Goal: Information Seeking & Learning: Check status

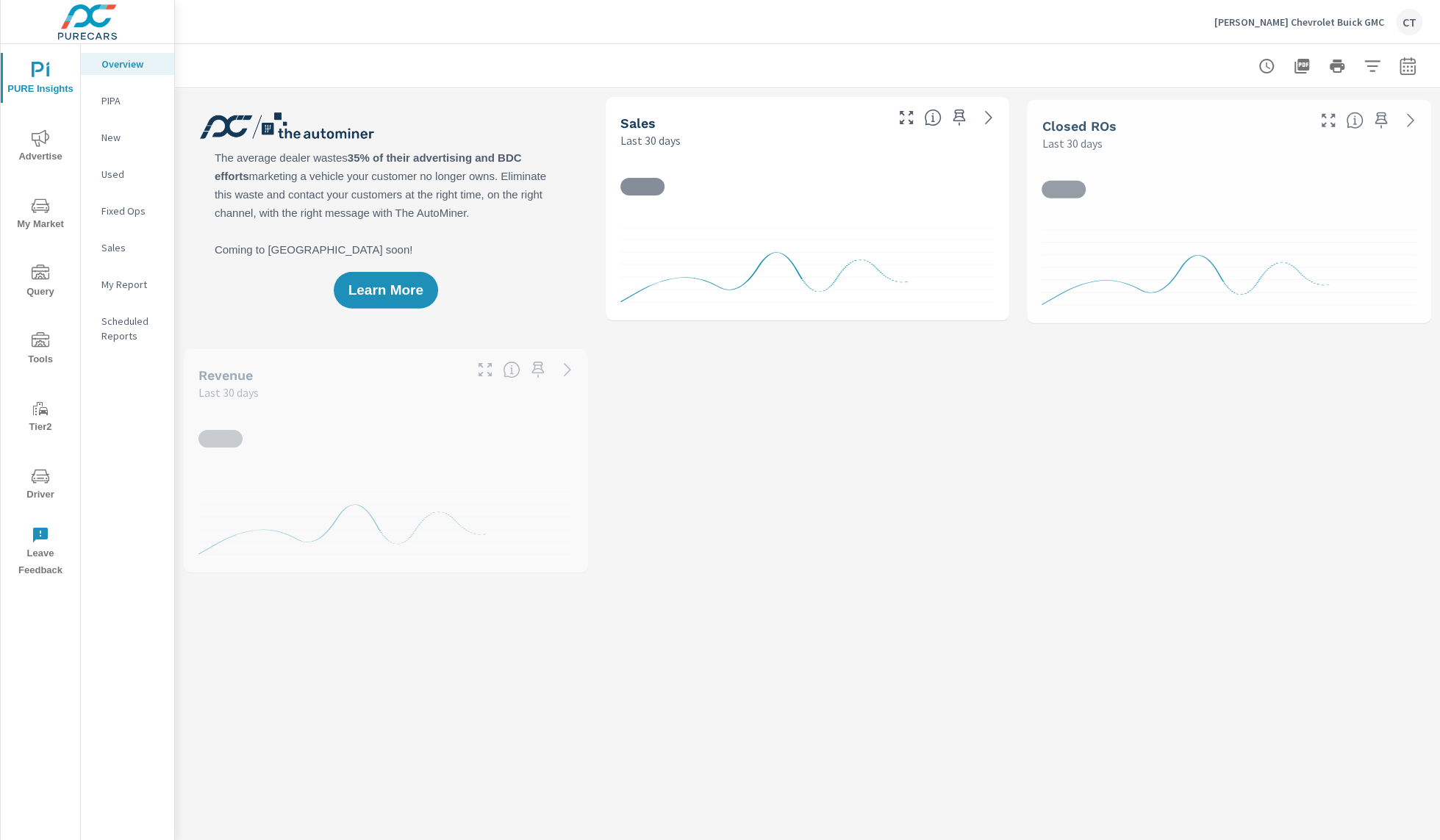
click at [58, 132] on span "Advertise" at bounding box center [40, 147] width 71 height 36
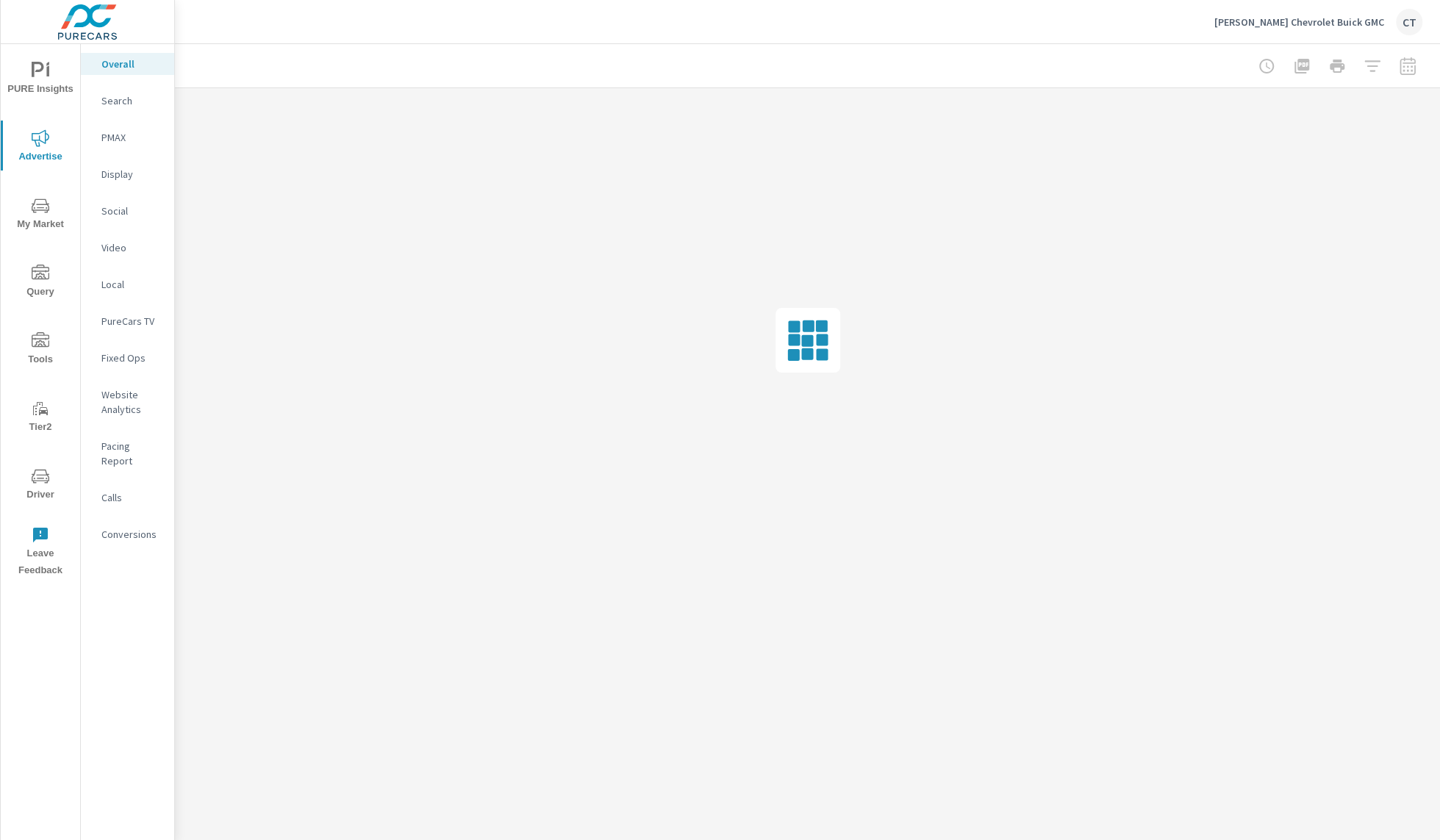
click at [126, 138] on p "PMAX" at bounding box center [132, 137] width 61 height 15
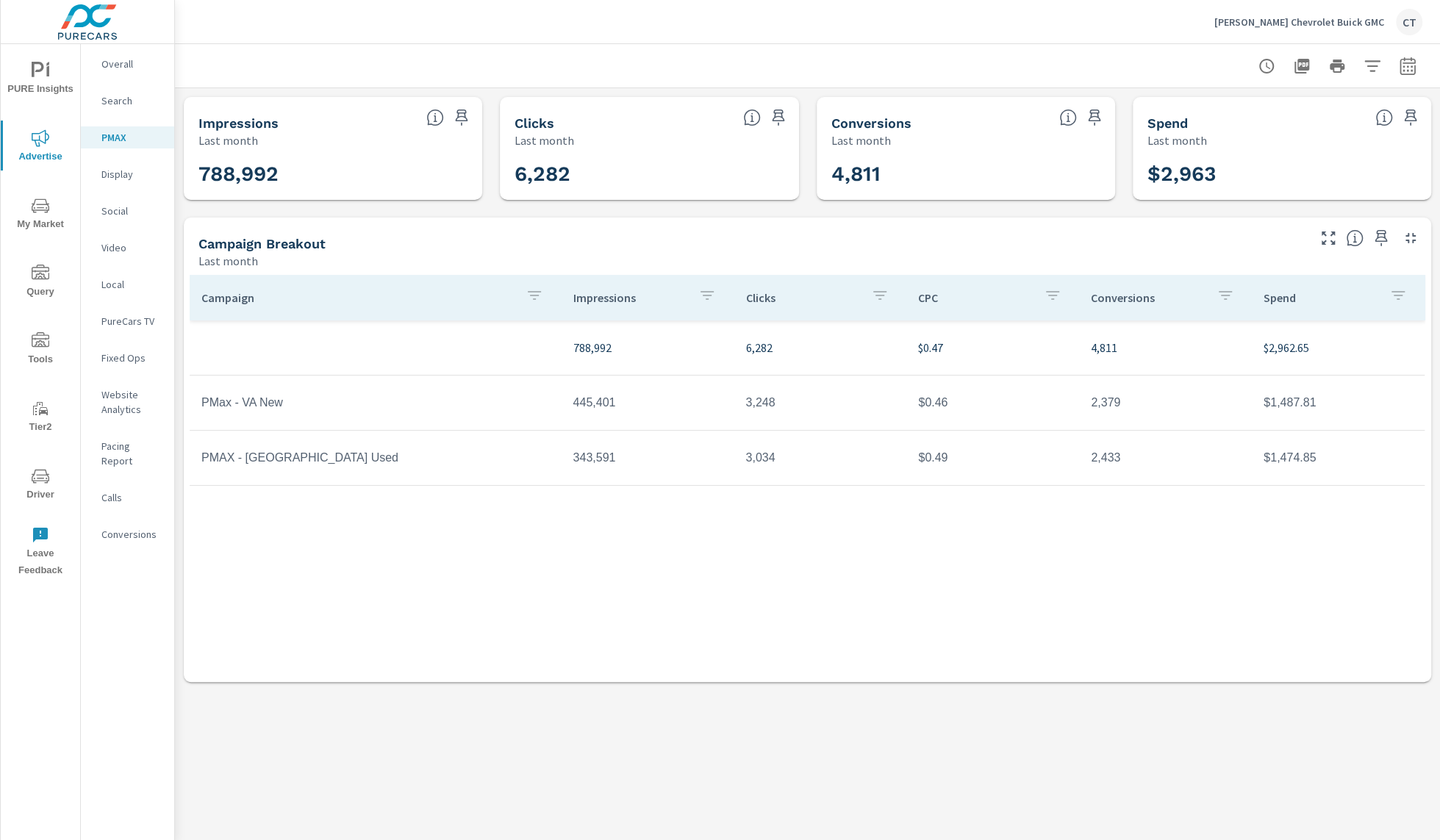
click at [1403, 77] on button "button" at bounding box center [1408, 66] width 29 height 29
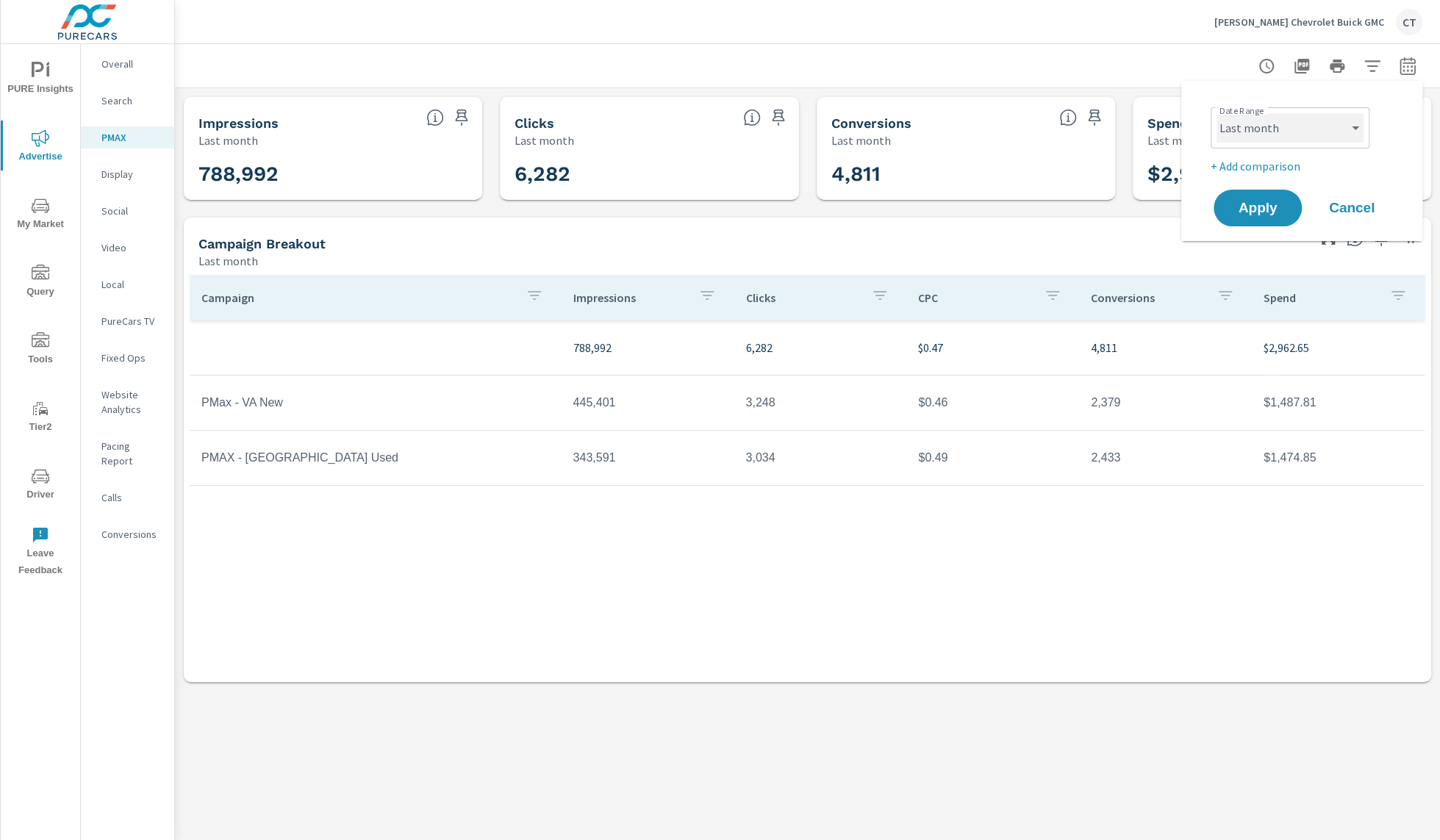
click at [1302, 137] on select "Custom Yesterday Last week Last 7 days Last 14 days Last 30 days Last 45 days L…" at bounding box center [1290, 128] width 147 height 29
click at [1216, 113] on select "Custom Yesterday Last week Last 7 days Last 14 days Last 30 days Last 45 days L…" at bounding box center [1290, 128] width 147 height 29
select select "Month to date"
click at [1250, 194] on button "Apply" at bounding box center [1257, 208] width 91 height 39
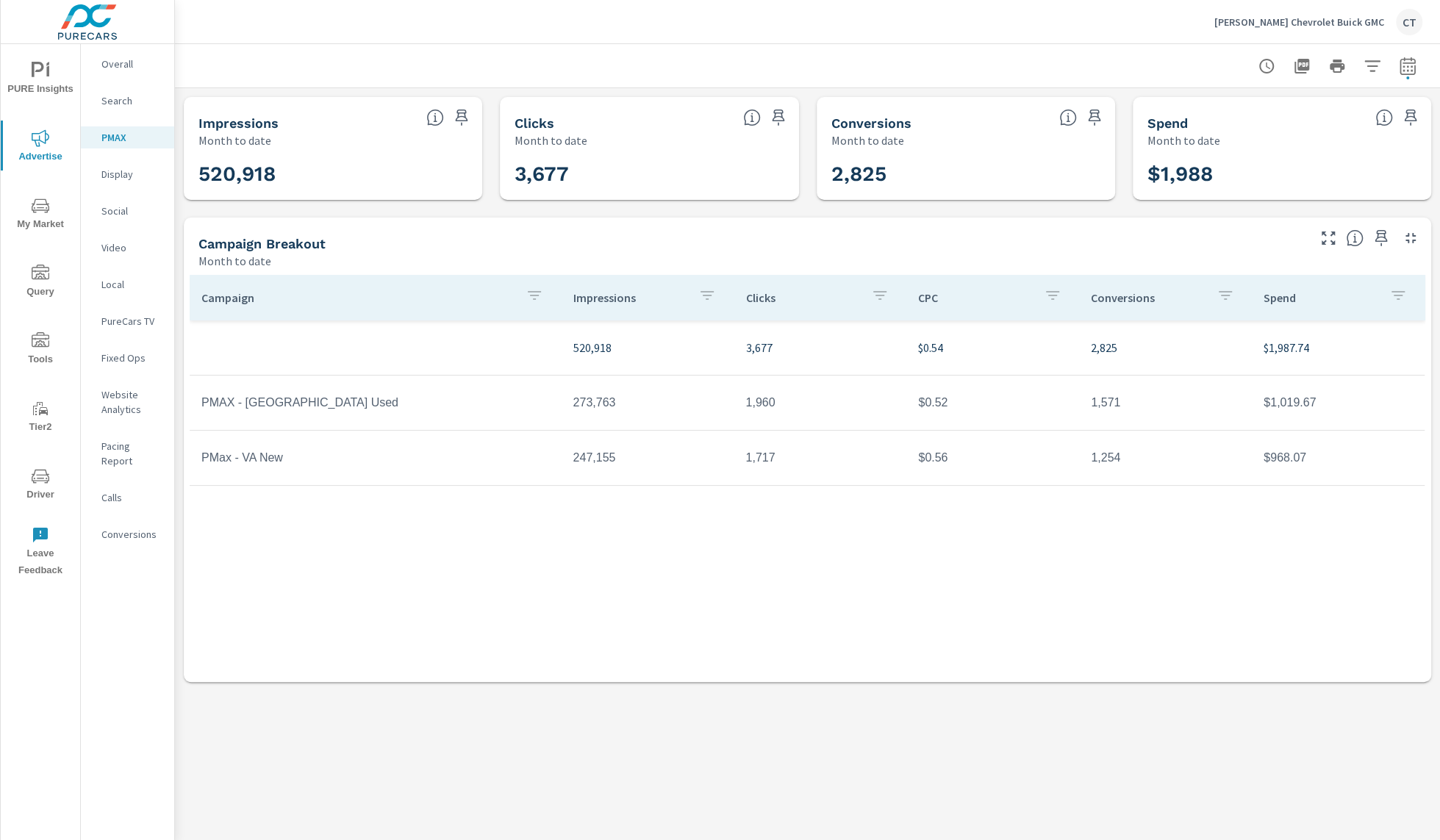
click at [1343, 27] on p "Hobson Chevrolet Buick GMC" at bounding box center [1299, 22] width 170 height 13
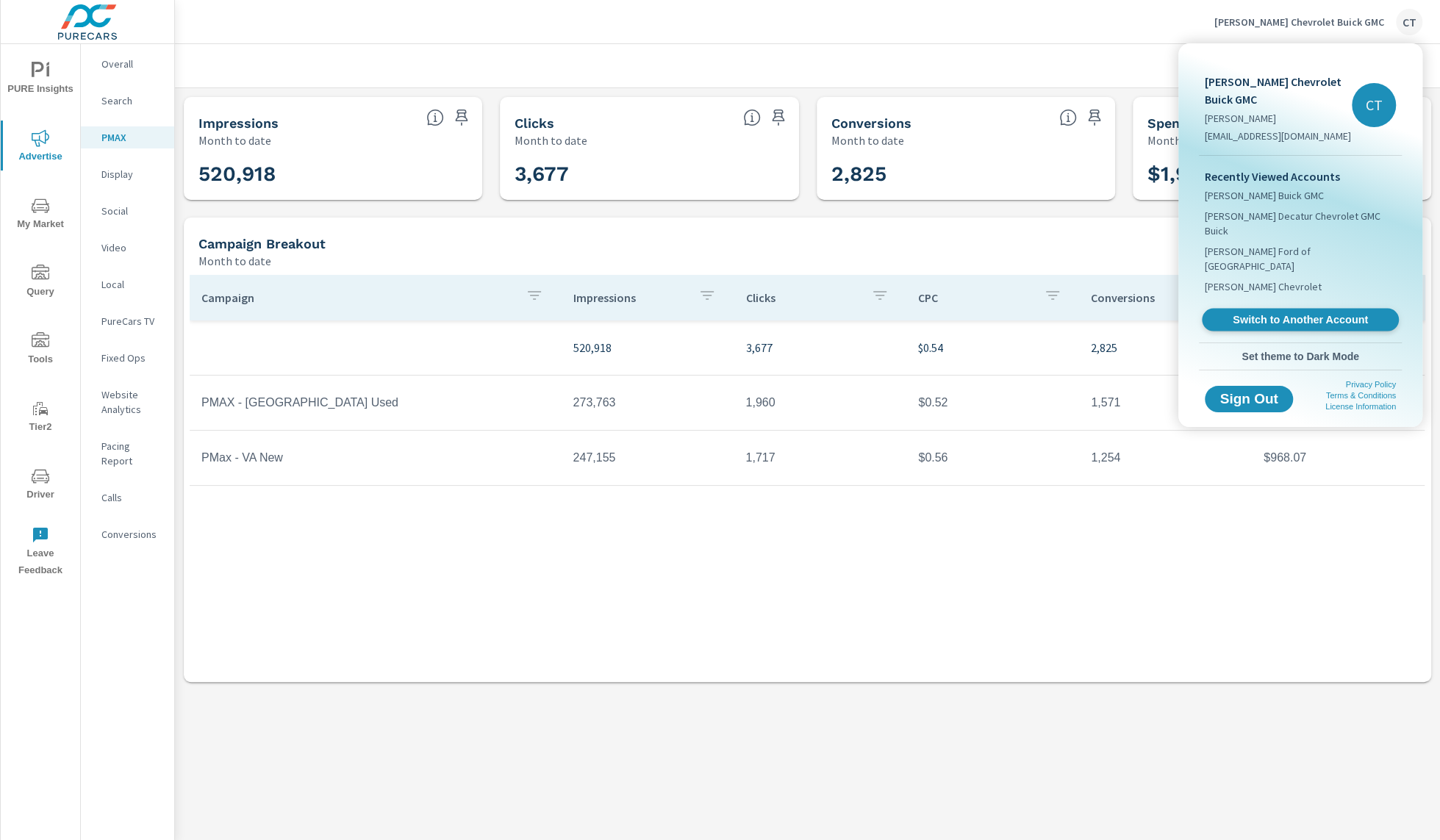
click at [1273, 313] on span "Switch to Another Account" at bounding box center [1300, 319] width 180 height 14
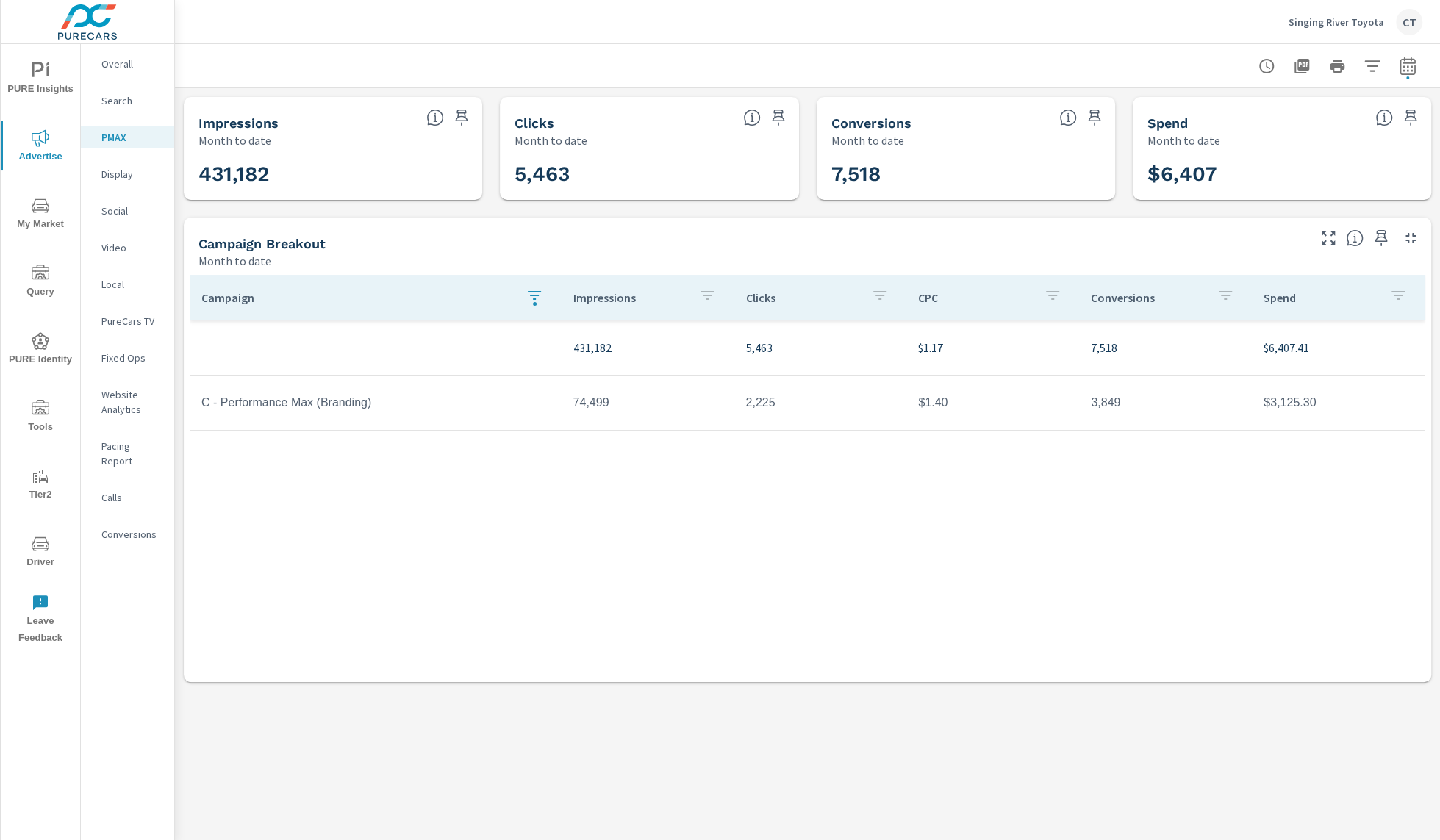
click at [571, 573] on div "Campaign Impressions Clicks CPC Conversions Spend 431,182 5,463 $1.17 7,518 $6,…" at bounding box center [807, 465] width 1236 height 379
click at [1016, 54] on div at bounding box center [807, 65] width 1229 height 43
drag, startPoint x: 1405, startPoint y: 66, endPoint x: 1403, endPoint y: 79, distance: 13.2
click at [1405, 66] on icon "button" at bounding box center [1407, 65] width 17 height 17
select select "Month to date"
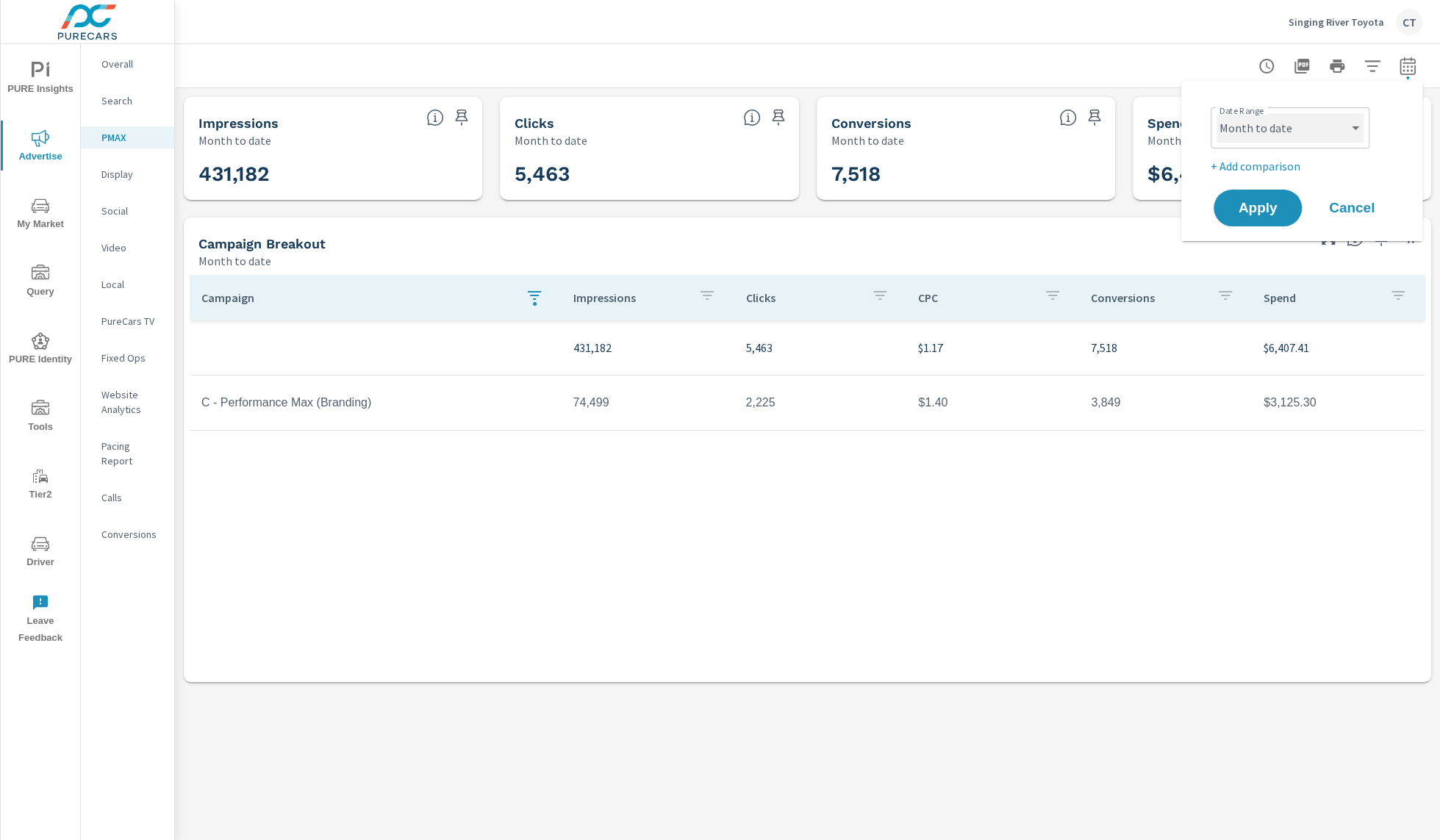
click at [1326, 138] on select "Custom [DATE] Last week Last 7 days Last 14 days Last 30 days Last 45 days Last…" at bounding box center [1290, 128] width 147 height 29
click at [1216, 113] on select "Custom [DATE] Last week Last 7 days Last 14 days Last 30 days Last 45 days Last…" at bounding box center [1290, 128] width 147 height 29
click at [1273, 155] on div "Date Range Custom [DATE] Last week Last 7 days Last 14 days Last 30 days Last 4…" at bounding box center [1305, 138] width 188 height 74
click at [1273, 162] on p "+ Add comparison" at bounding box center [1305, 166] width 188 height 17
select select "Previous period"
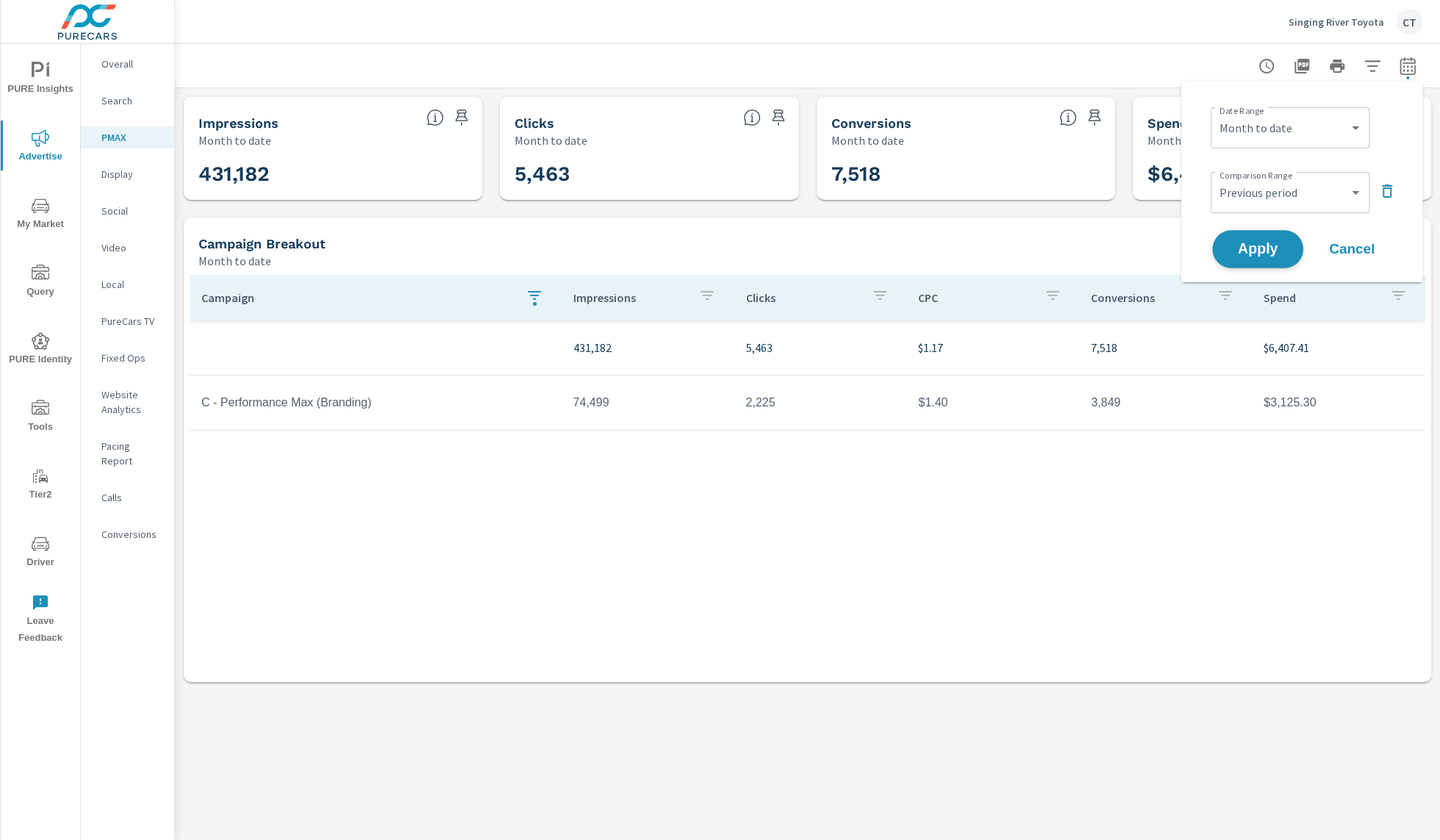
click at [1257, 239] on button "Apply" at bounding box center [1257, 249] width 91 height 39
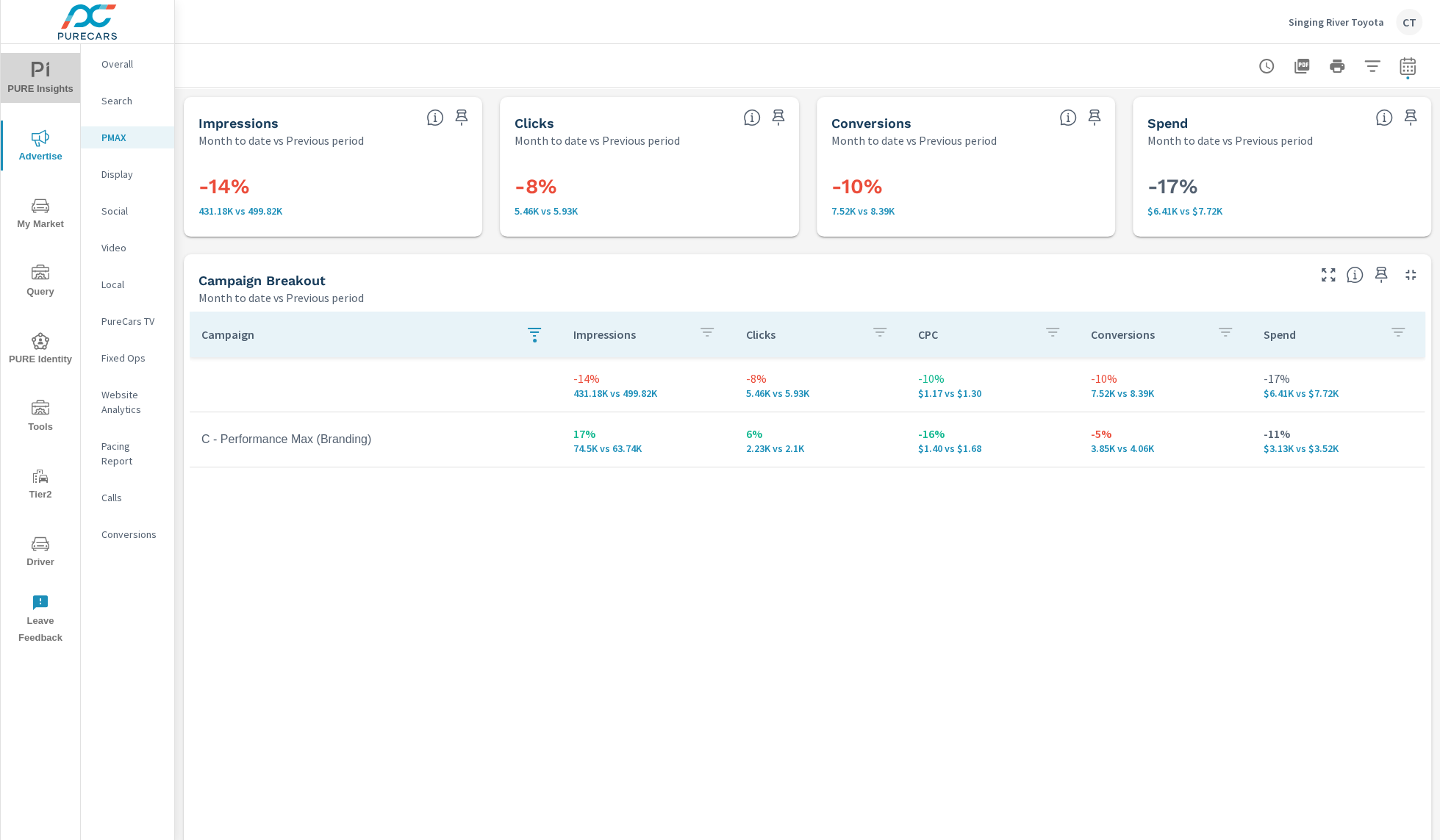
click at [33, 78] on icon "nav menu" at bounding box center [40, 70] width 17 height 17
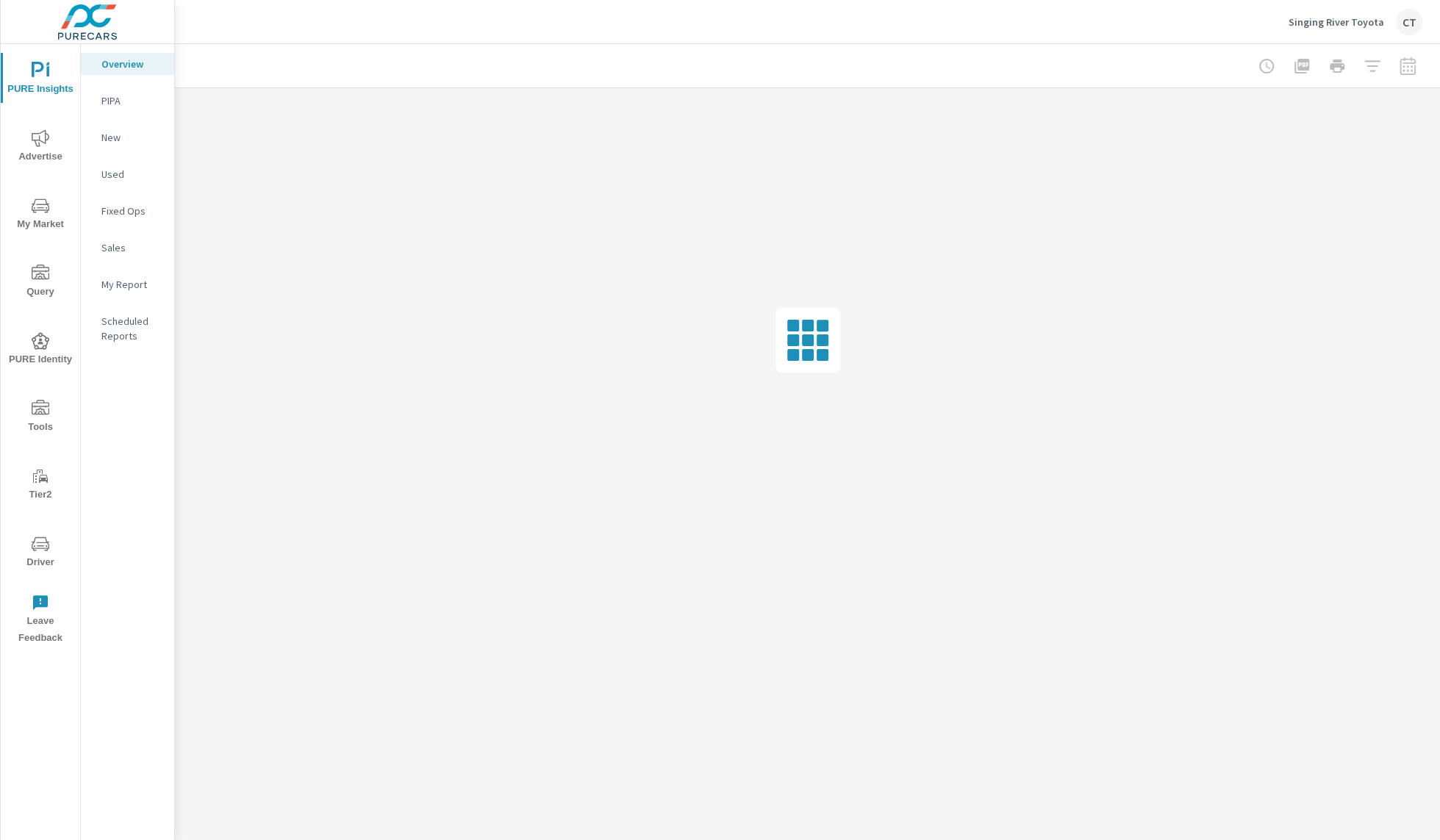
click at [141, 282] on p "My Report" at bounding box center [132, 284] width 61 height 15
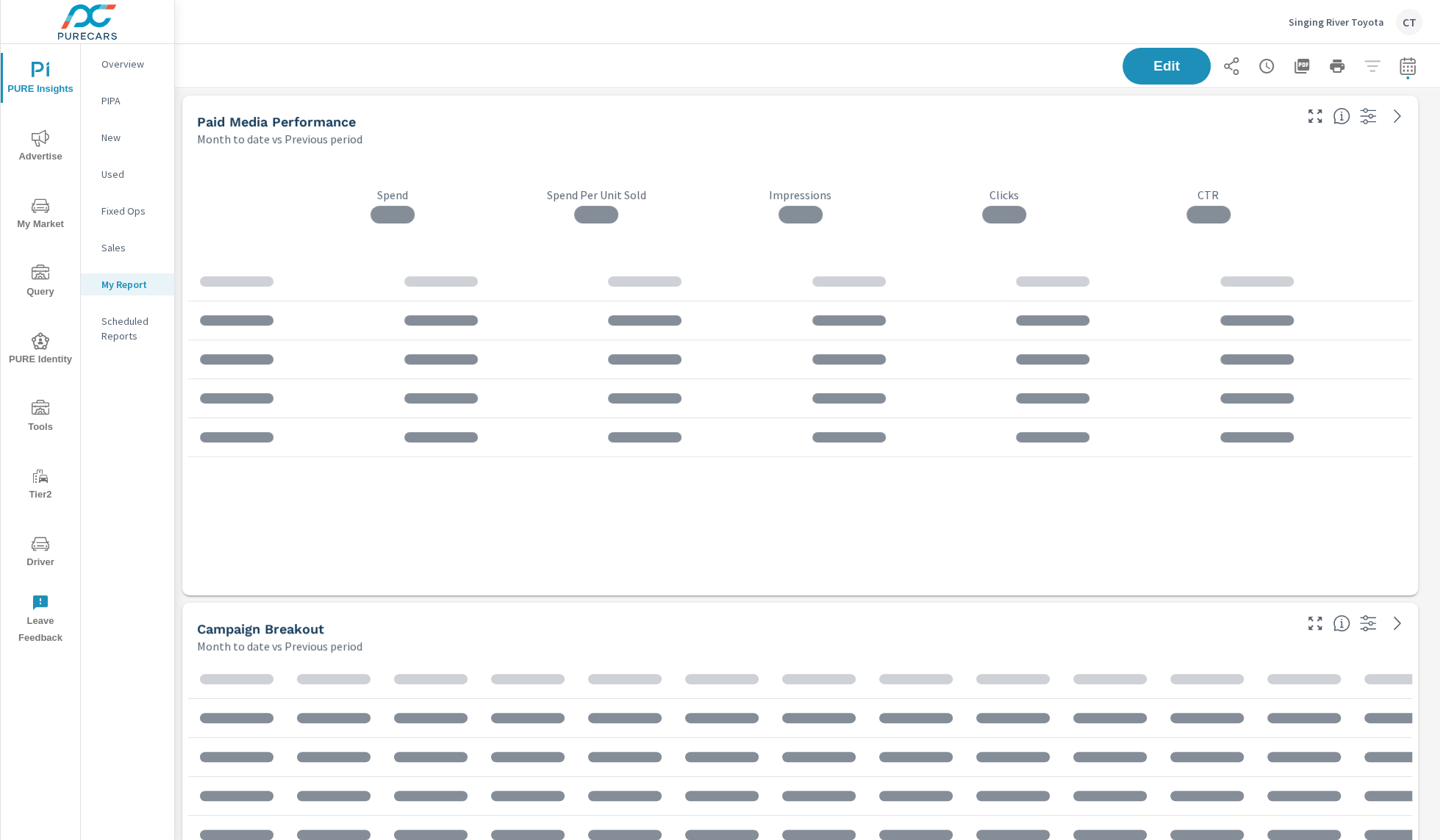
scroll to position [4770, 1280]
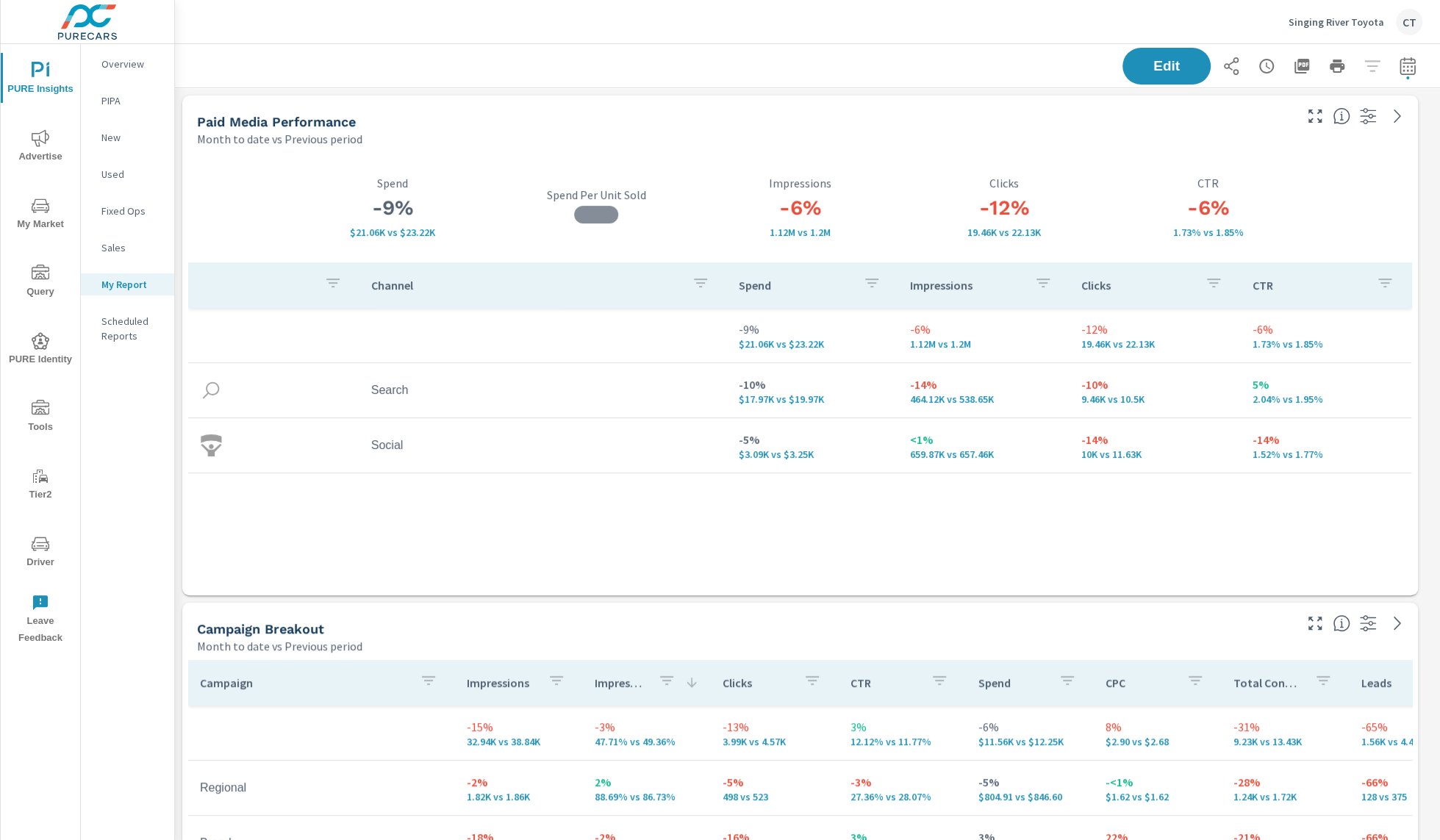
scroll to position [68, 0]
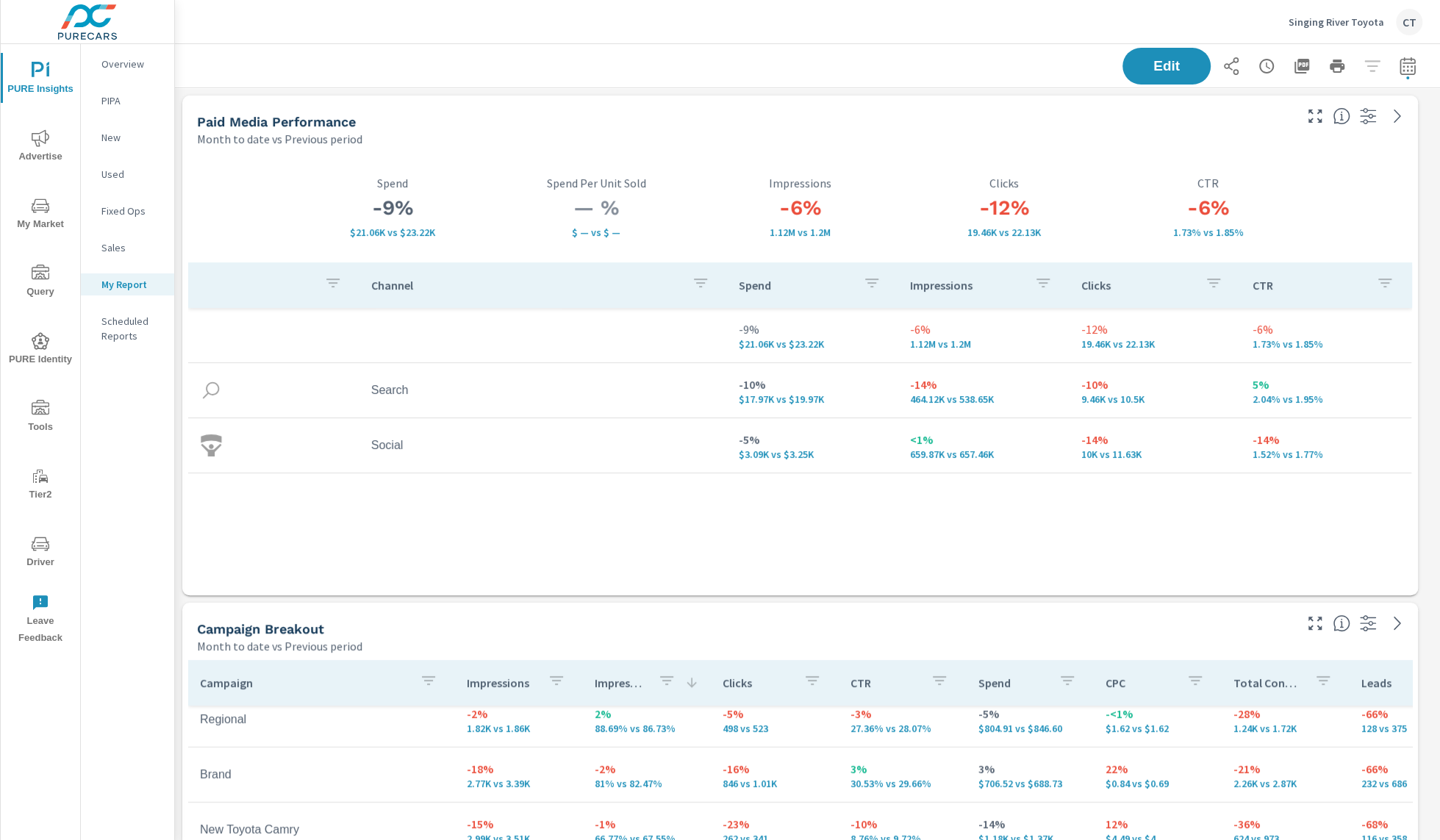
click at [768, 46] on div "Edit" at bounding box center [807, 65] width 1229 height 43
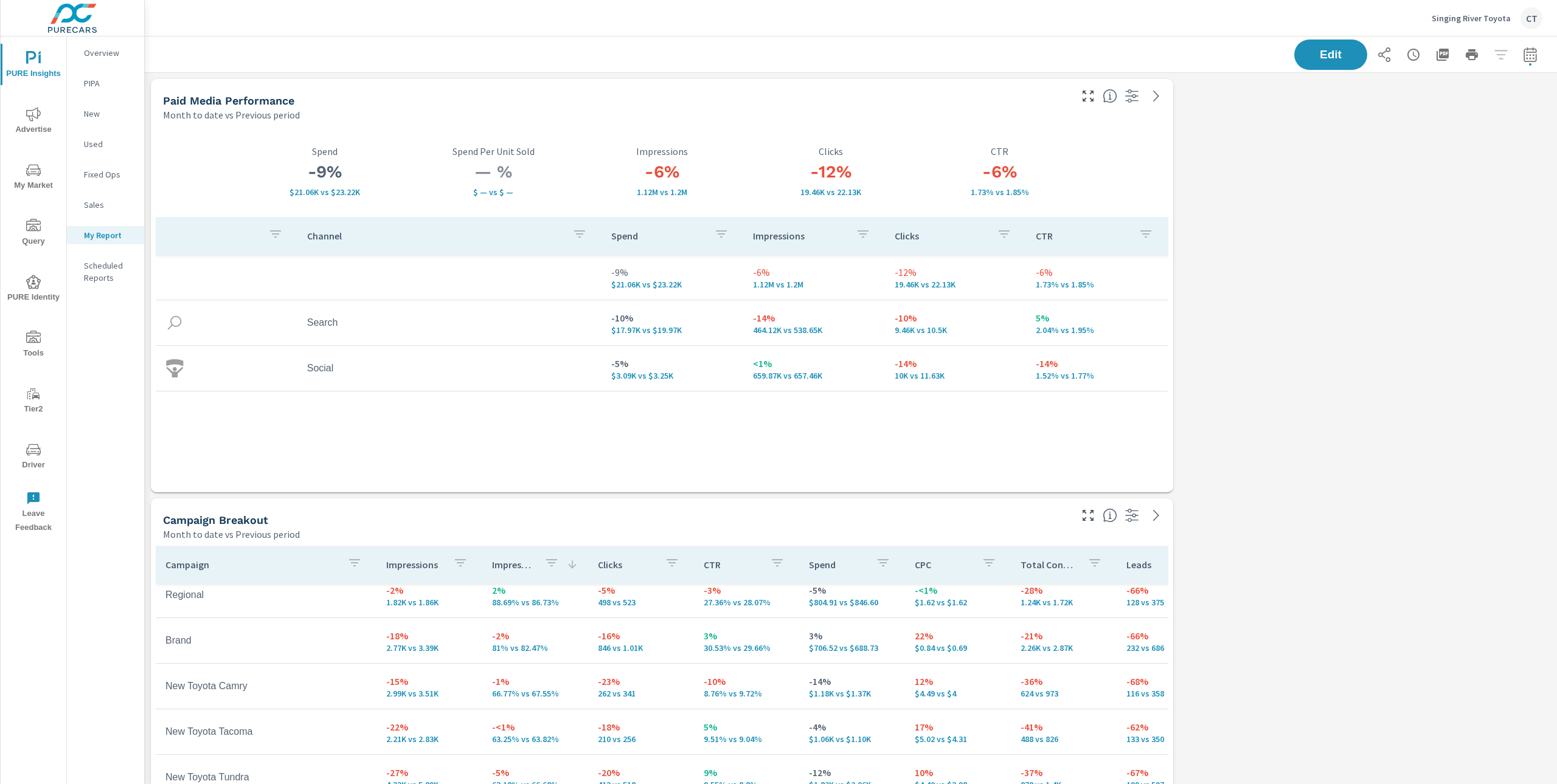
scroll to position [3947, 1425]
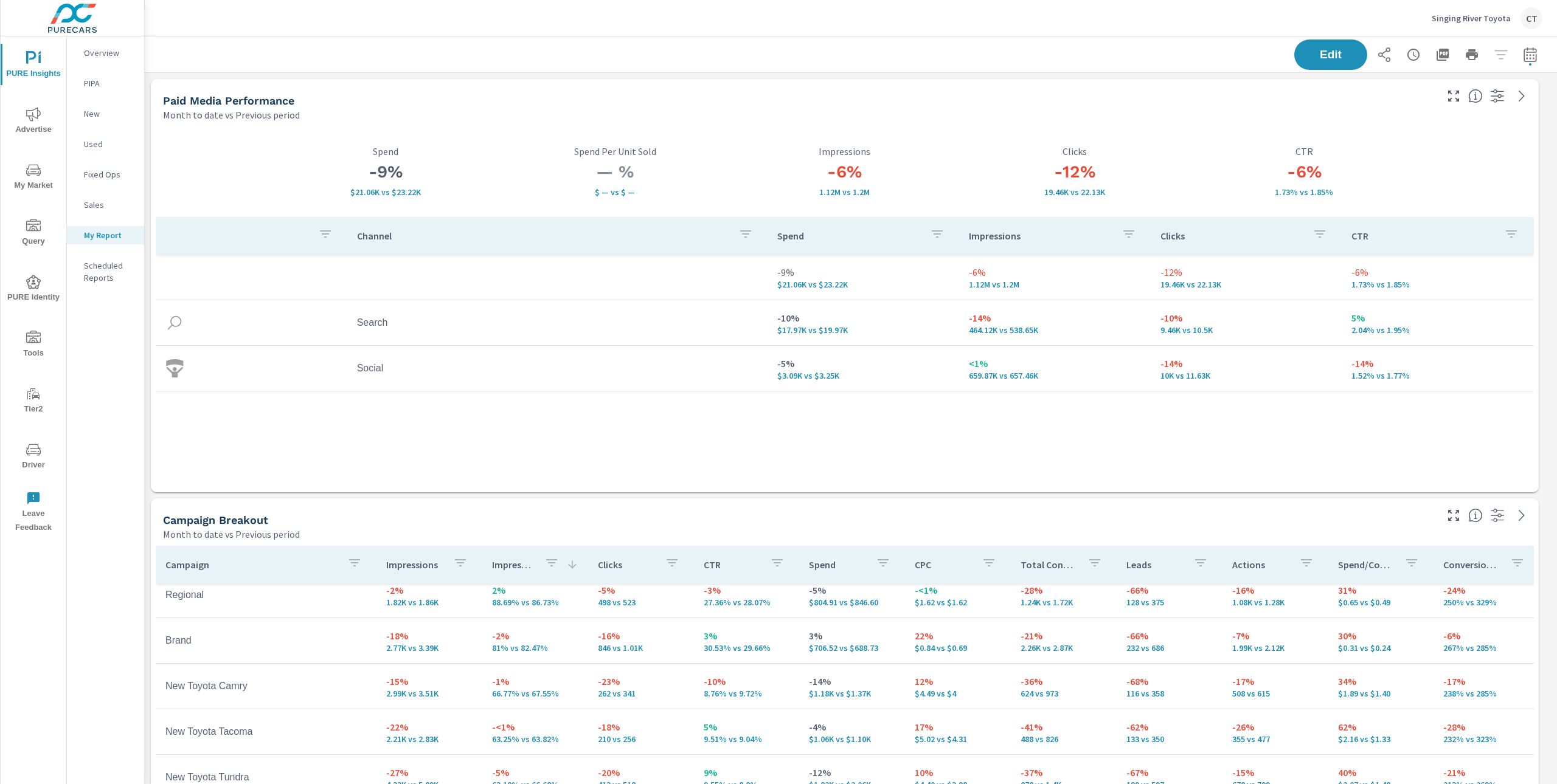
click at [920, 514] on div "Campaign Breakout" at bounding box center [798, 520] width 1271 height 14
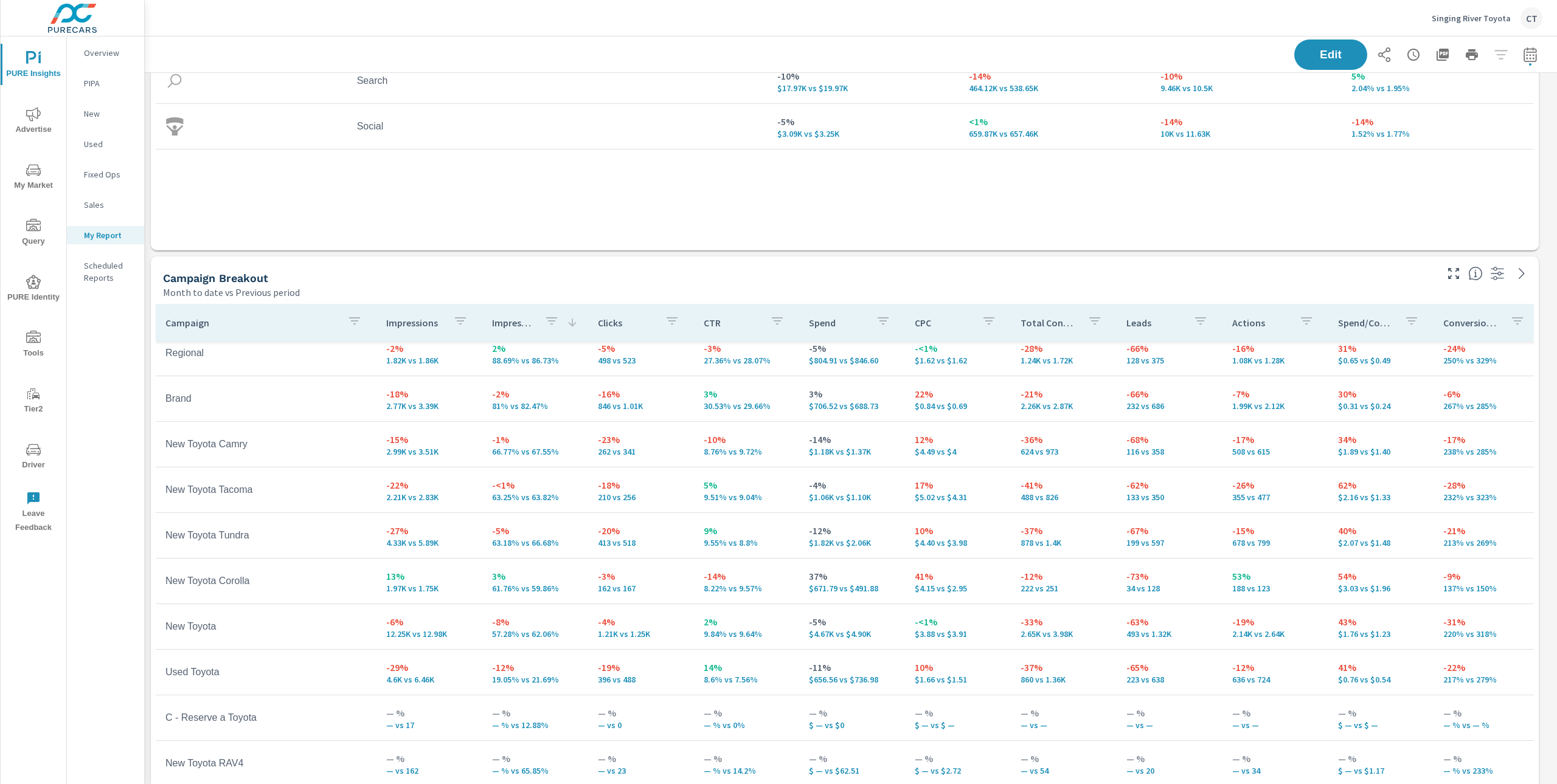
scroll to position [244, 0]
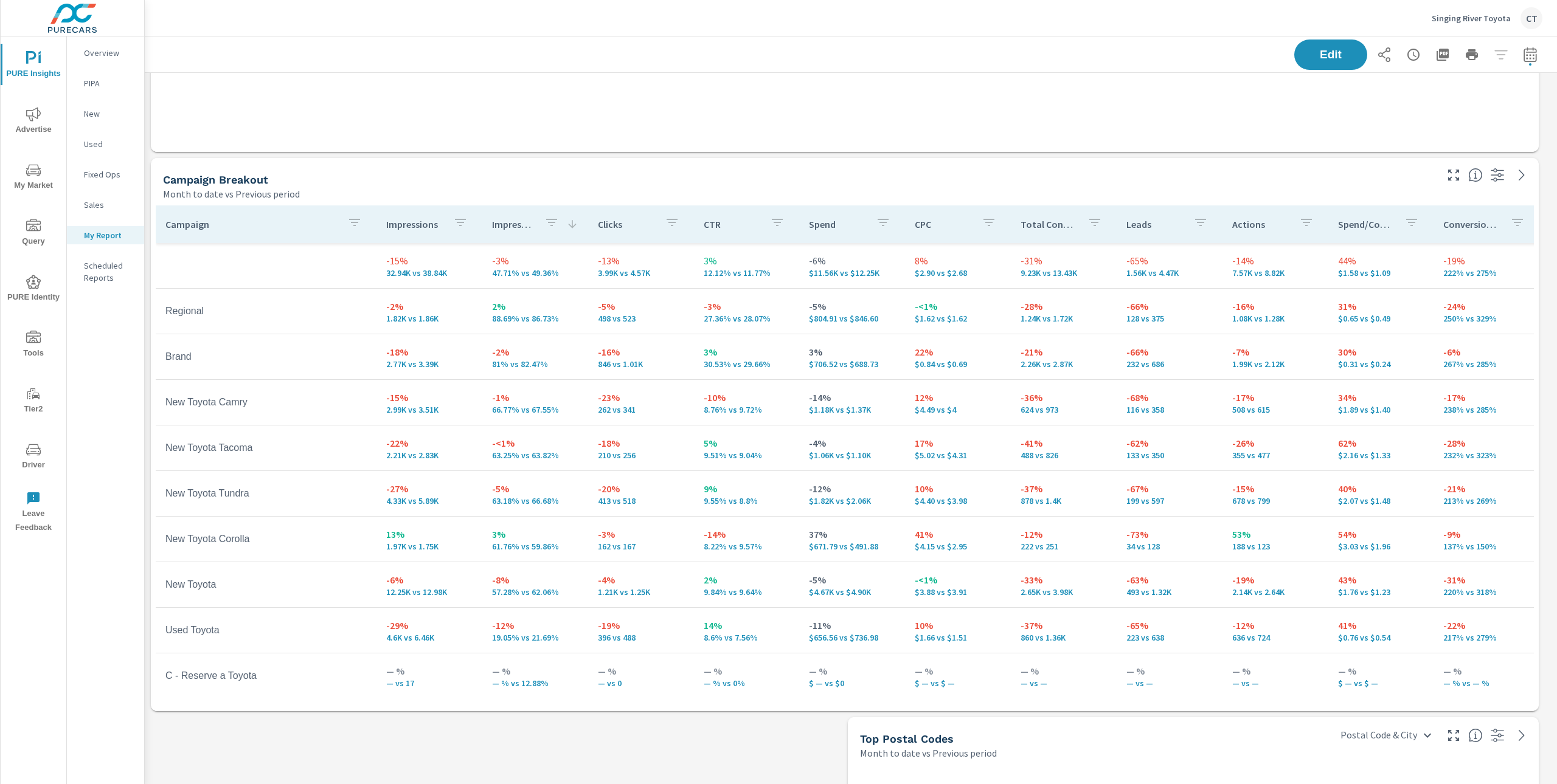
scroll to position [346, 0]
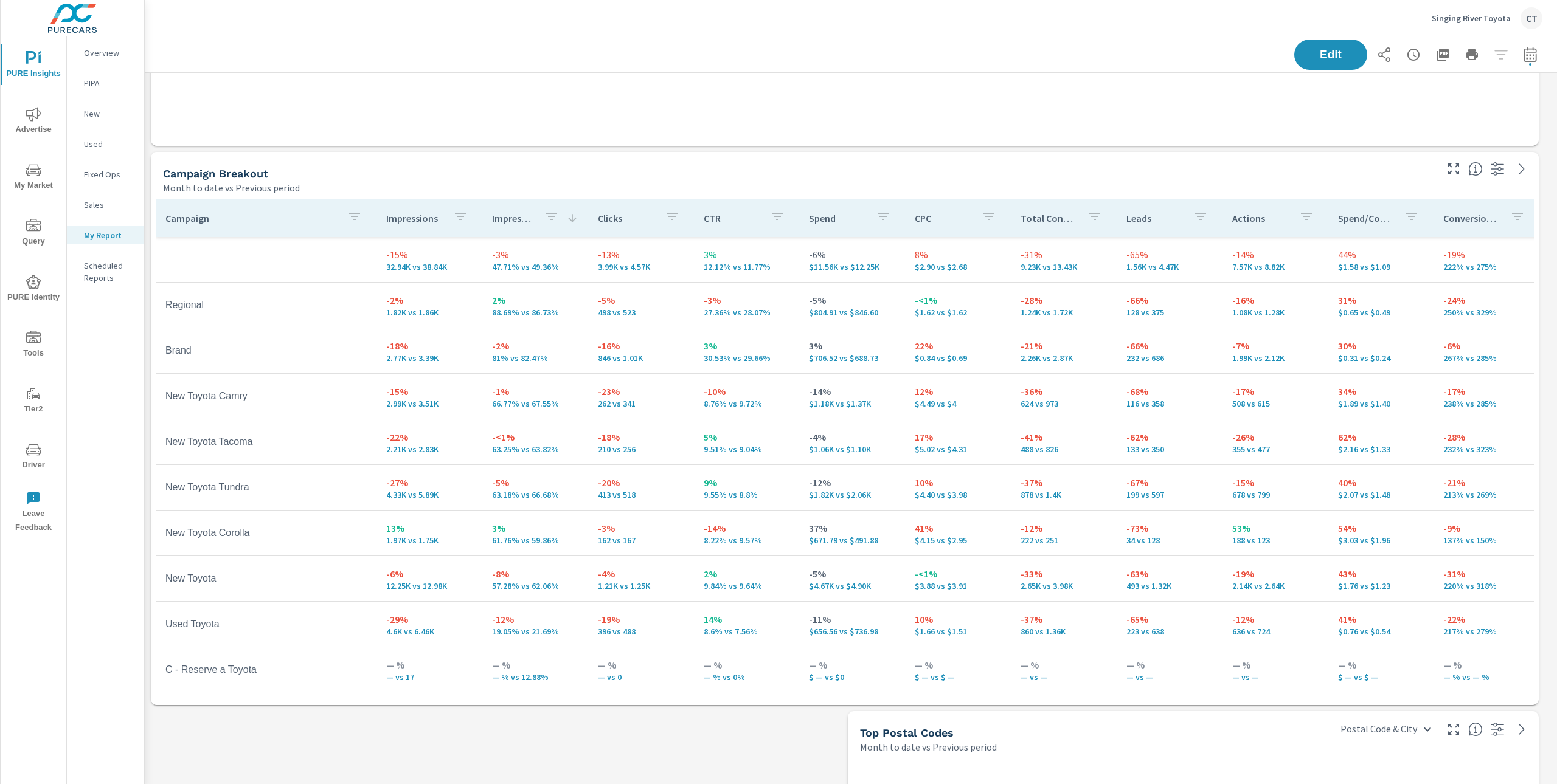
click at [34, 130] on span "Advertise" at bounding box center [34, 122] width 59 height 30
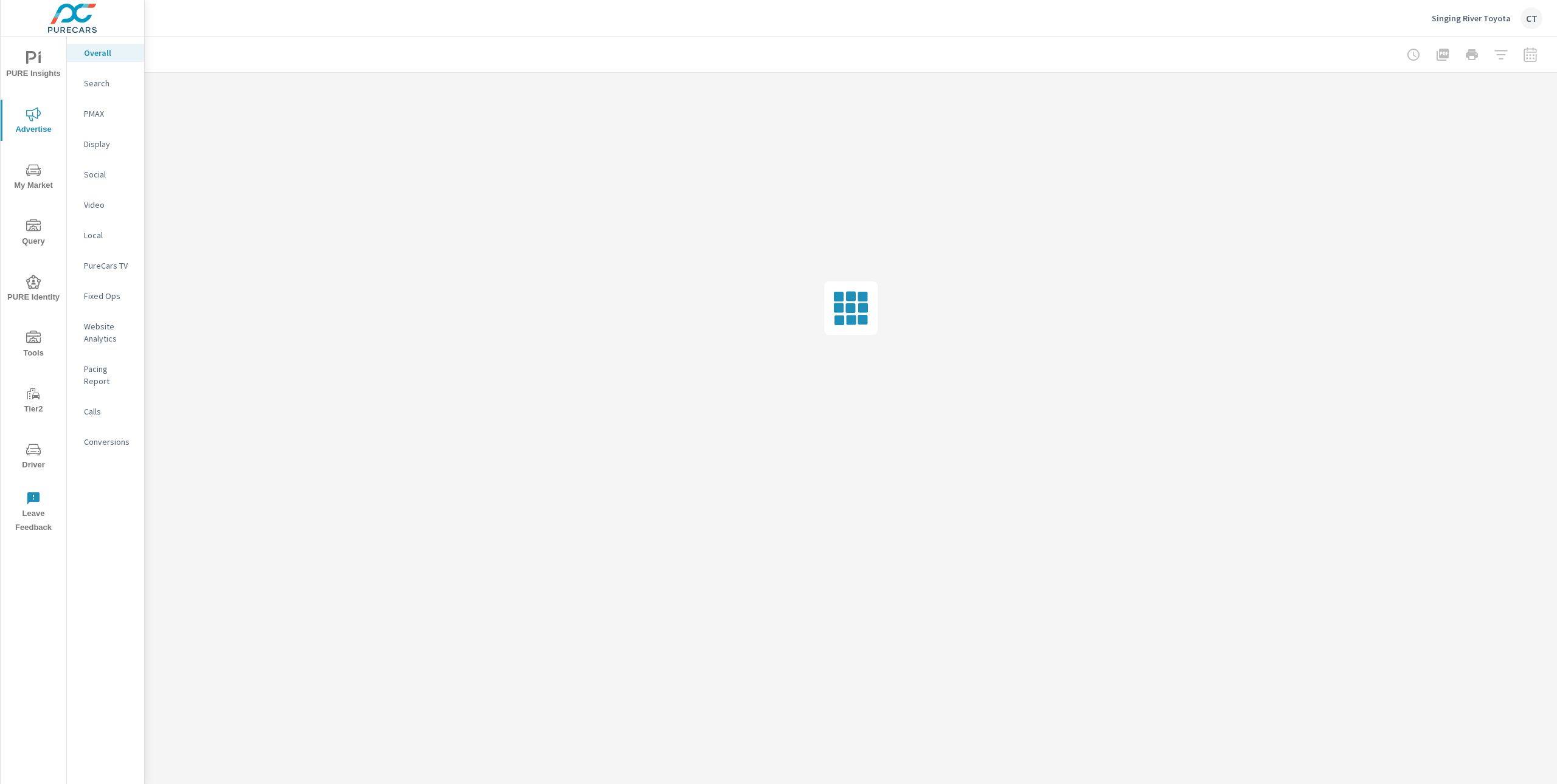
click at [98, 123] on nav "Overall Search PMAX Display Social Video Local PureCars TV Fixed Ops Website An…" at bounding box center [105, 252] width 77 height 432
click at [101, 118] on p "PMAX" at bounding box center [109, 113] width 50 height 12
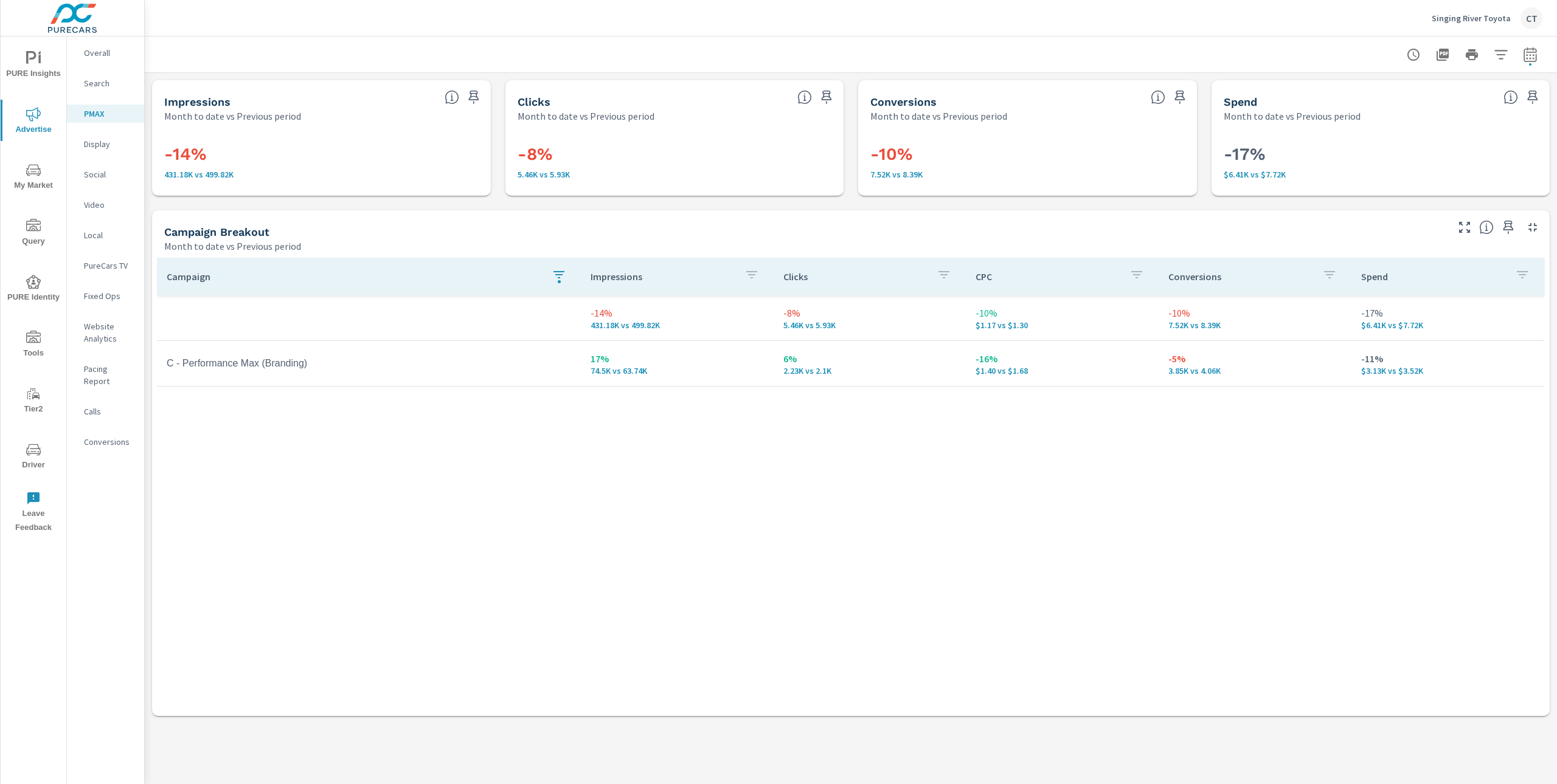
click at [32, 61] on icon "nav menu" at bounding box center [33, 58] width 14 height 14
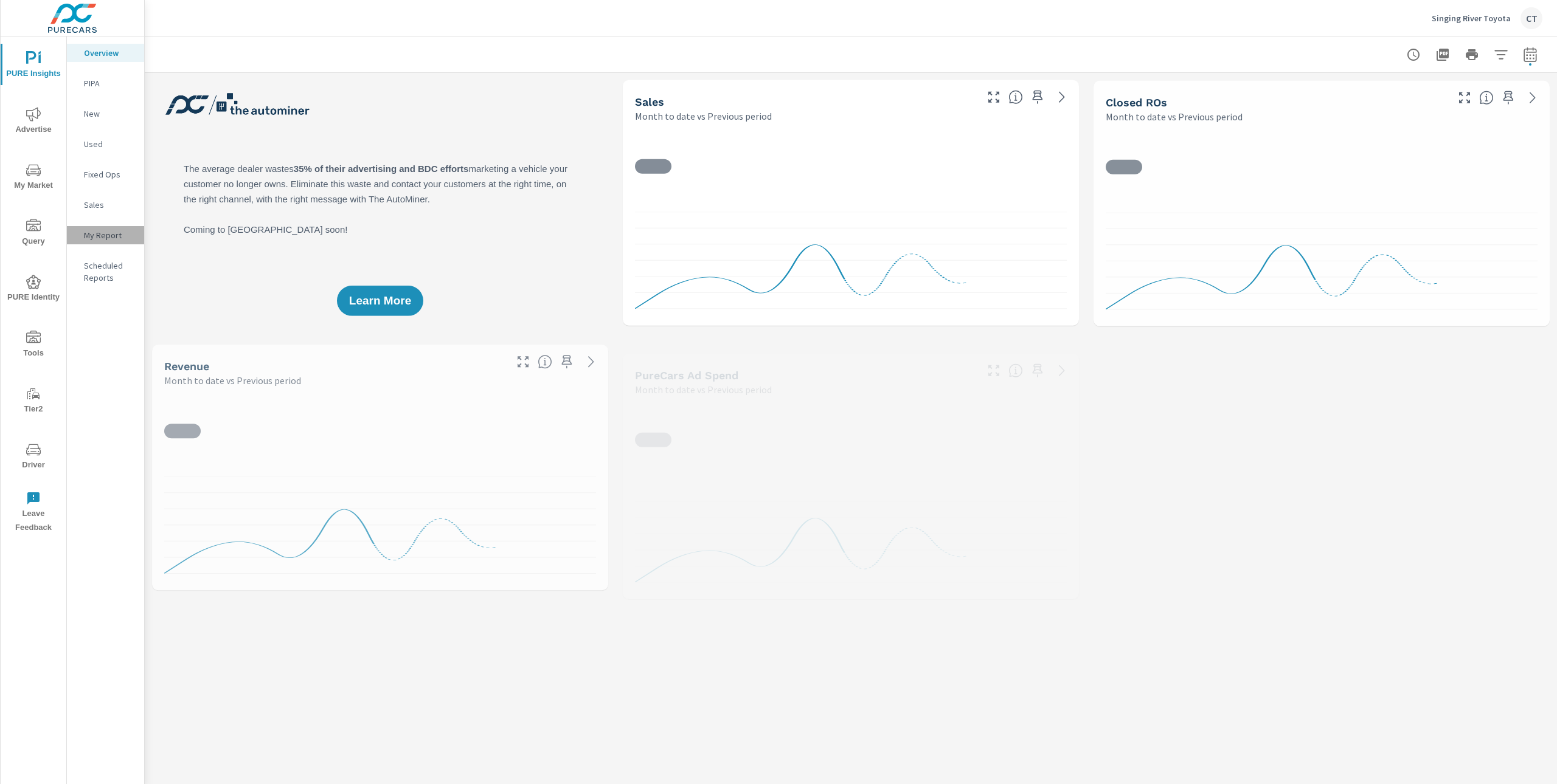
click at [107, 238] on p "My Report" at bounding box center [109, 235] width 50 height 12
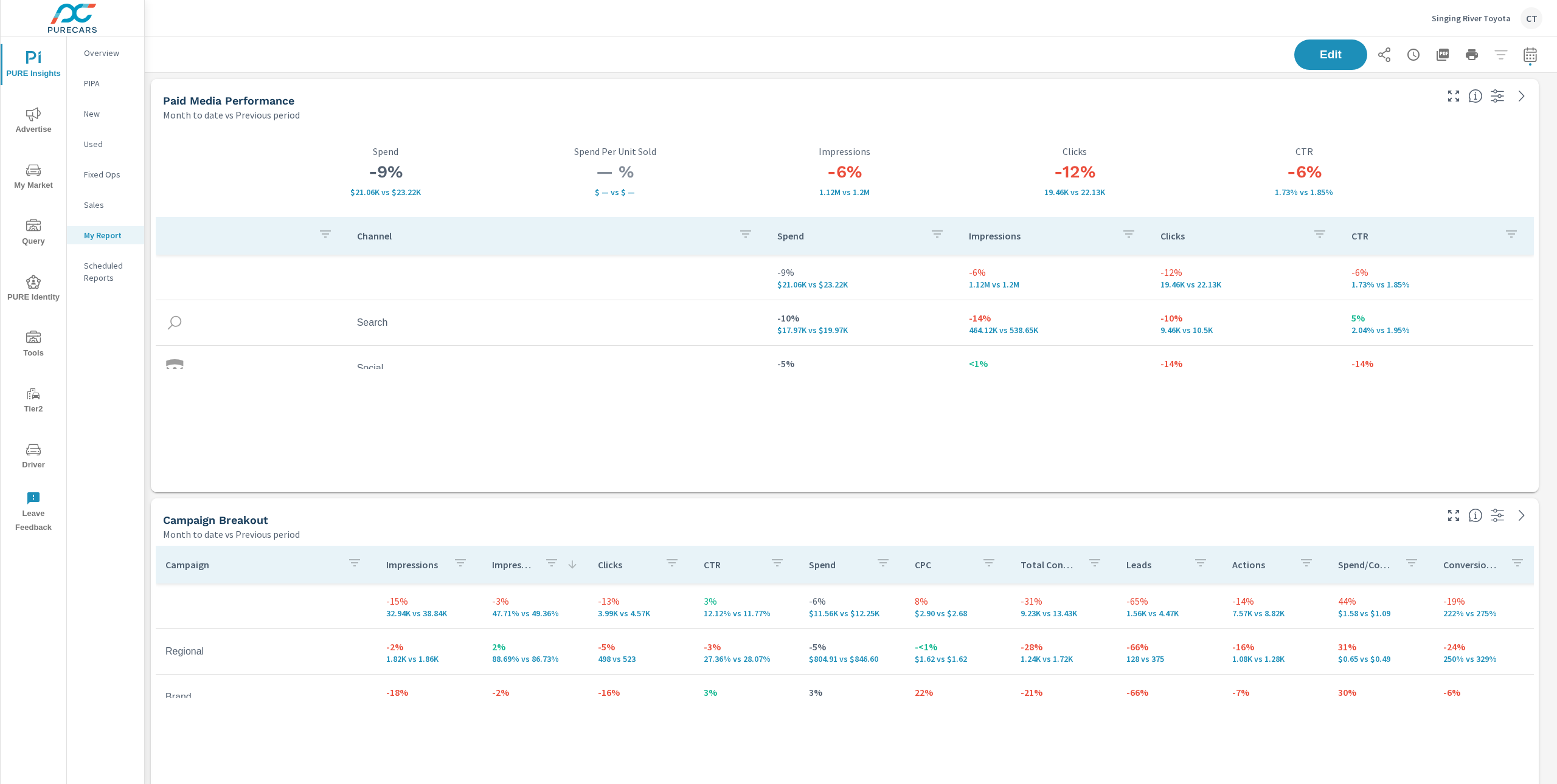
scroll to position [3947, 1425]
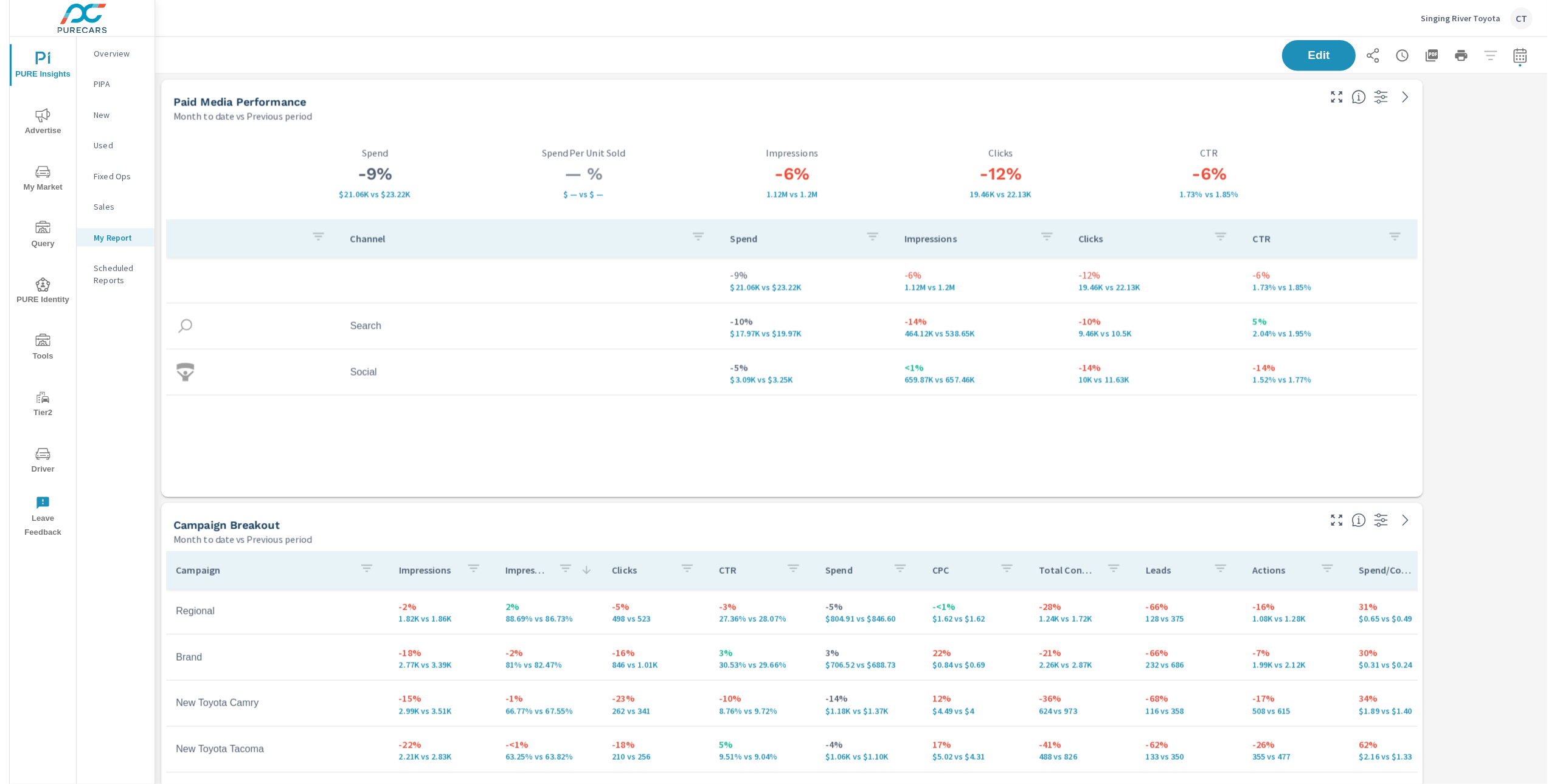
scroll to position [3947, 1425]
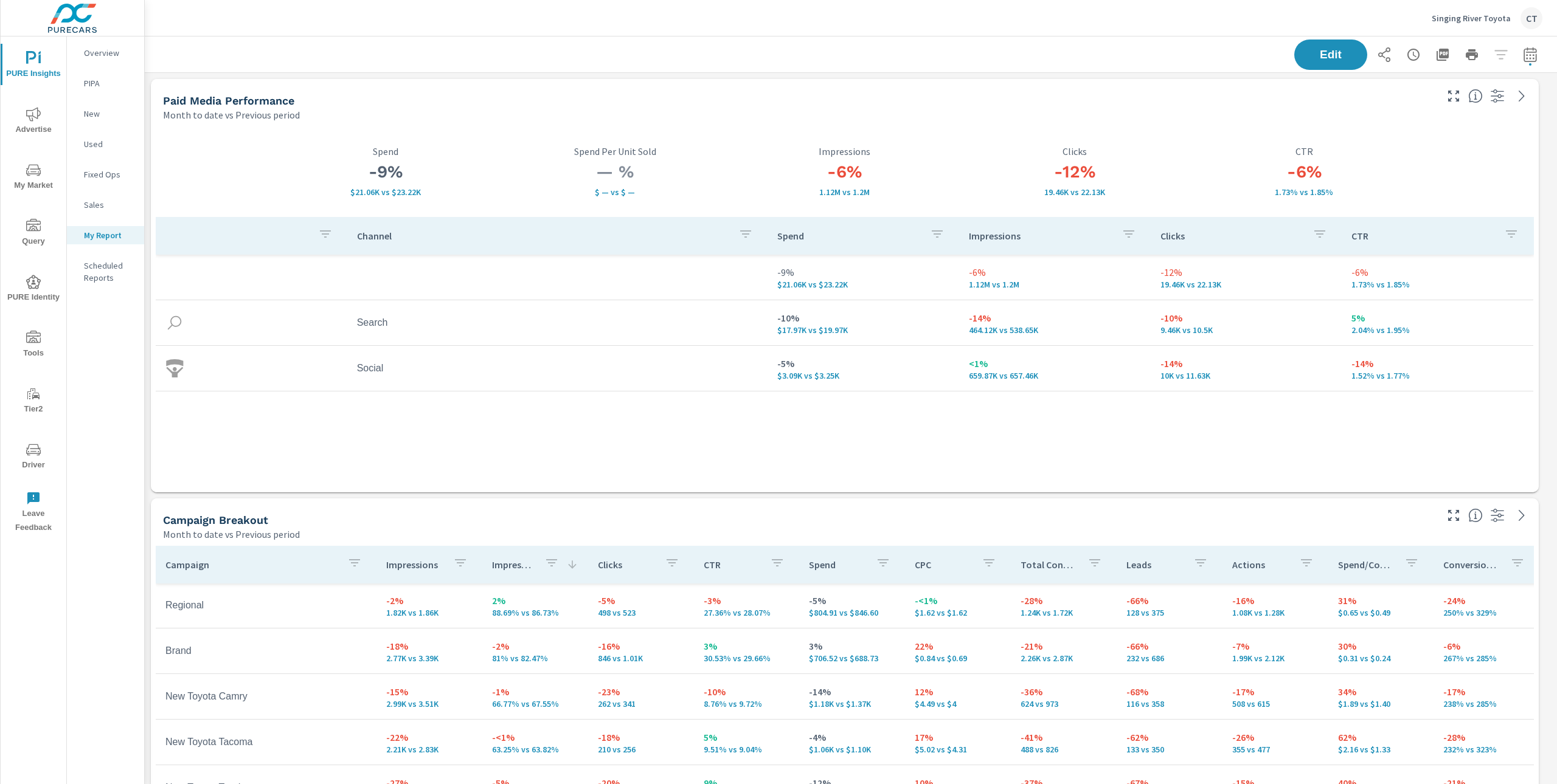
click at [1191, 57] on icon "button" at bounding box center [1530, 54] width 14 height 14
select select "Month to date"
click at [1191, 107] on select "Custom [DATE] Last week Last 7 days Last 14 days Last 30 days Last 45 days Last…" at bounding box center [1421, 105] width 122 height 24
click at [1191, 93] on select "Custom [DATE] Last week Last 7 days Last 14 days Last 30 days Last 45 days Last…" at bounding box center [1421, 105] width 122 height 24
click at [1191, 164] on select "Custom Previous period Previous month Previous year" at bounding box center [1421, 158] width 122 height 24
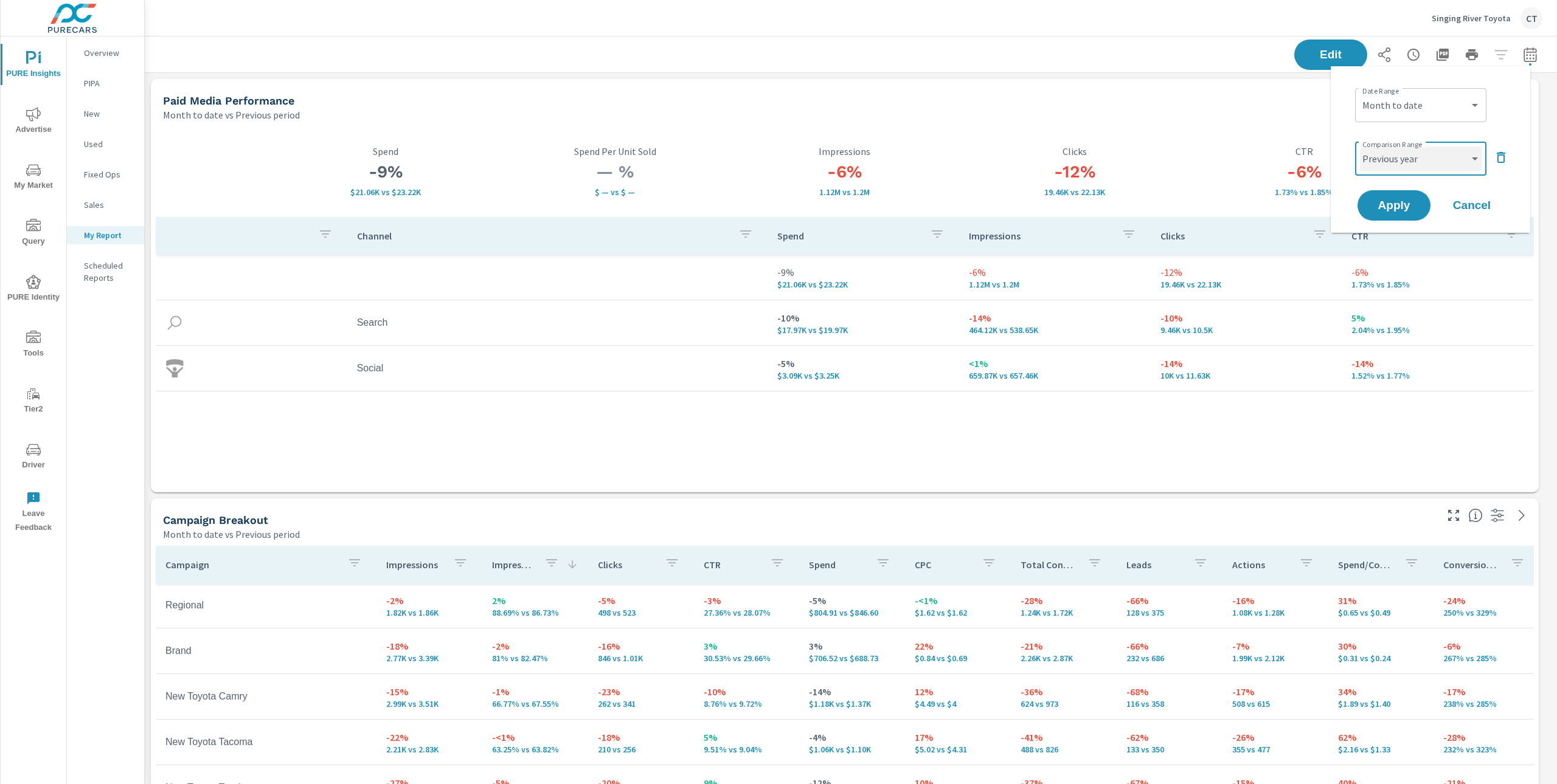
click at [1191, 146] on select "Custom Previous period Previous month Previous year" at bounding box center [1421, 158] width 122 height 24
select select "Previous year"
click at [1191, 206] on span "Apply" at bounding box center [1394, 206] width 49 height 11
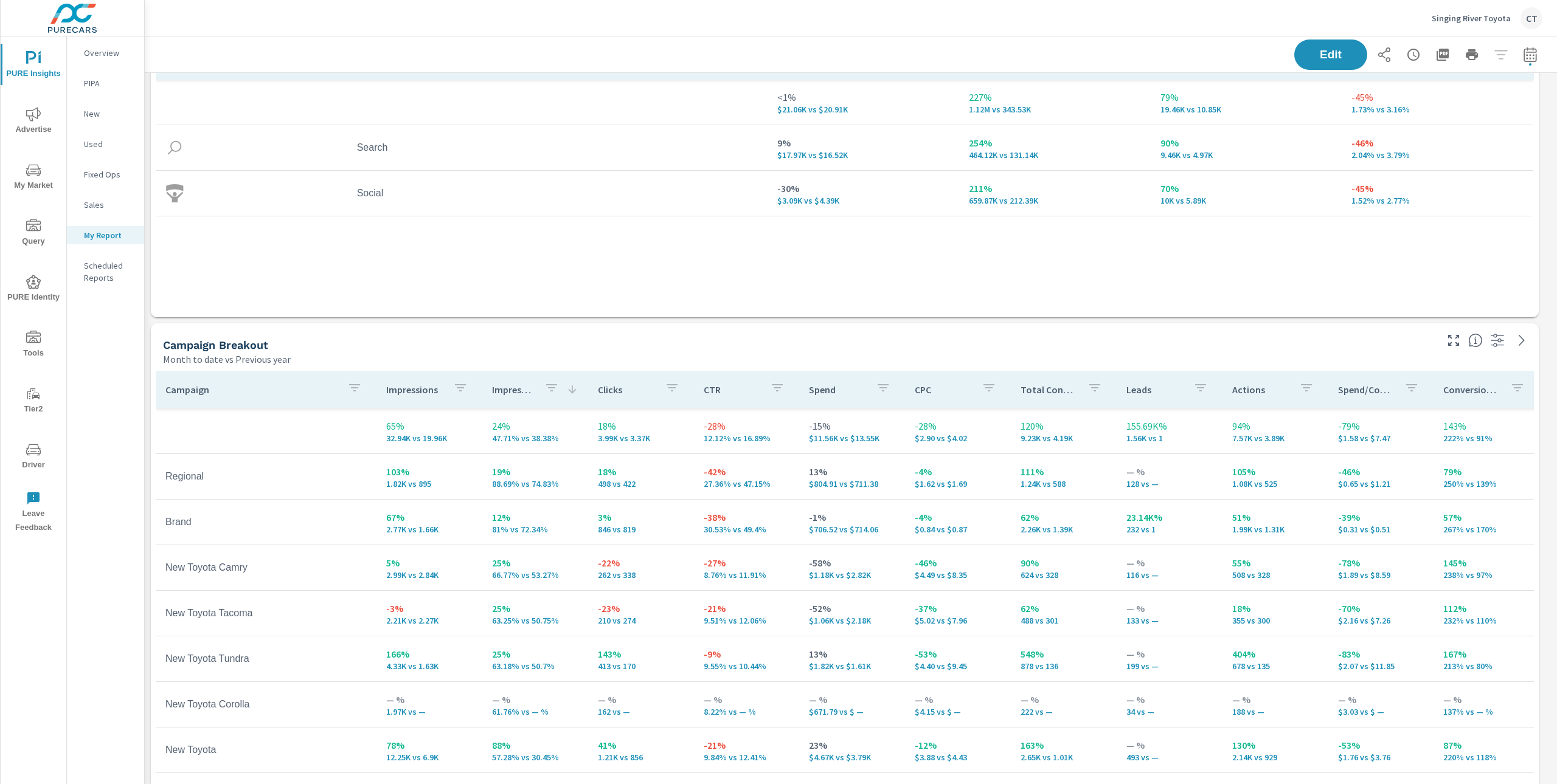
scroll to position [304, 0]
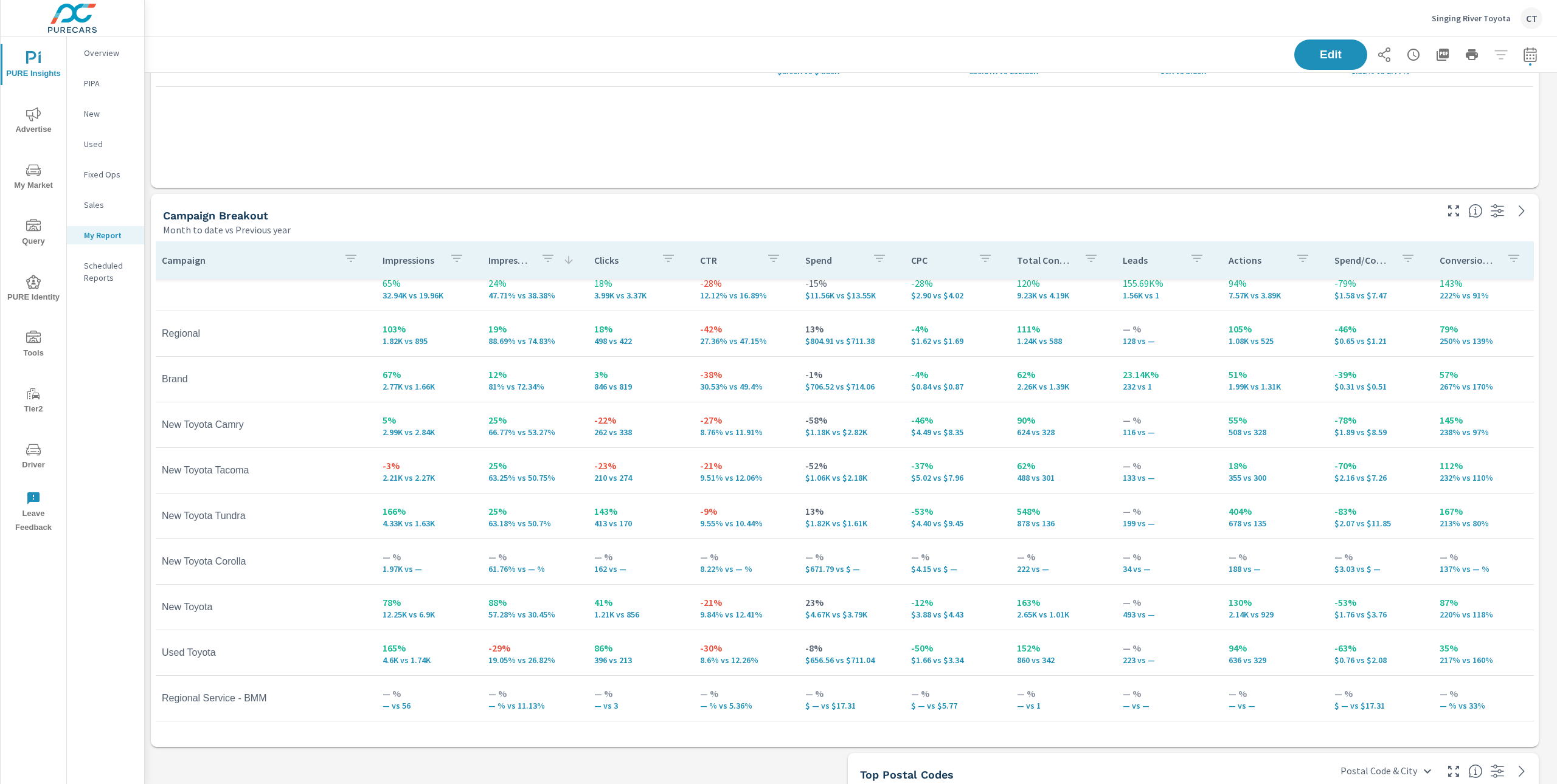
scroll to position [0, 4]
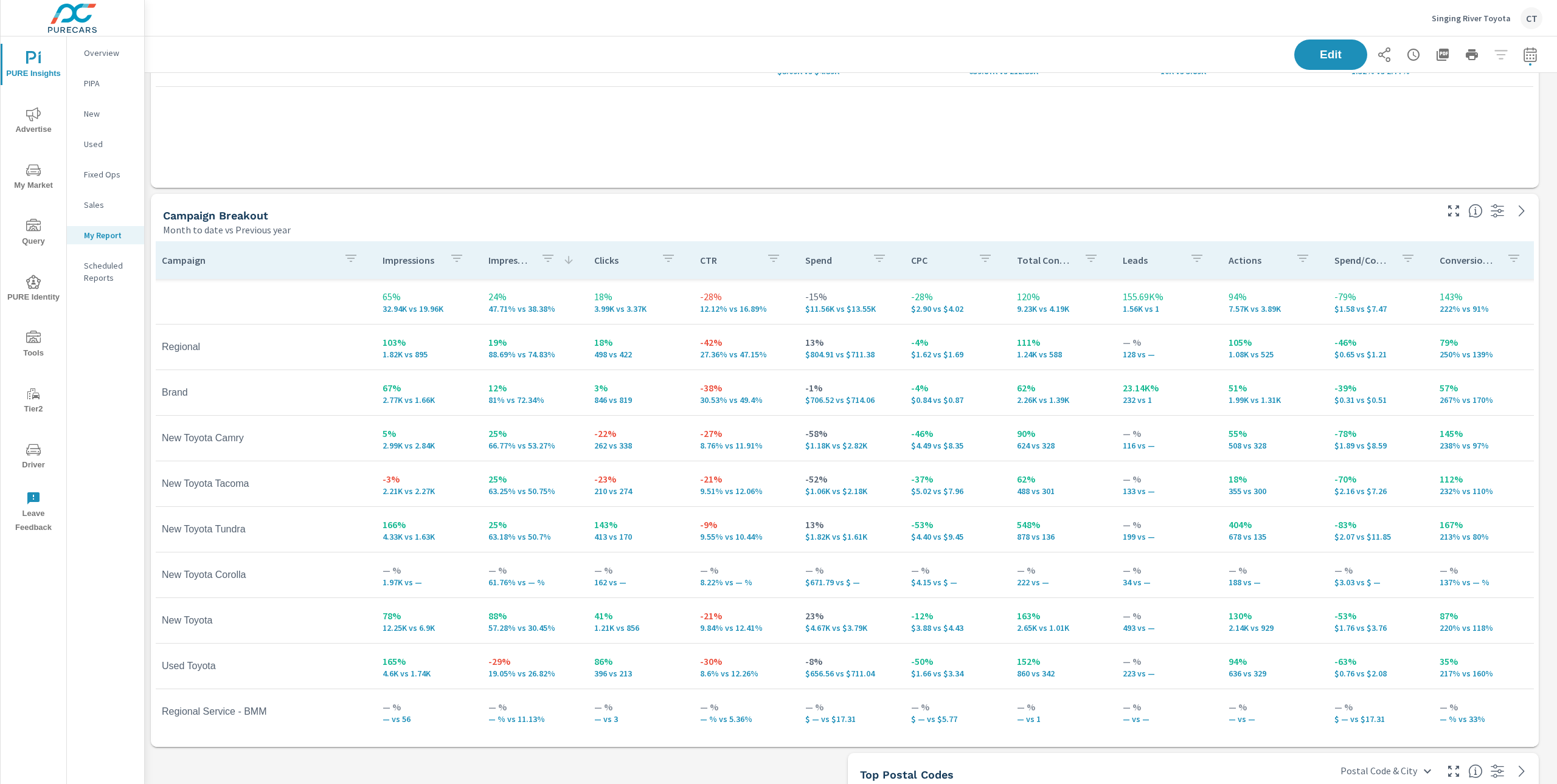
click at [678, 184] on div "<1% $21.06K vs $20.91K Spend — % $ — vs $ — Spend Per Unit Sold 227% 1.12M vs 3…" at bounding box center [844, 2] width 1388 height 371
click at [1054, 172] on div "Channel Spend Impressions Clicks CTR <1% $21.06K vs $20.91K 227% 1.12M vs 343.5…" at bounding box center [844, 48] width 1378 height 271
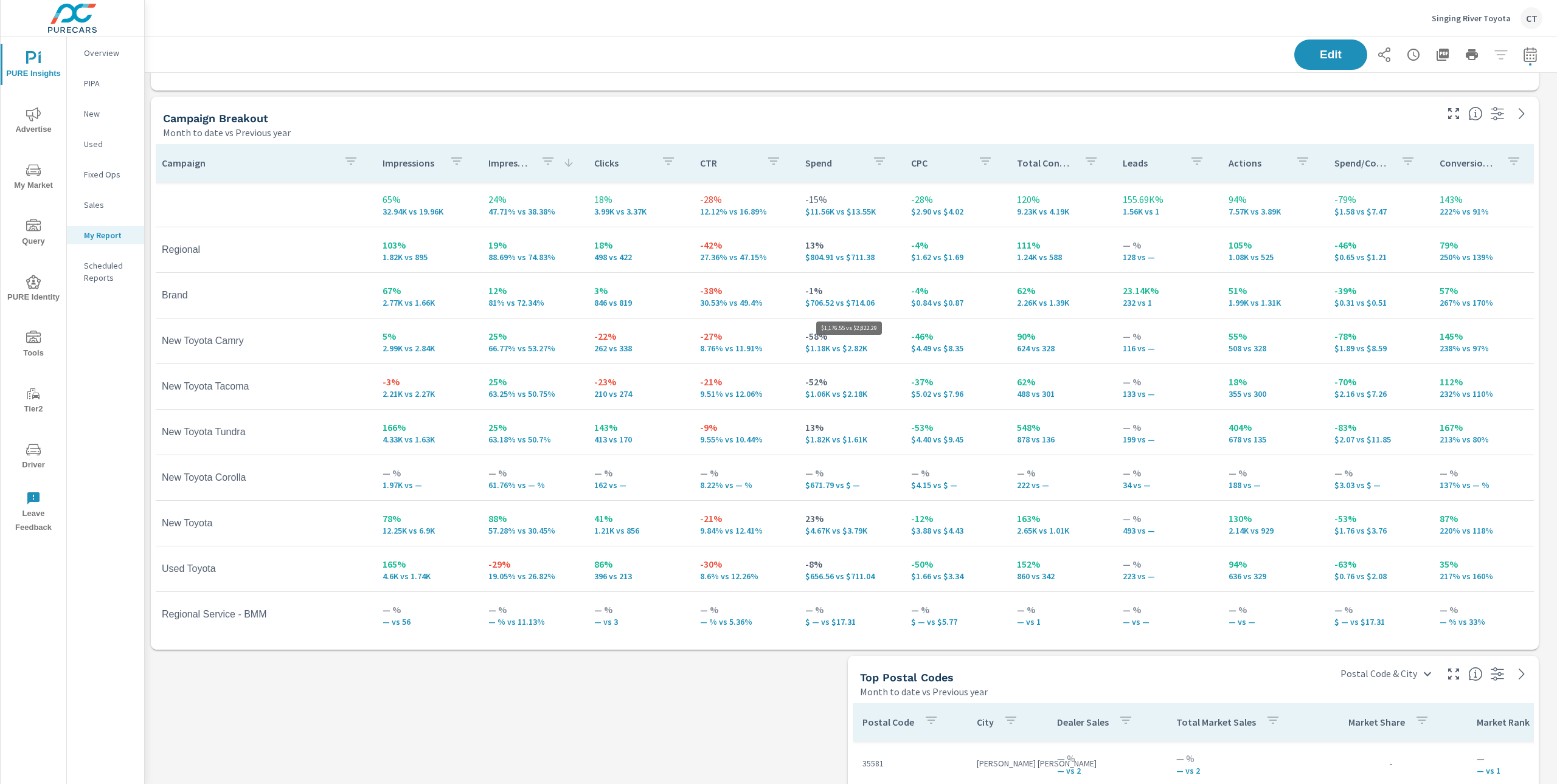
scroll to position [38, 4]
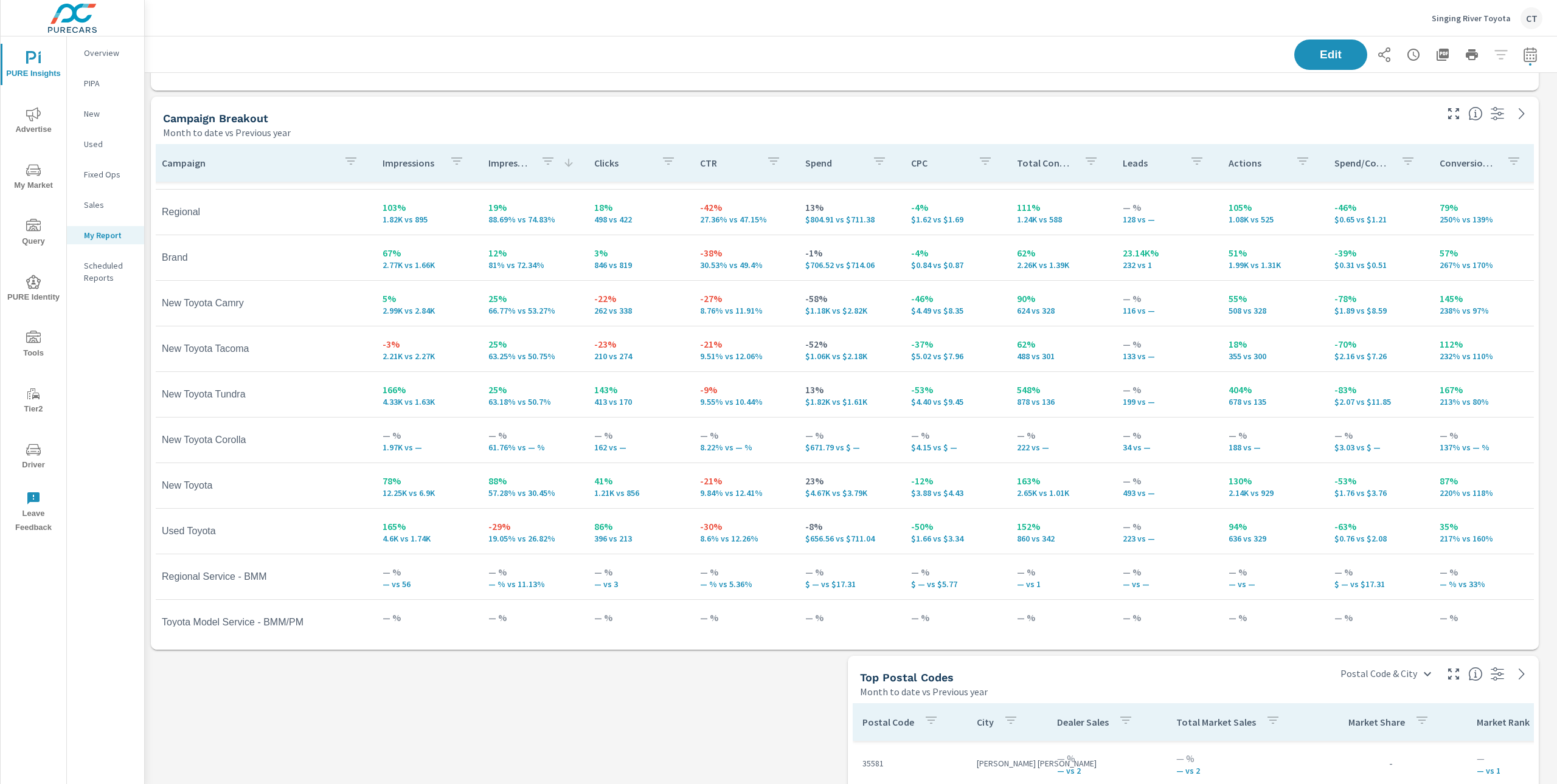
scroll to position [77, 4]
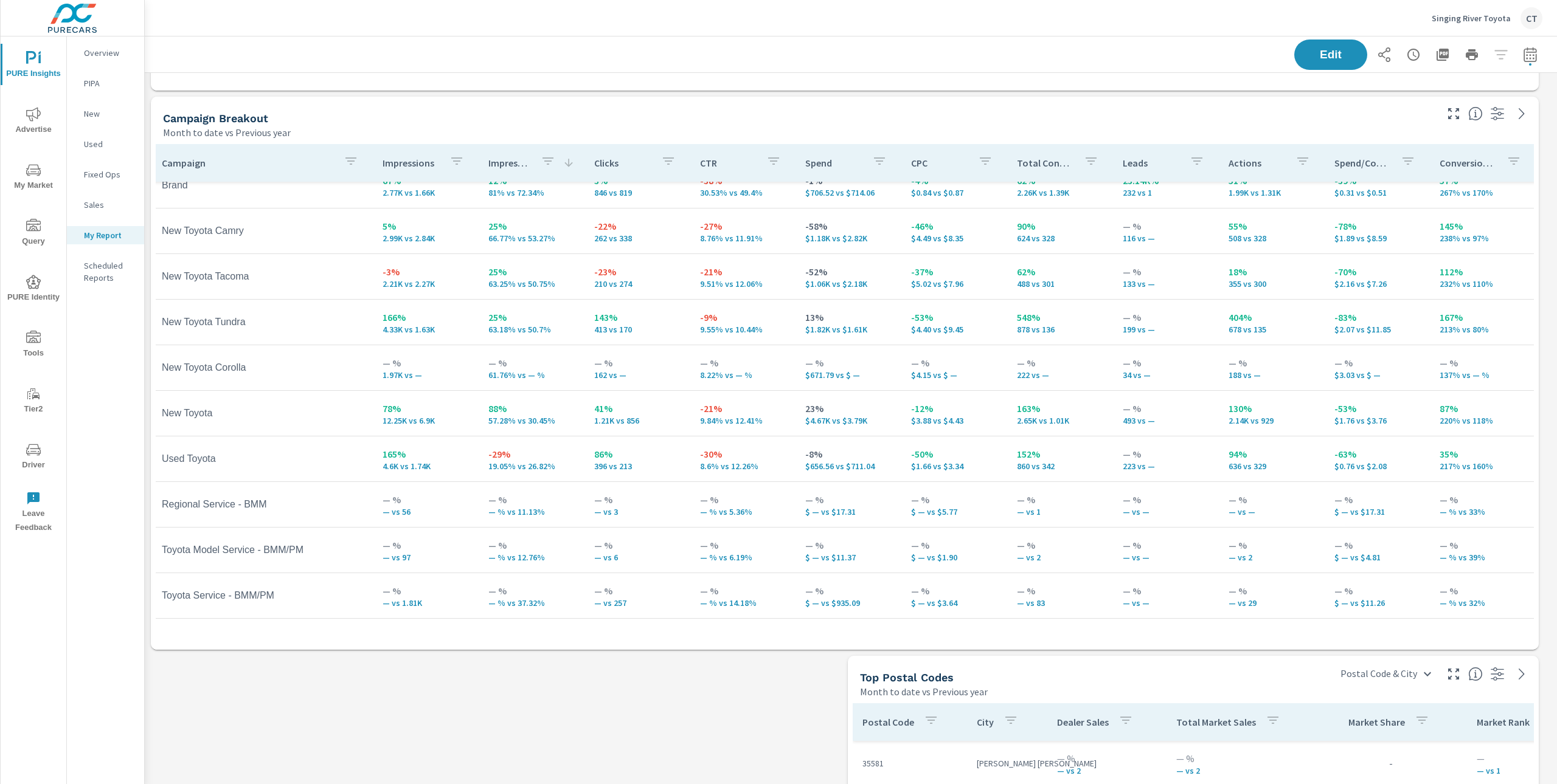
scroll to position [3947, 1425]
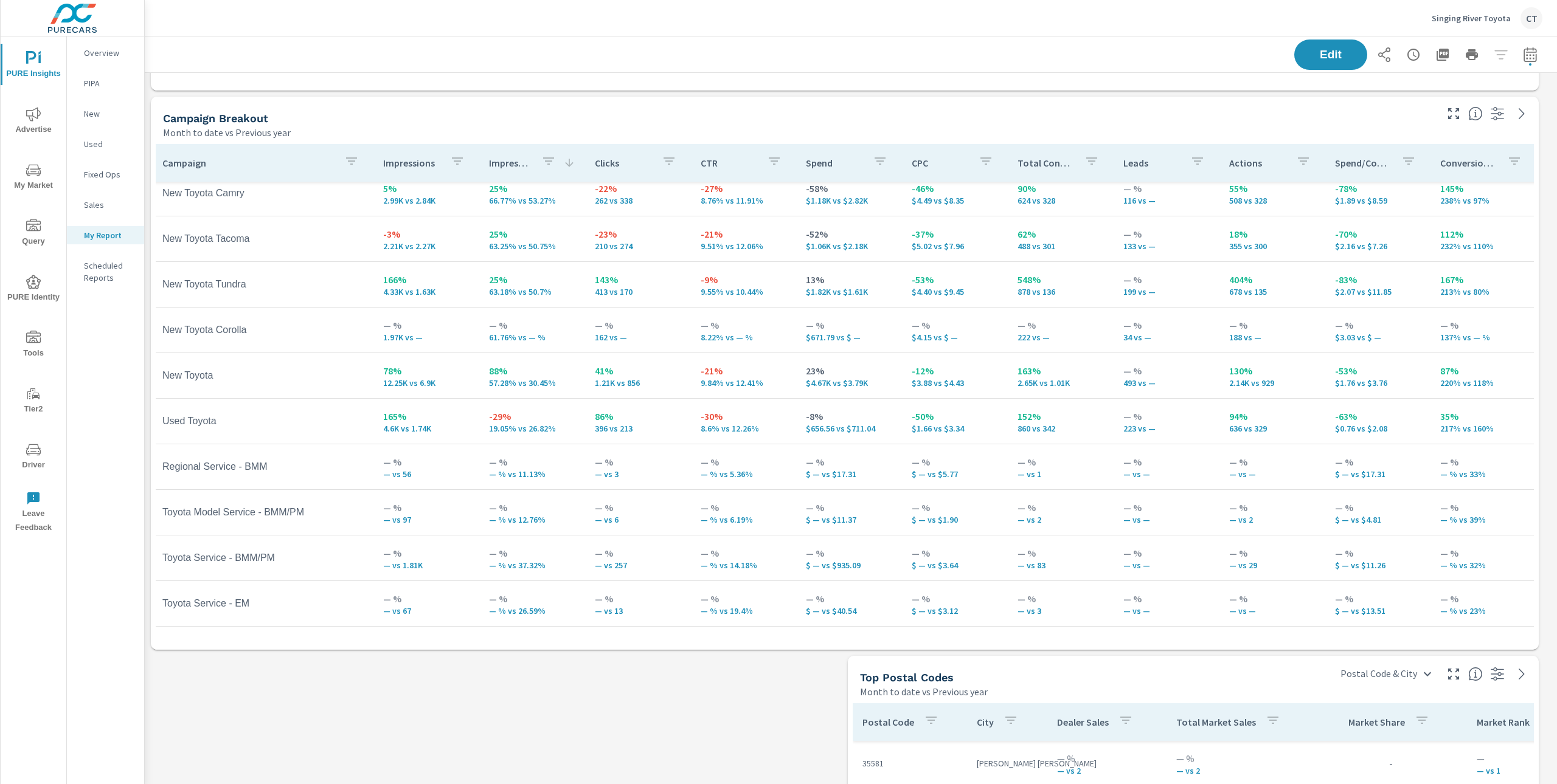
scroll to position [104, 3]
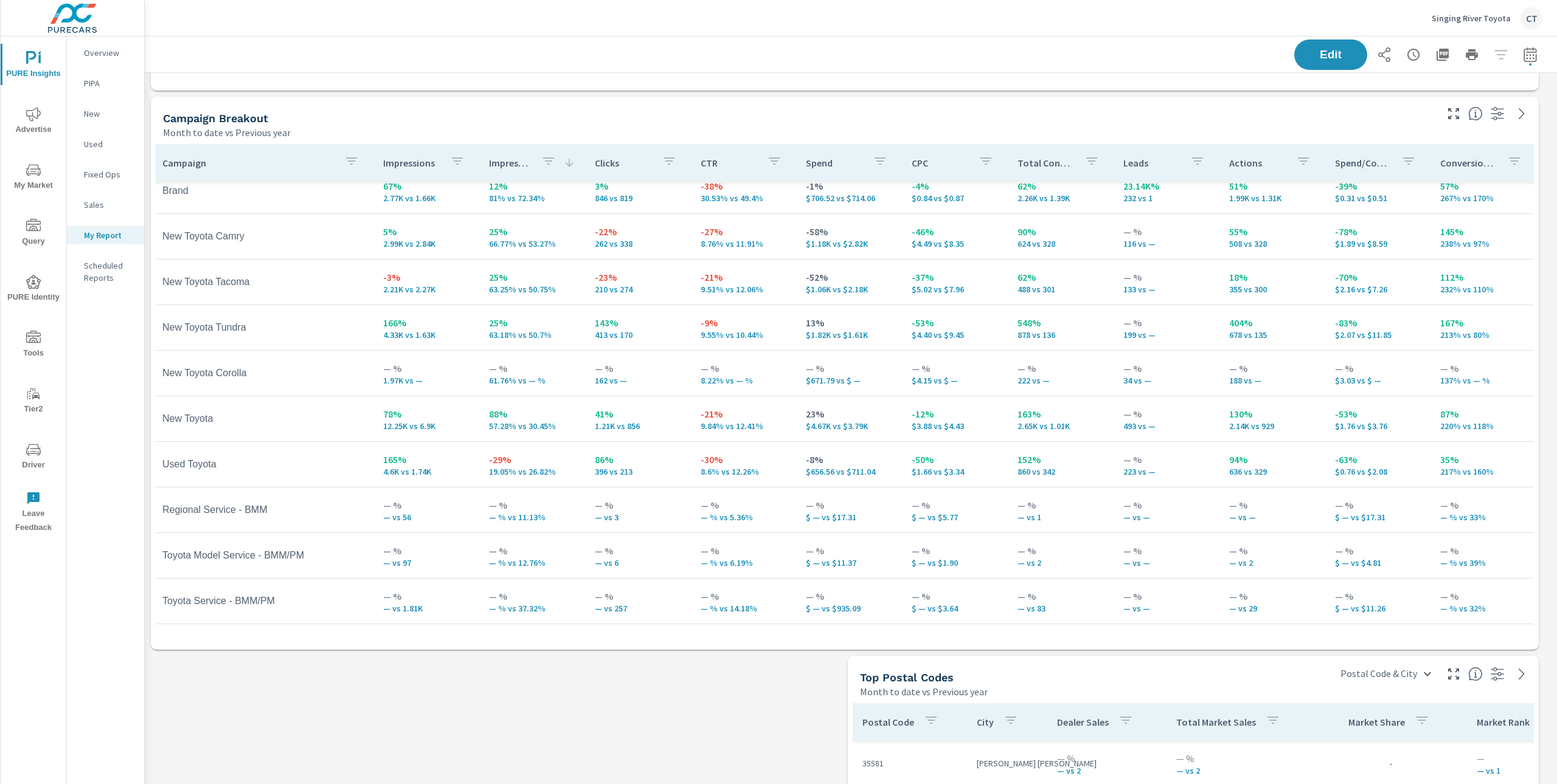
scroll to position [0, 3]
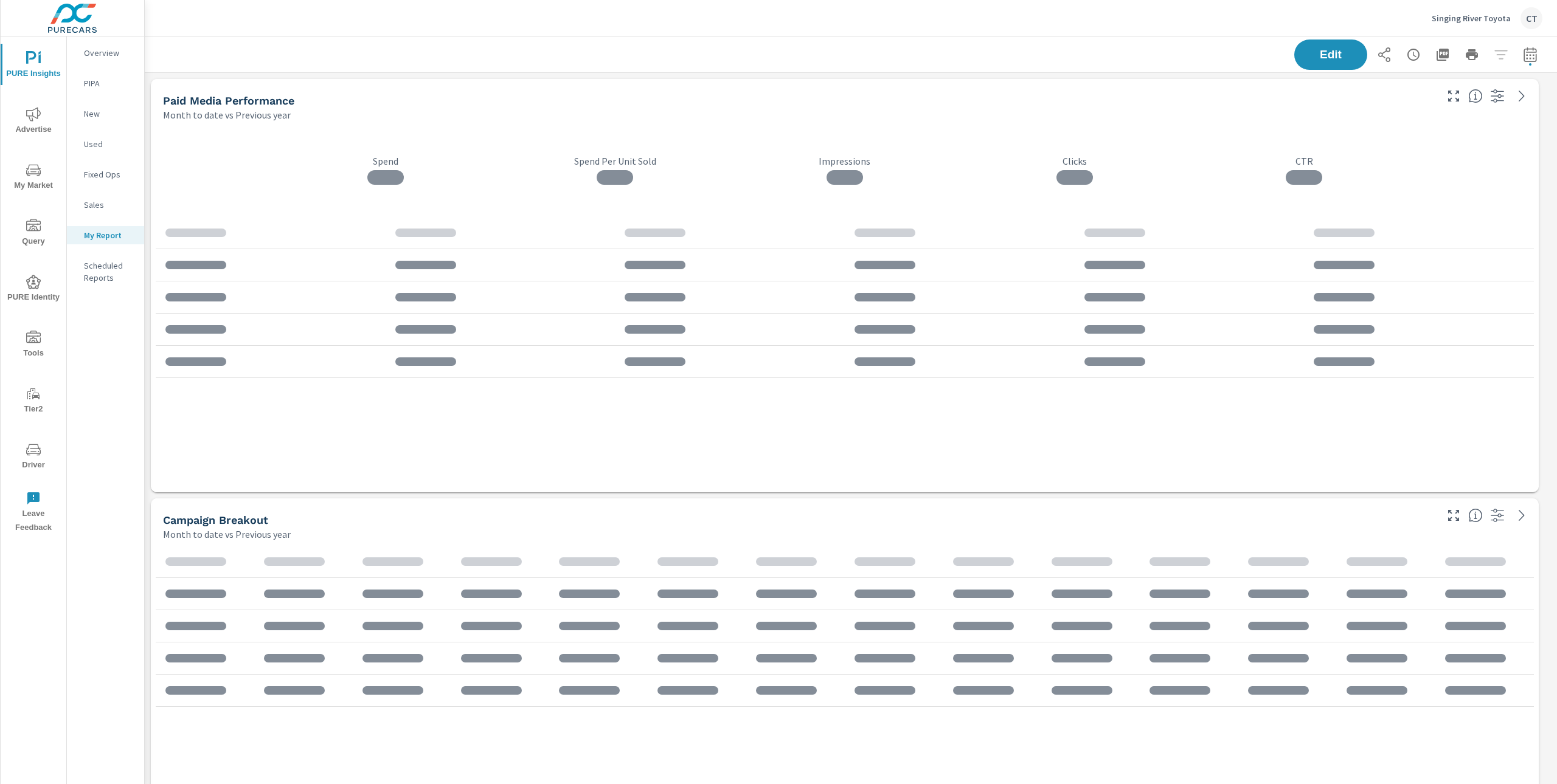
scroll to position [3947, 1425]
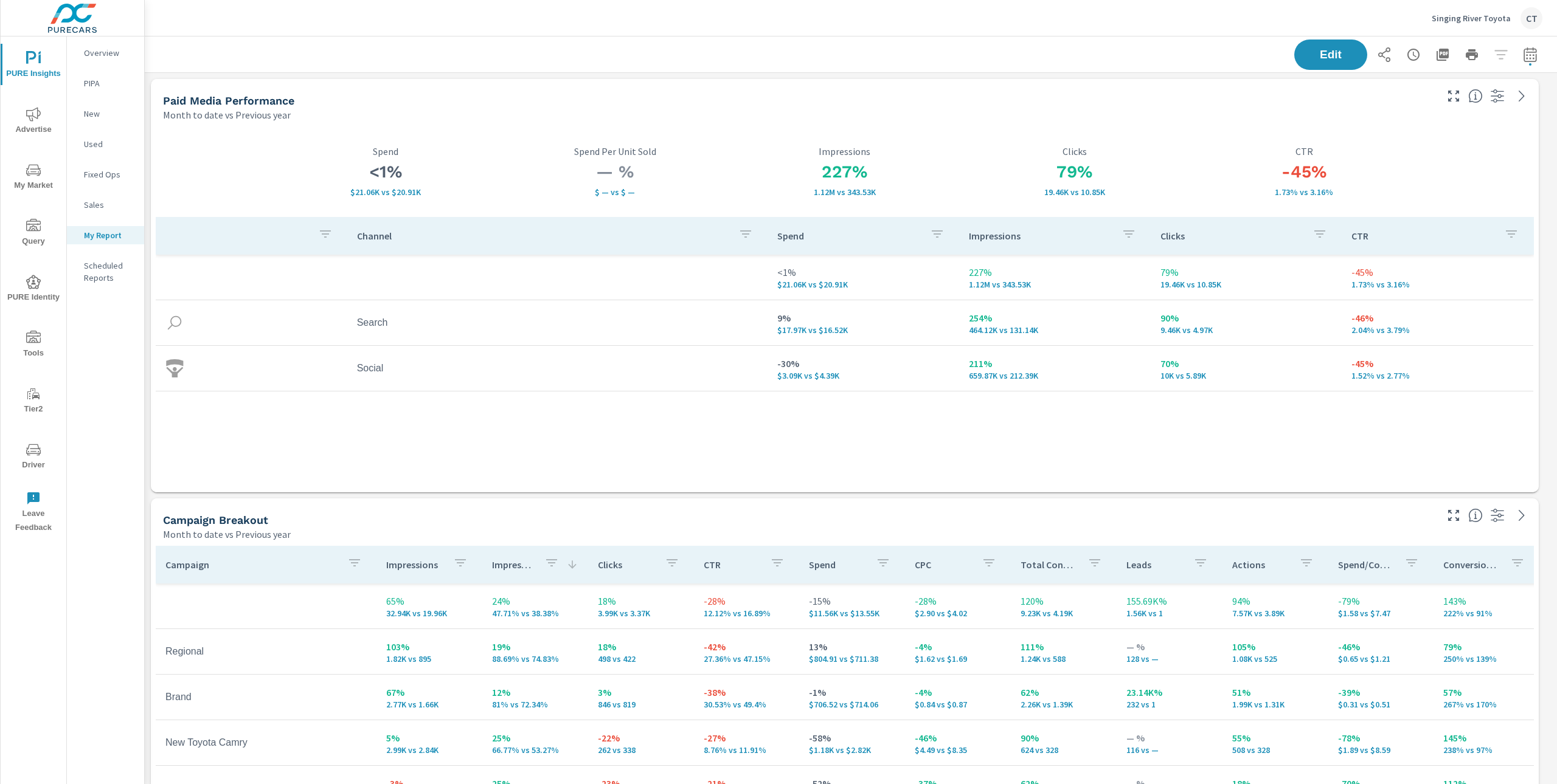
scroll to position [45, 0]
click at [29, 172] on icon "nav menu" at bounding box center [33, 170] width 14 height 14
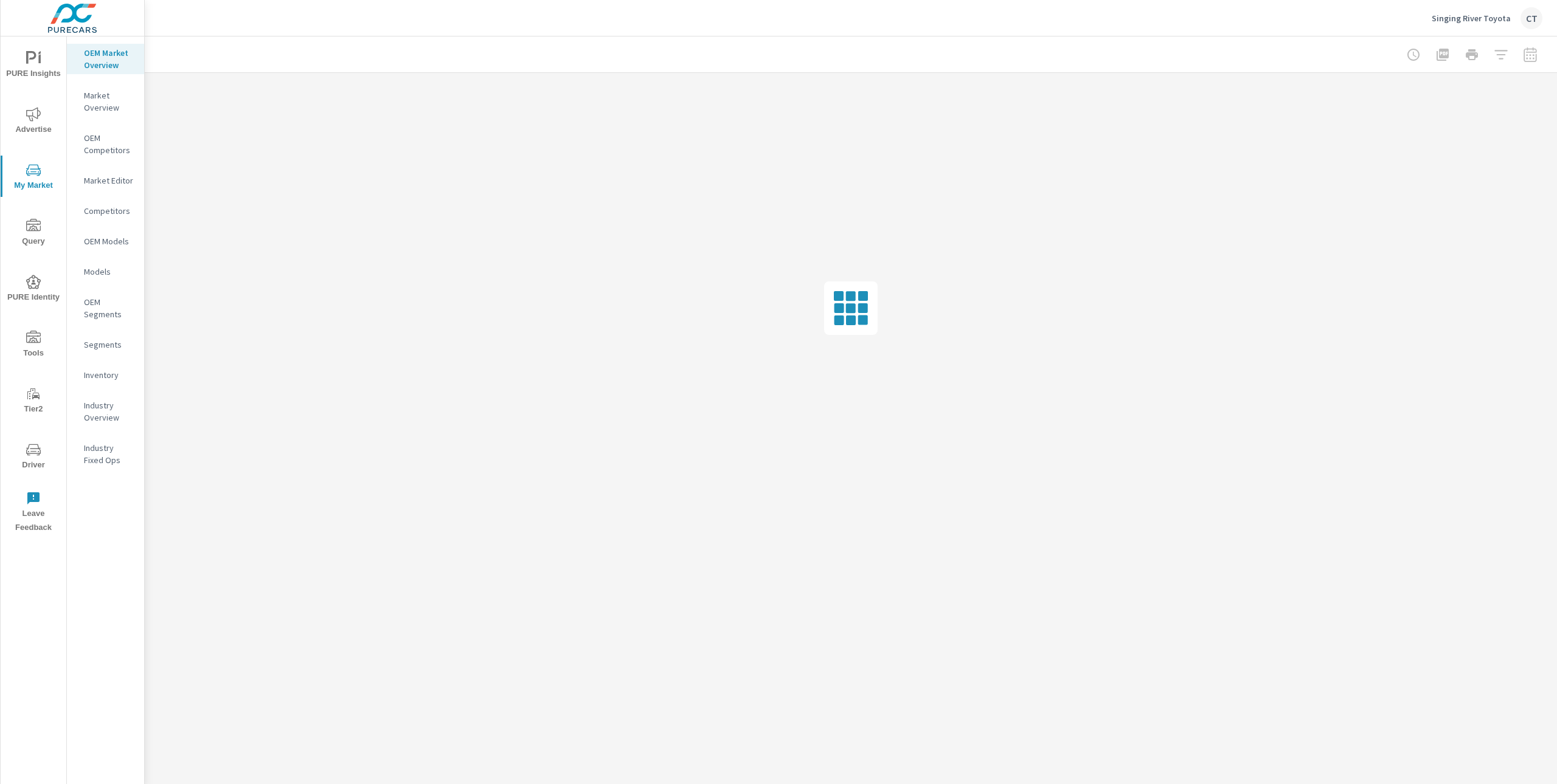
click at [101, 373] on p "Inventory" at bounding box center [109, 375] width 50 height 12
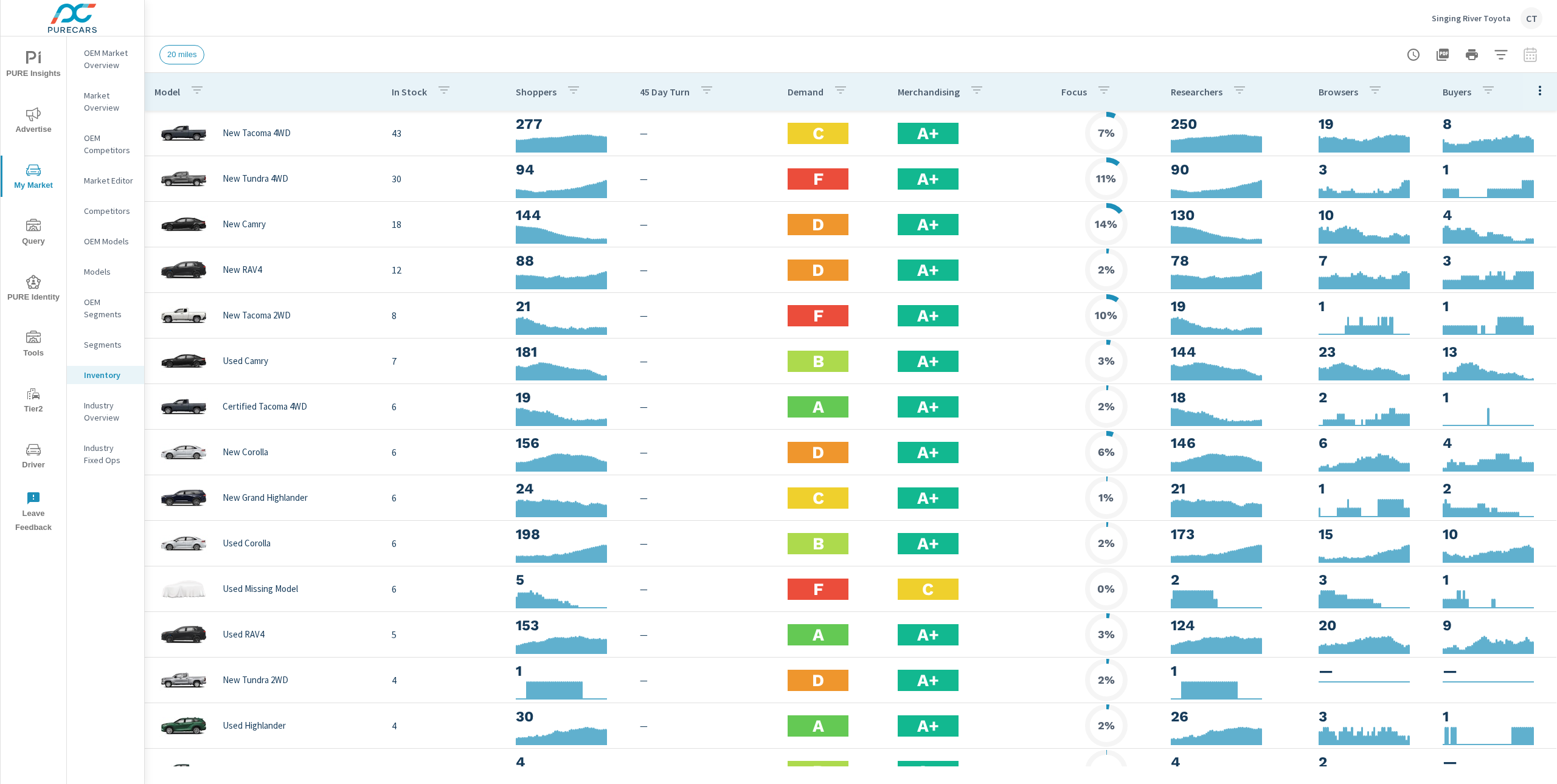
click at [1536, 88] on button "button" at bounding box center [1539, 90] width 24 height 25
click at [1506, 181] on span "Market Performance" at bounding box center [1500, 184] width 77 height 12
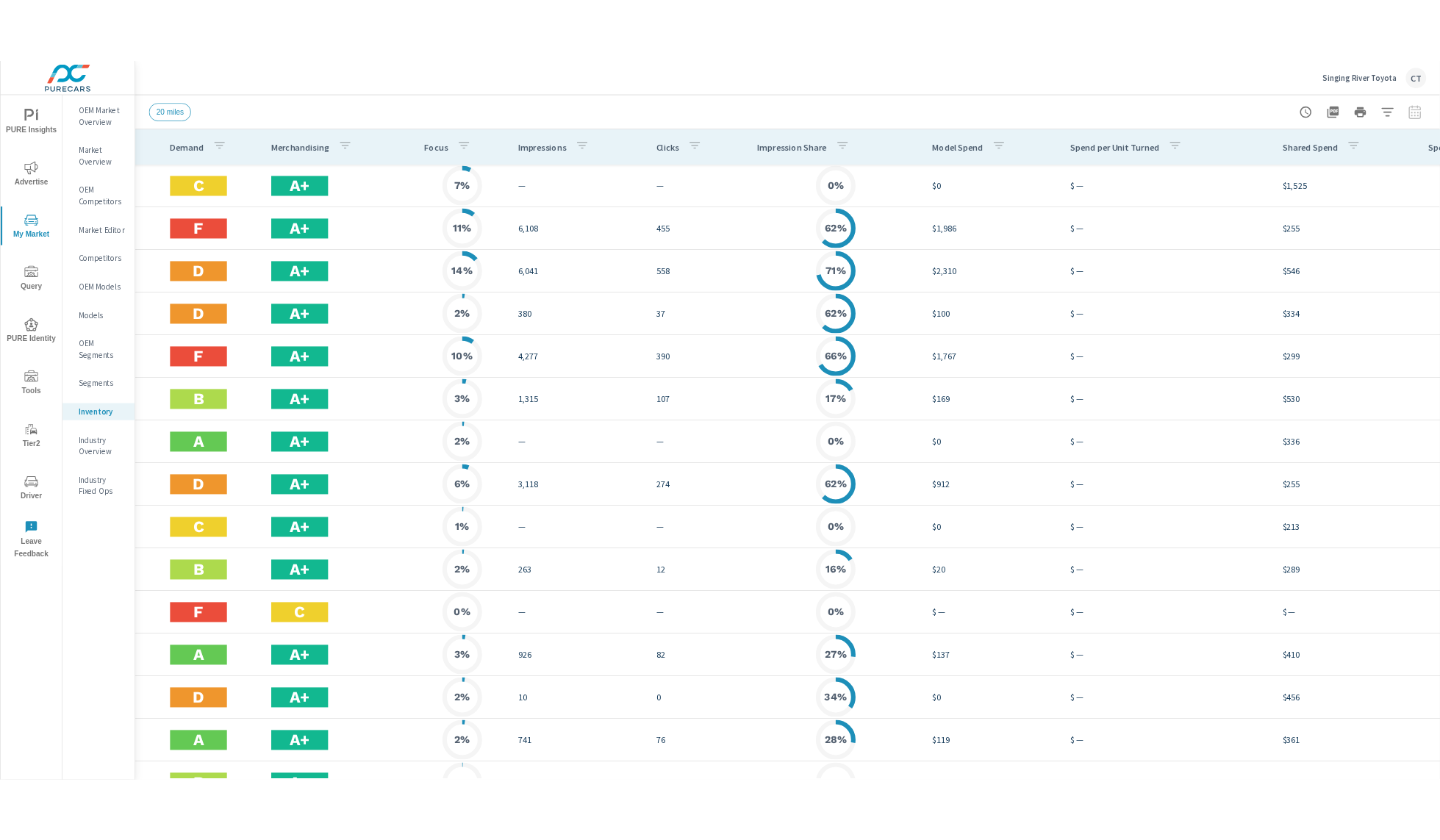
scroll to position [0, 732]
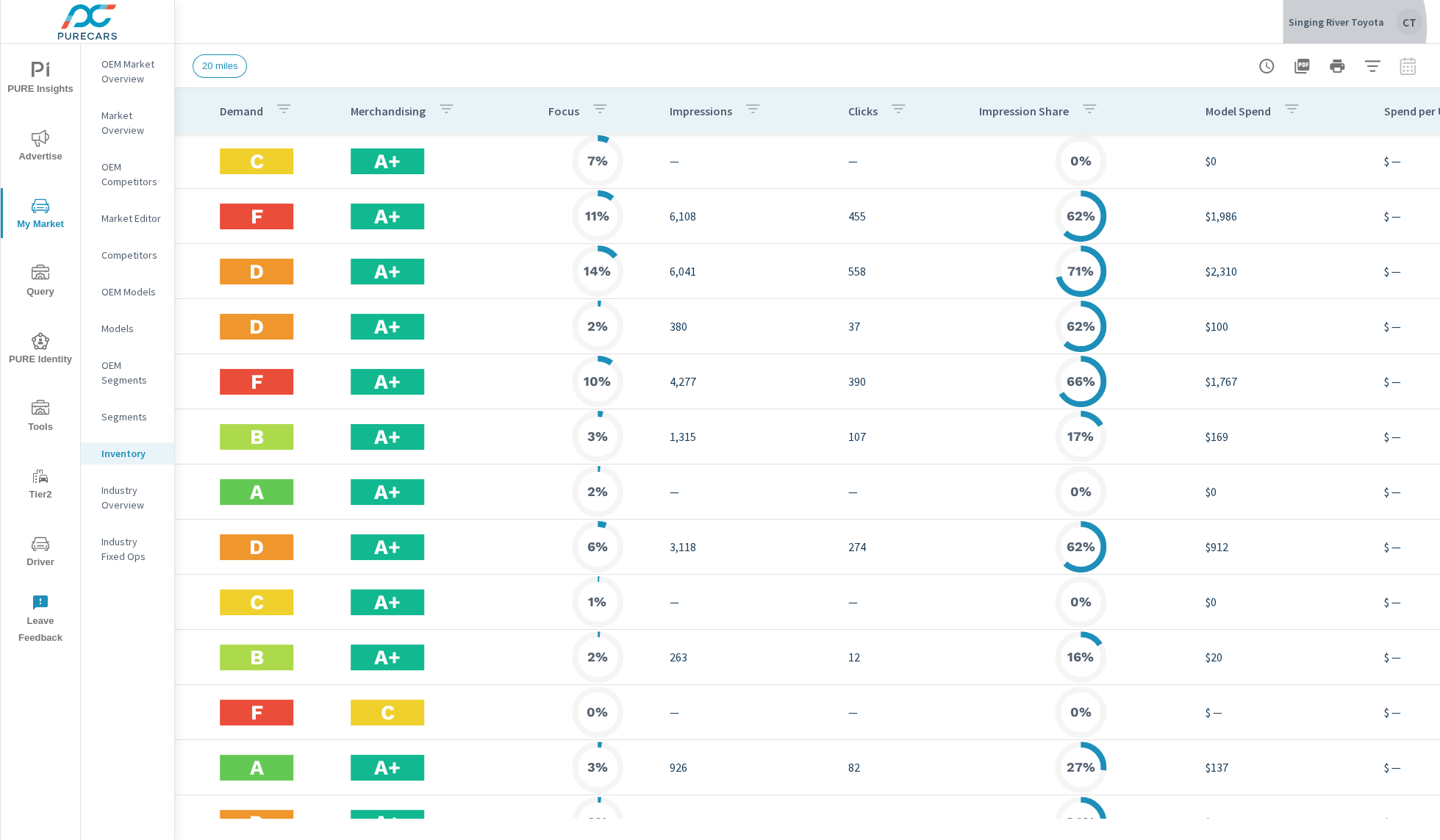
click at [1327, 28] on p "Singing River Toyota" at bounding box center [1336, 22] width 96 height 13
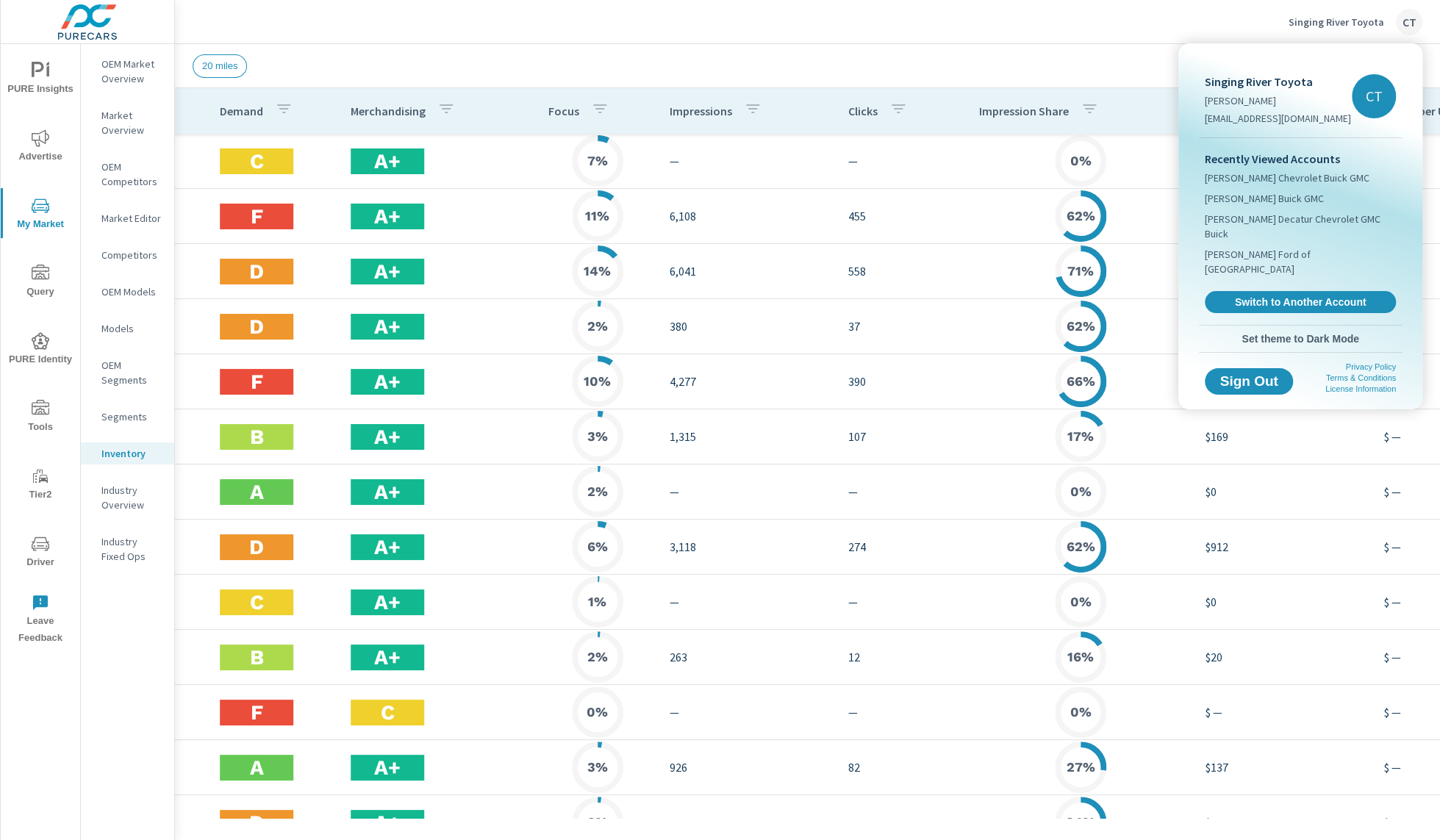
click at [1331, 20] on div at bounding box center [720, 420] width 1440 height 840
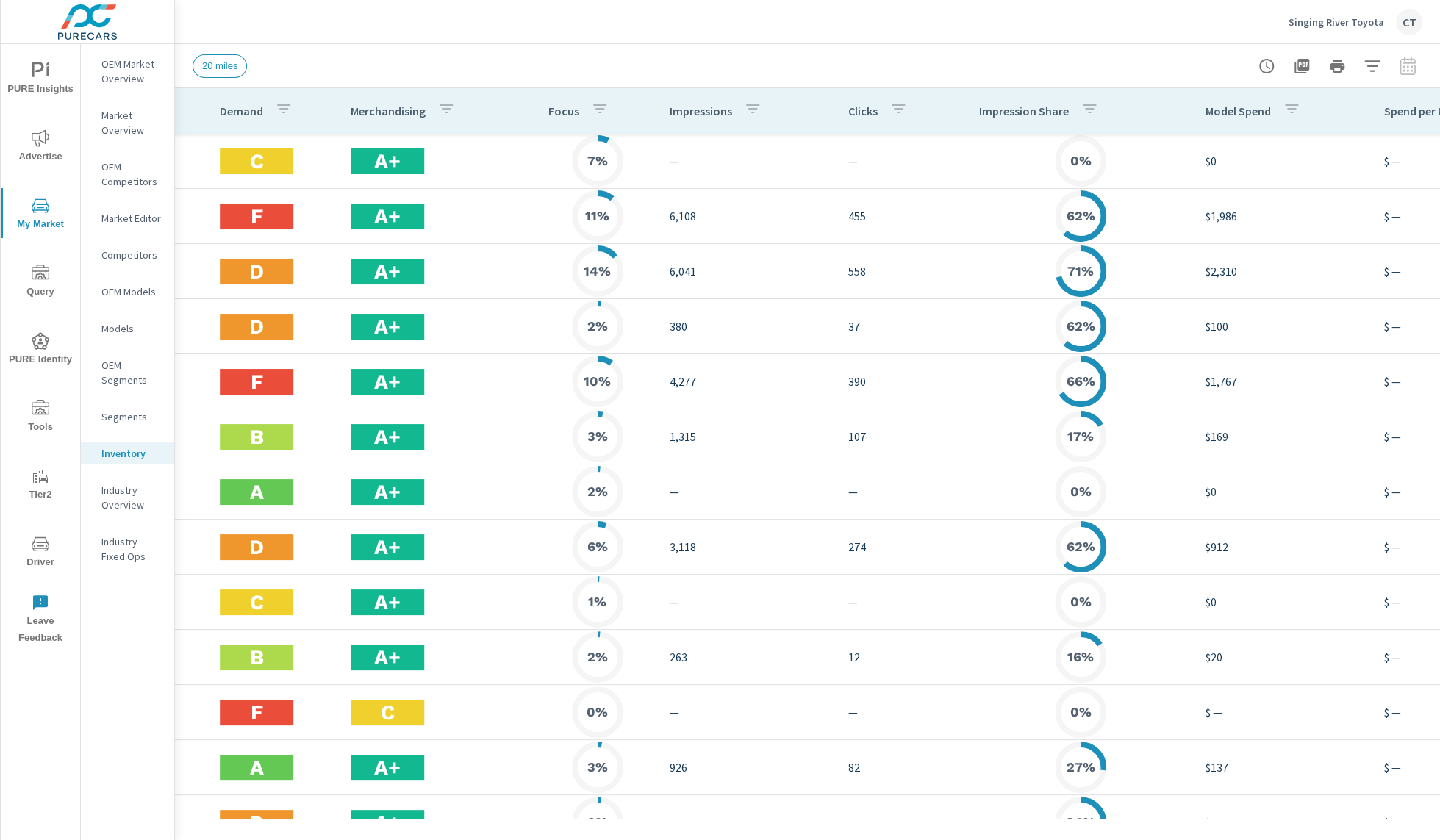
click at [1330, 20] on p "Singing River Toyota" at bounding box center [1336, 22] width 96 height 13
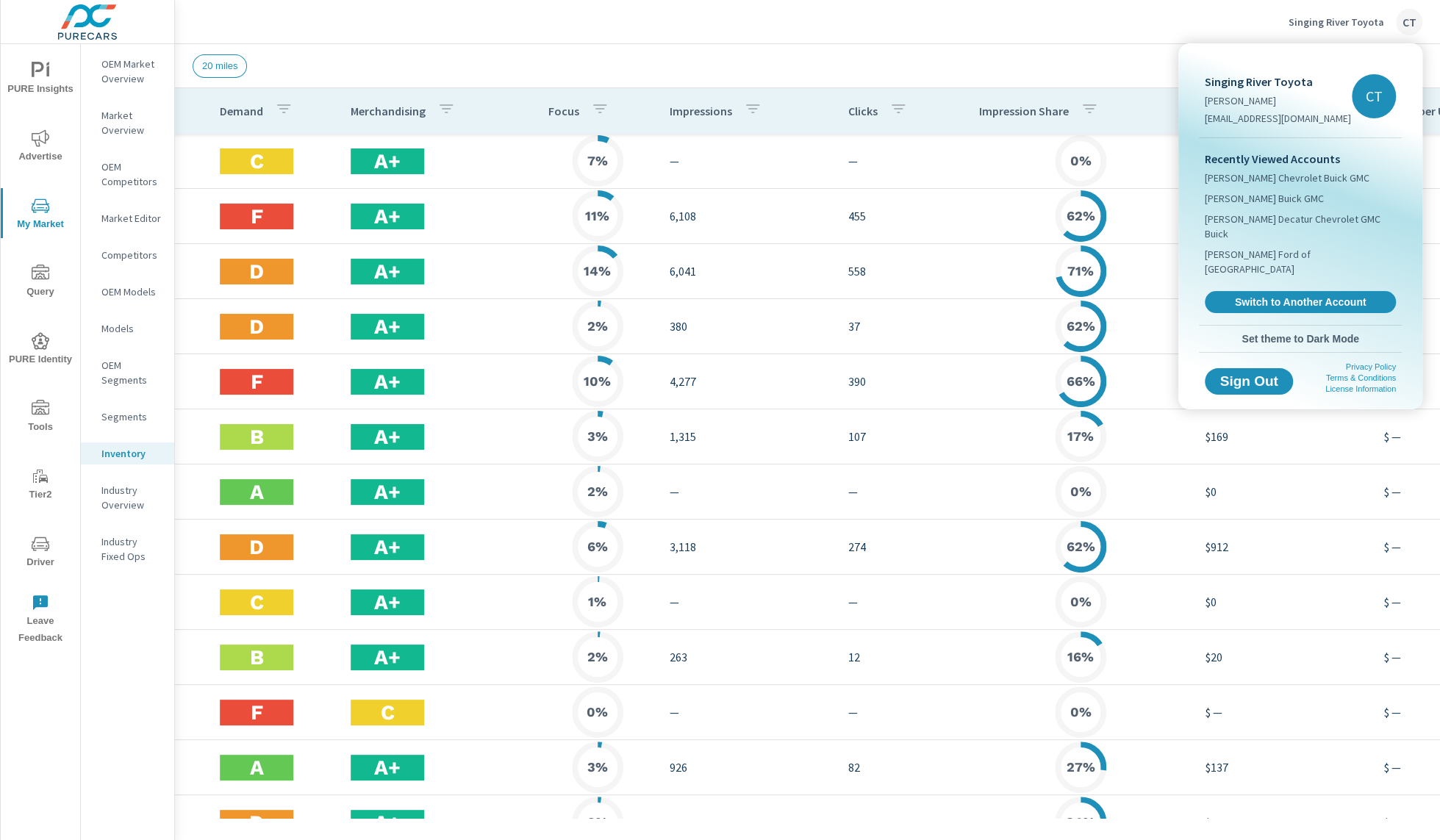
click at [1300, 295] on span "Switch to Another Account" at bounding box center [1300, 302] width 175 height 13
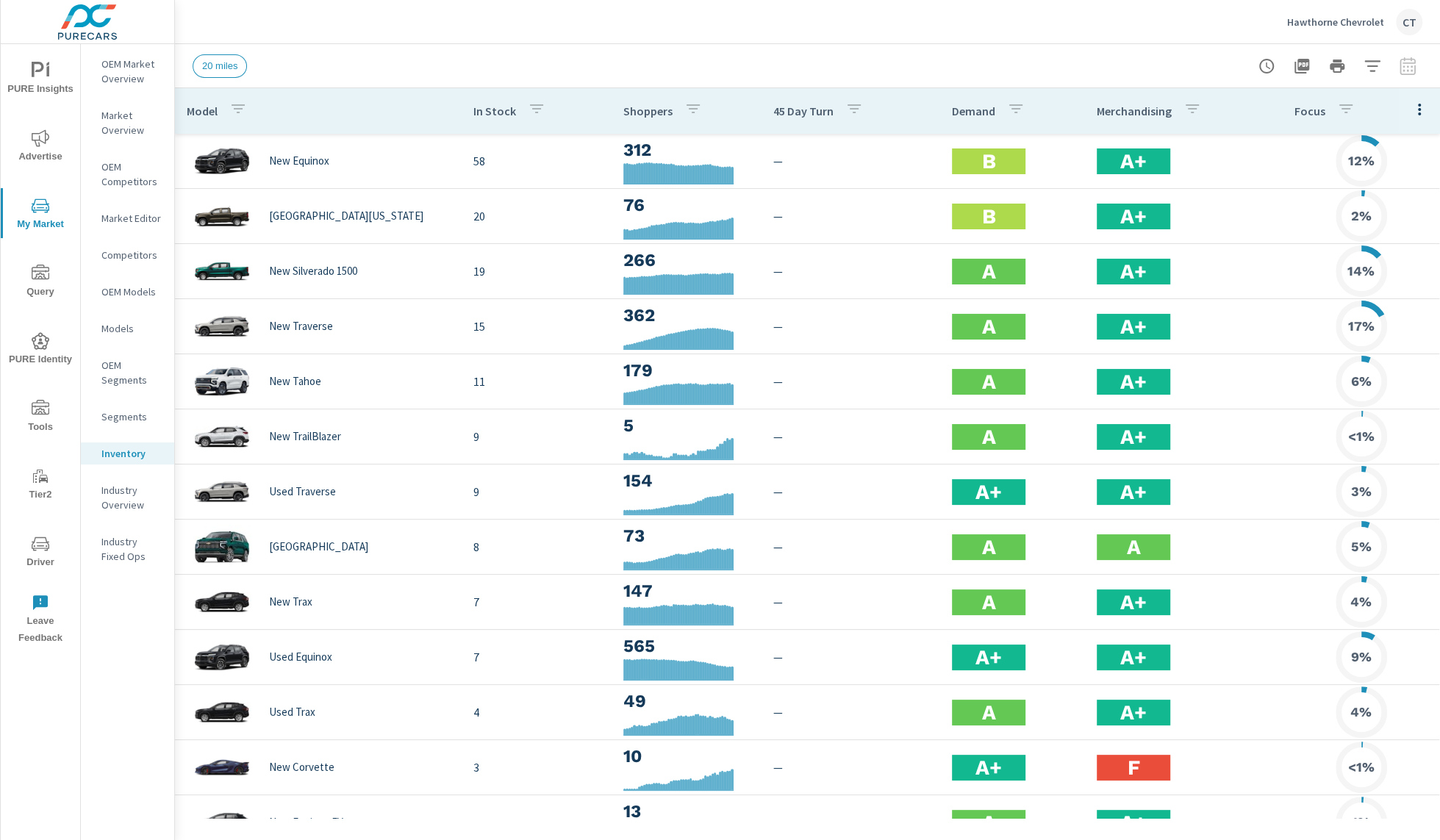
click at [1143, 55] on div "20 miles" at bounding box center [704, 66] width 1024 height 24
click at [42, 65] on icon "nav menu" at bounding box center [38, 69] width 13 height 16
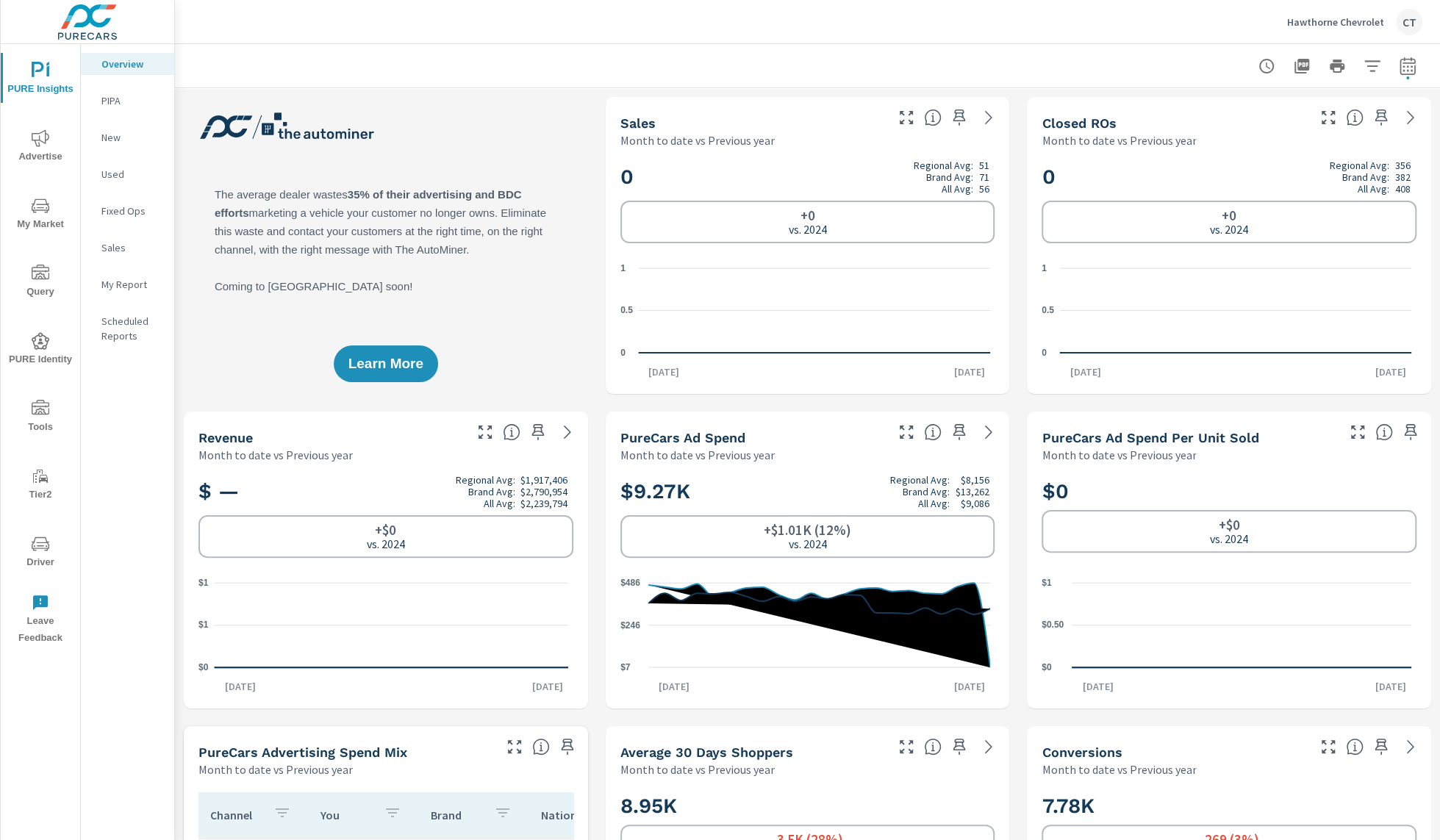
click at [469, 87] on header at bounding box center [807, 66] width 1265 height 44
click at [21, 155] on span "Advertise" at bounding box center [40, 147] width 71 height 36
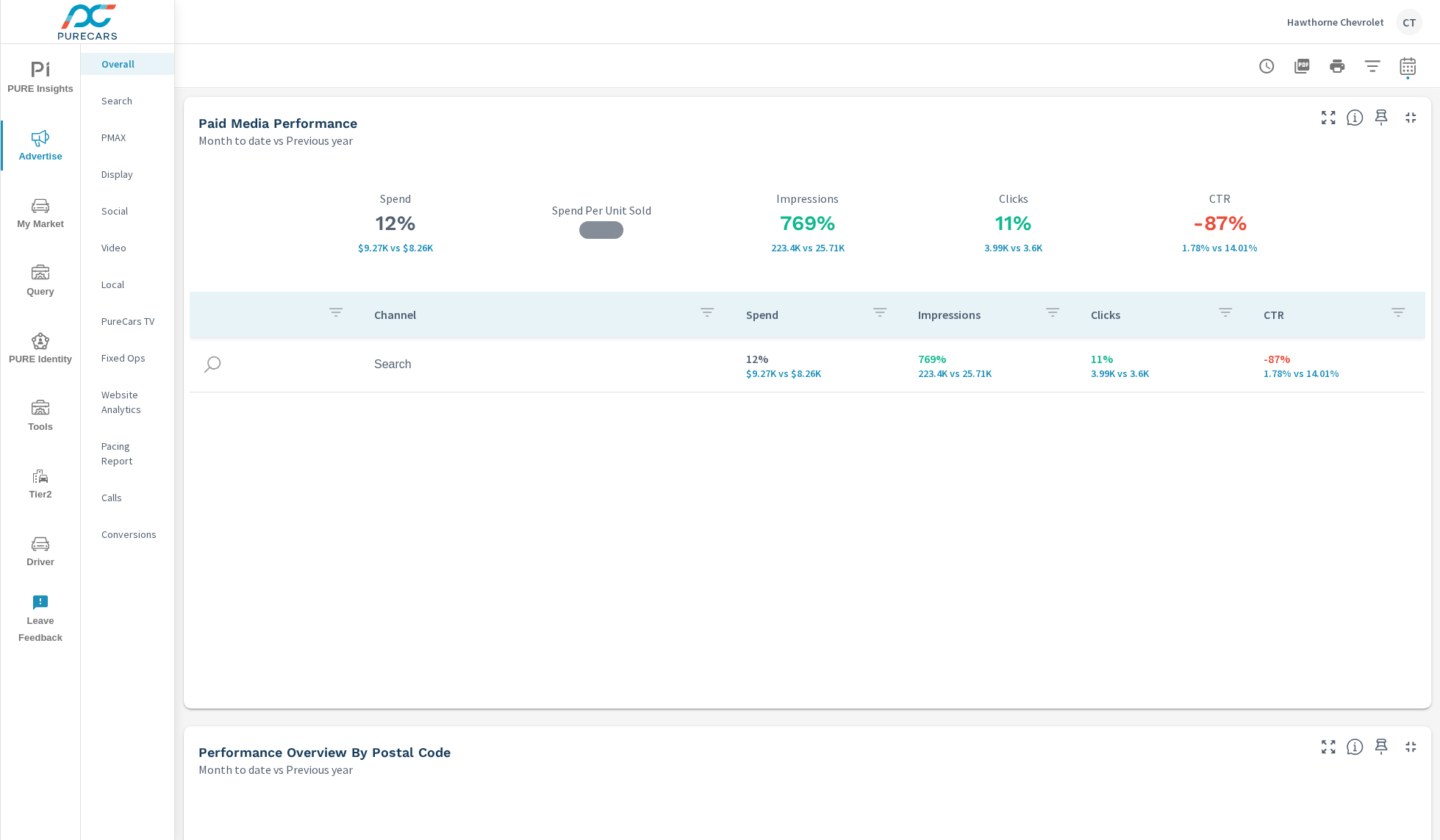
click at [133, 101] on p "Search" at bounding box center [132, 100] width 61 height 15
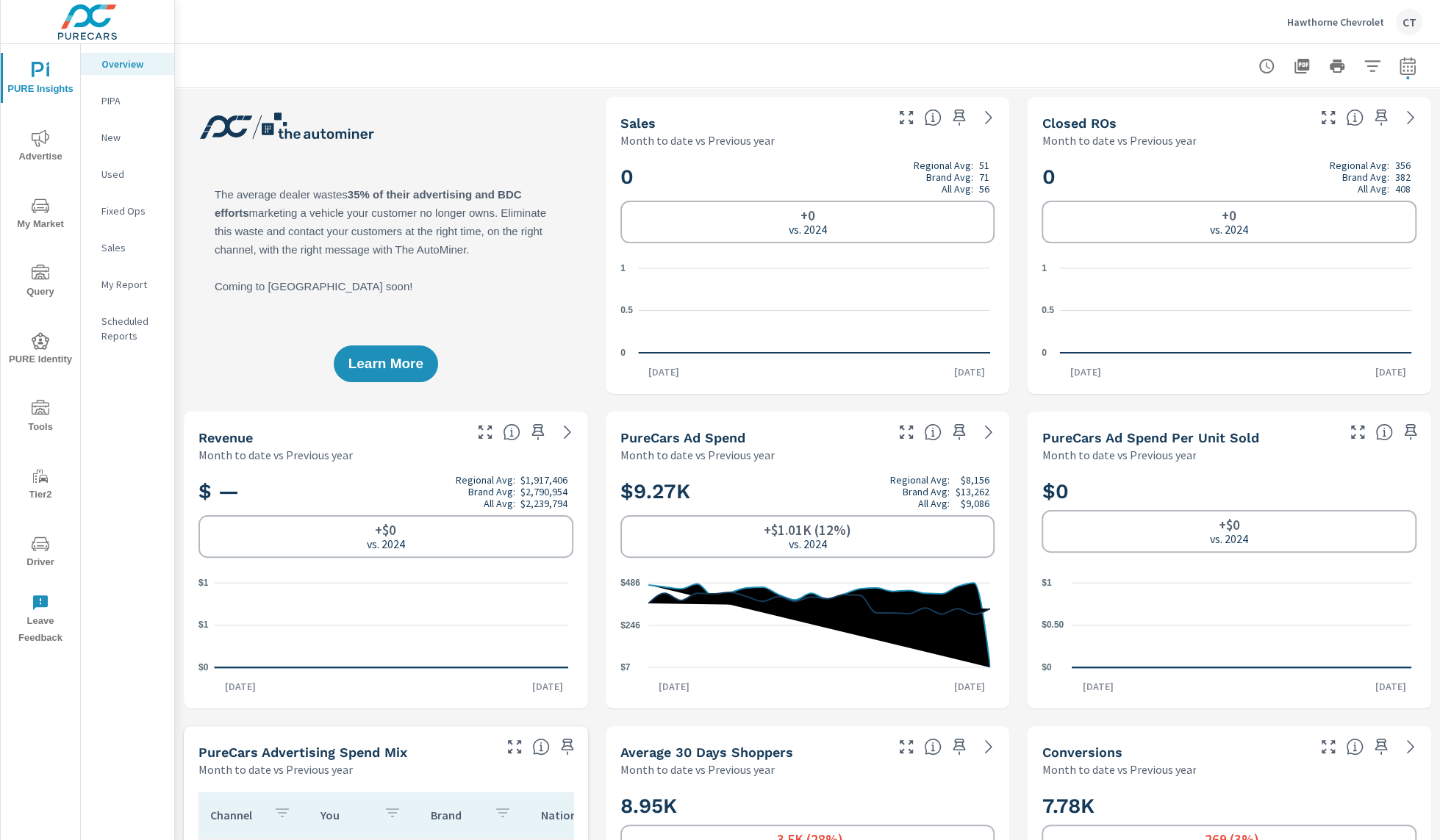
click at [50, 147] on span "Advertise" at bounding box center [40, 147] width 71 height 36
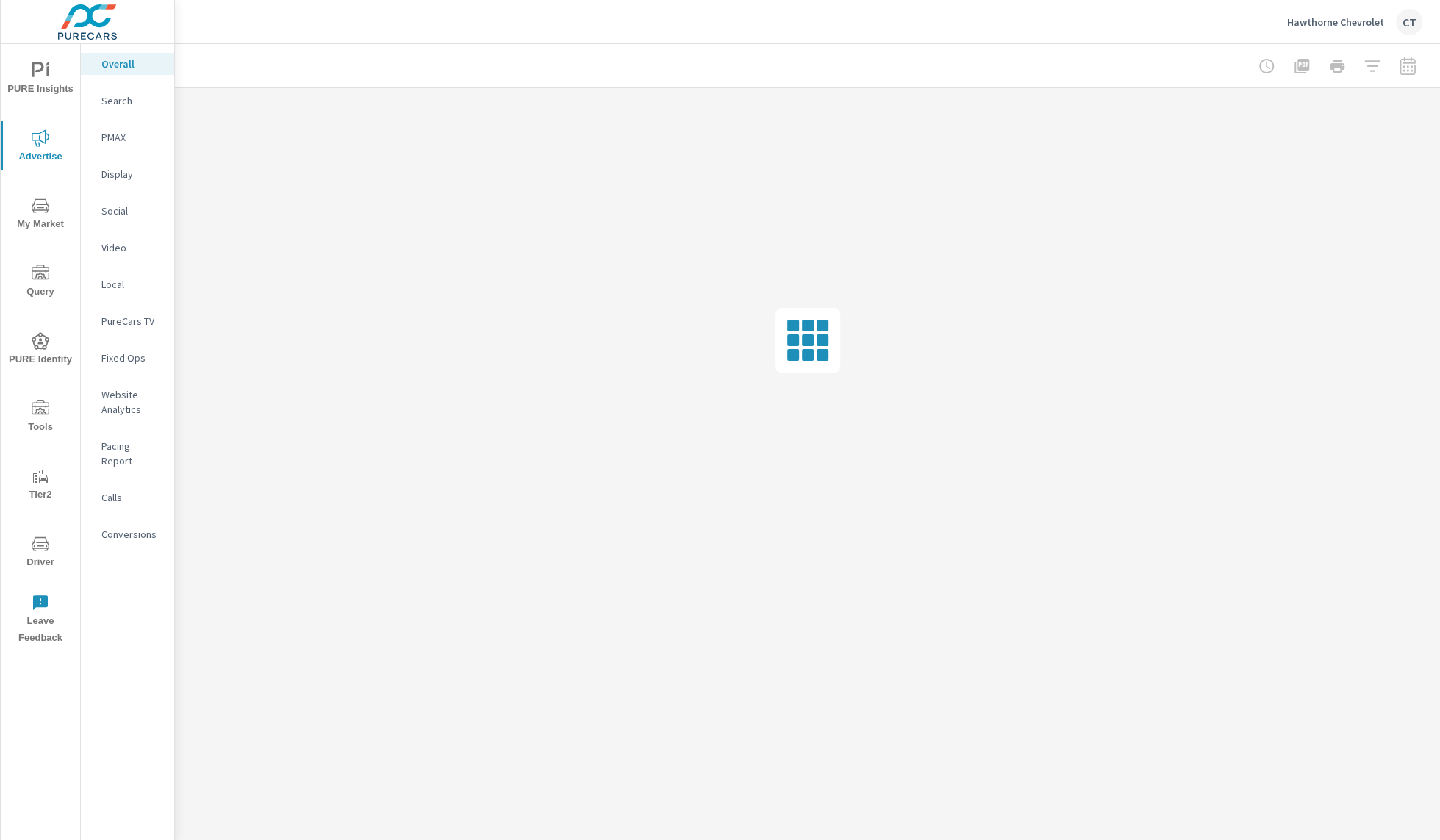
click at [121, 415] on p "Website Analytics" at bounding box center [132, 402] width 61 height 29
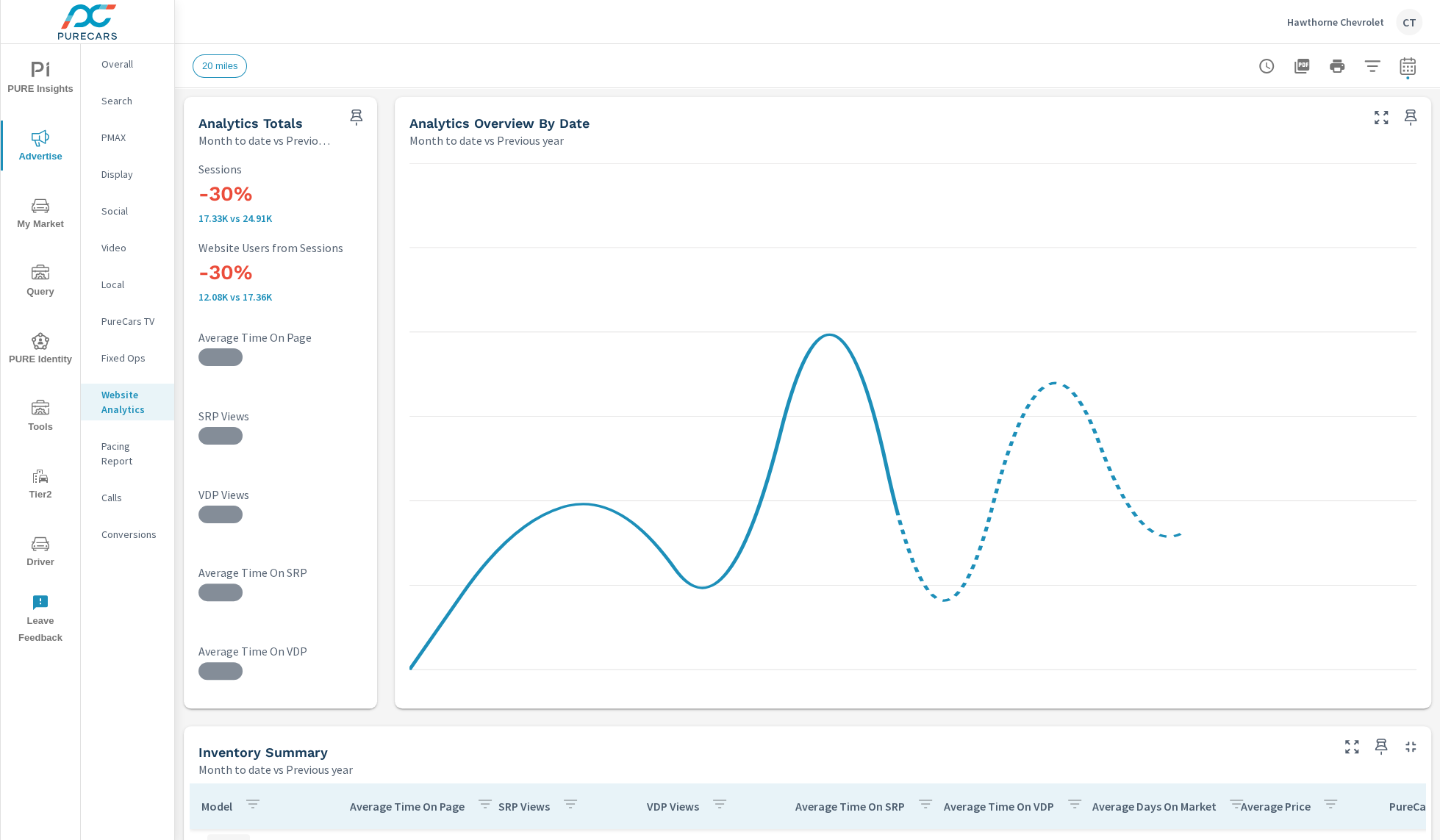
click at [1399, 63] on icon "button" at bounding box center [1407, 65] width 17 height 17
select select "Month to date"
click at [1297, 199] on select "Custom Previous period Previous month Previous year" at bounding box center [1275, 192] width 147 height 29
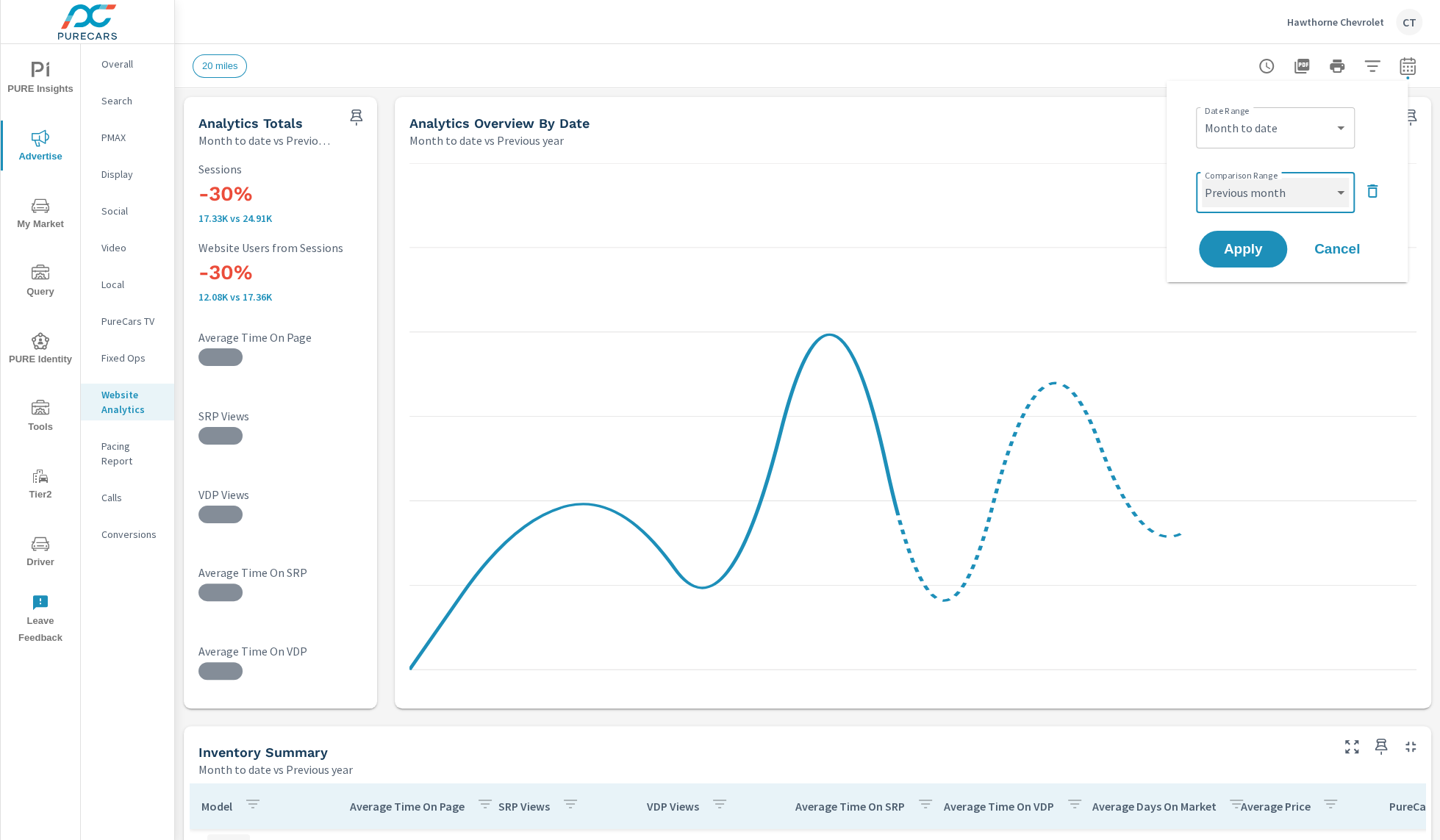
click at [1202, 178] on select "Custom Previous period Previous month Previous year" at bounding box center [1275, 192] width 147 height 29
click at [1278, 201] on select "Custom Previous period Previous month Previous year" at bounding box center [1275, 192] width 147 height 29
click at [1202, 178] on select "Custom Previous period Previous month Previous year" at bounding box center [1275, 192] width 147 height 29
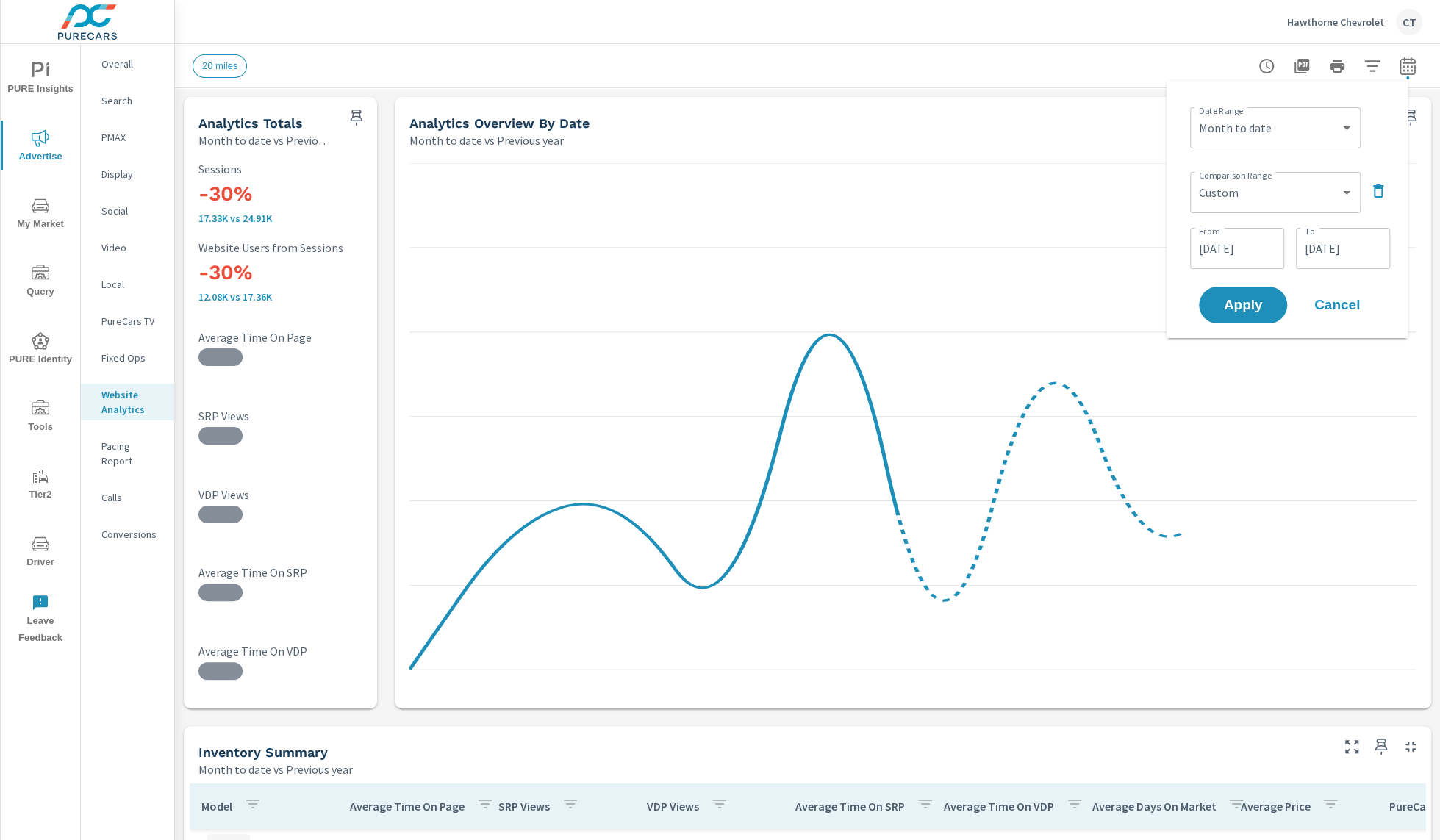
click at [1265, 212] on div "Custom Previous period Previous month Previous year ​" at bounding box center [1274, 192] width 170 height 41
click at [1270, 199] on select "Custom Previous period Previous month Previous year" at bounding box center [1275, 192] width 159 height 29
click at [1196, 178] on select "Custom Previous period Previous month Previous year" at bounding box center [1275, 192] width 159 height 29
select select "Previous period"
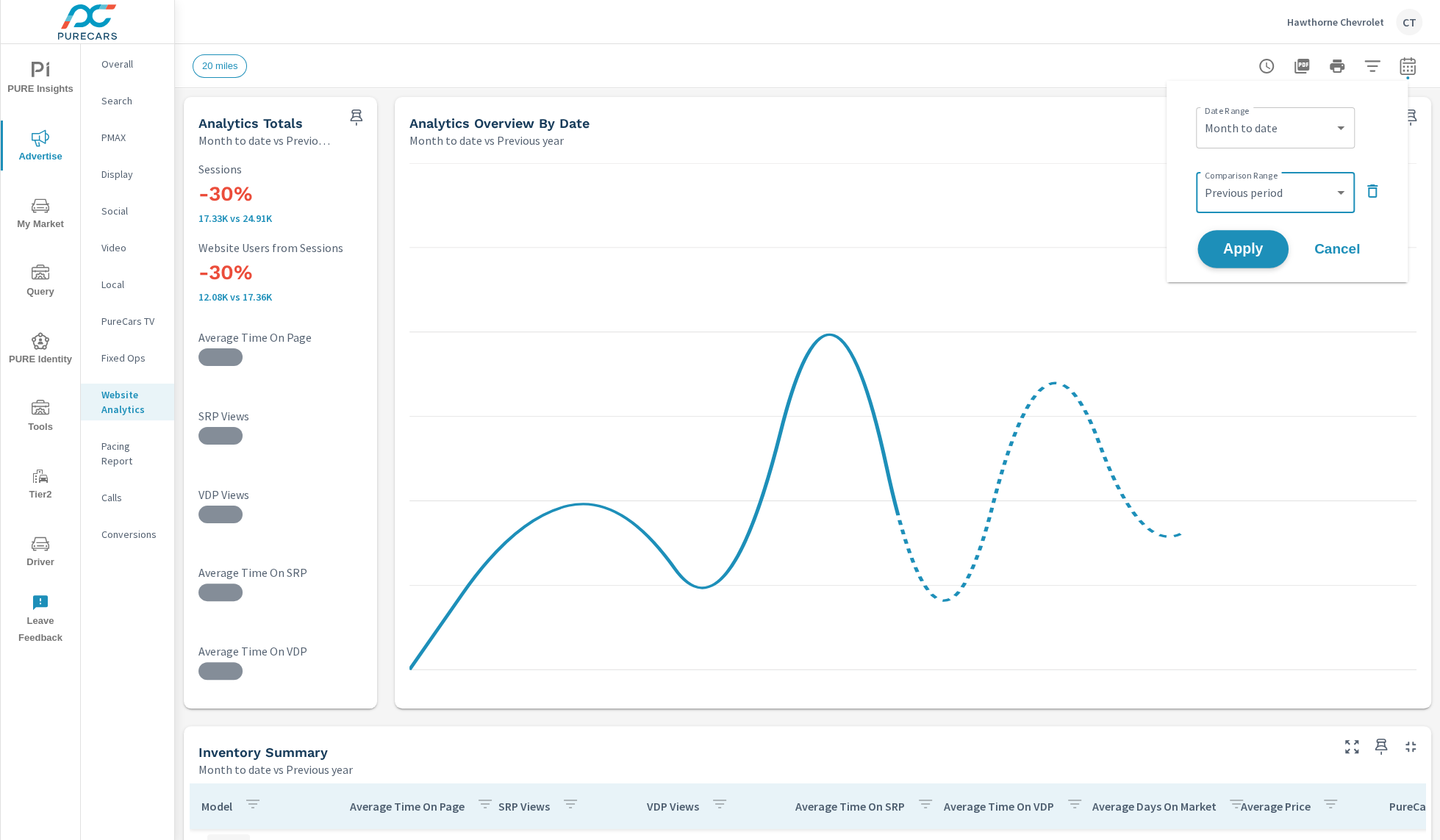
click at [1245, 247] on span "Apply" at bounding box center [1242, 249] width 60 height 14
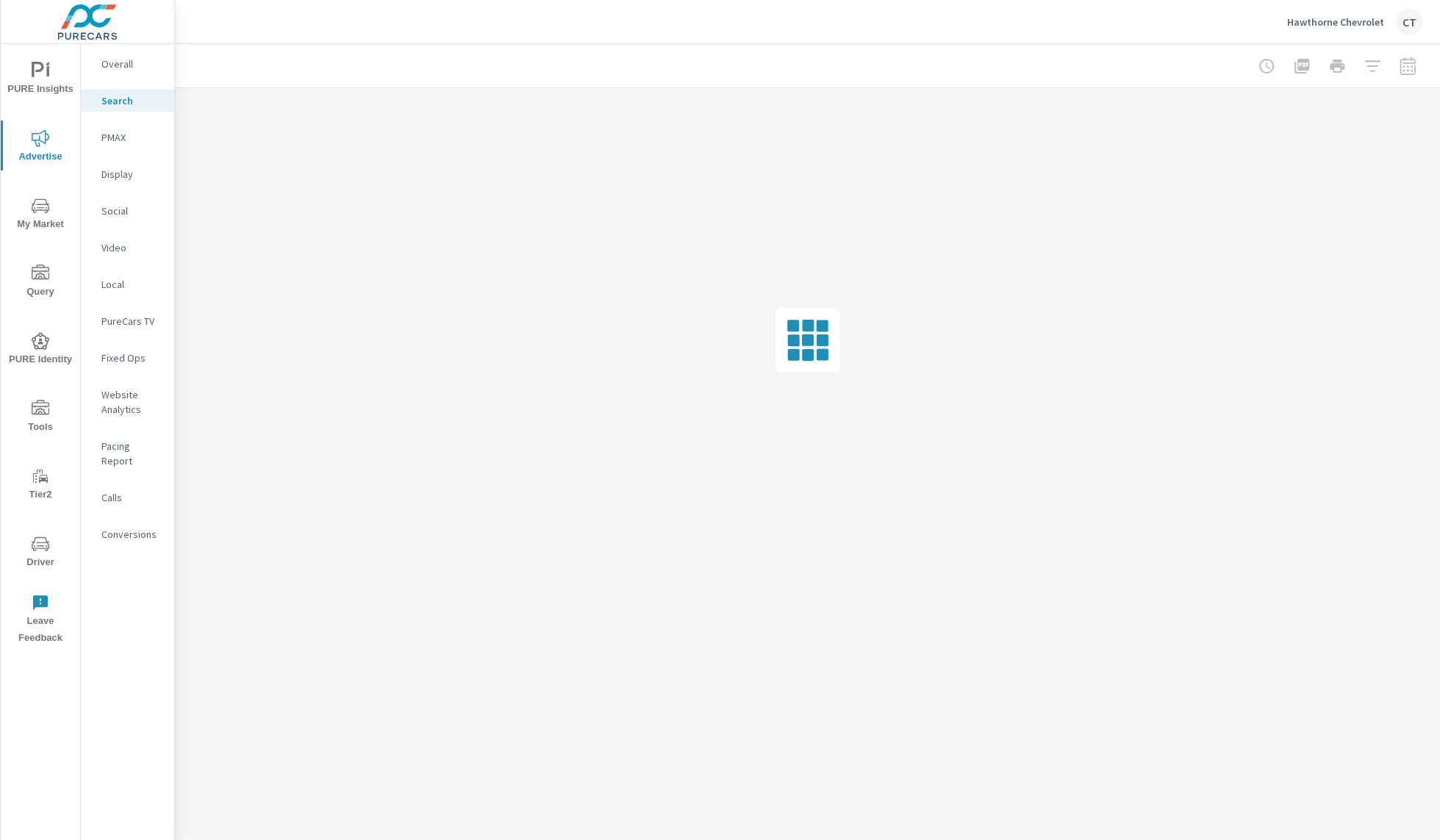
click at [119, 142] on p "PMAX" at bounding box center [132, 137] width 61 height 15
click at [126, 141] on p "PMAX" at bounding box center [132, 137] width 61 height 15
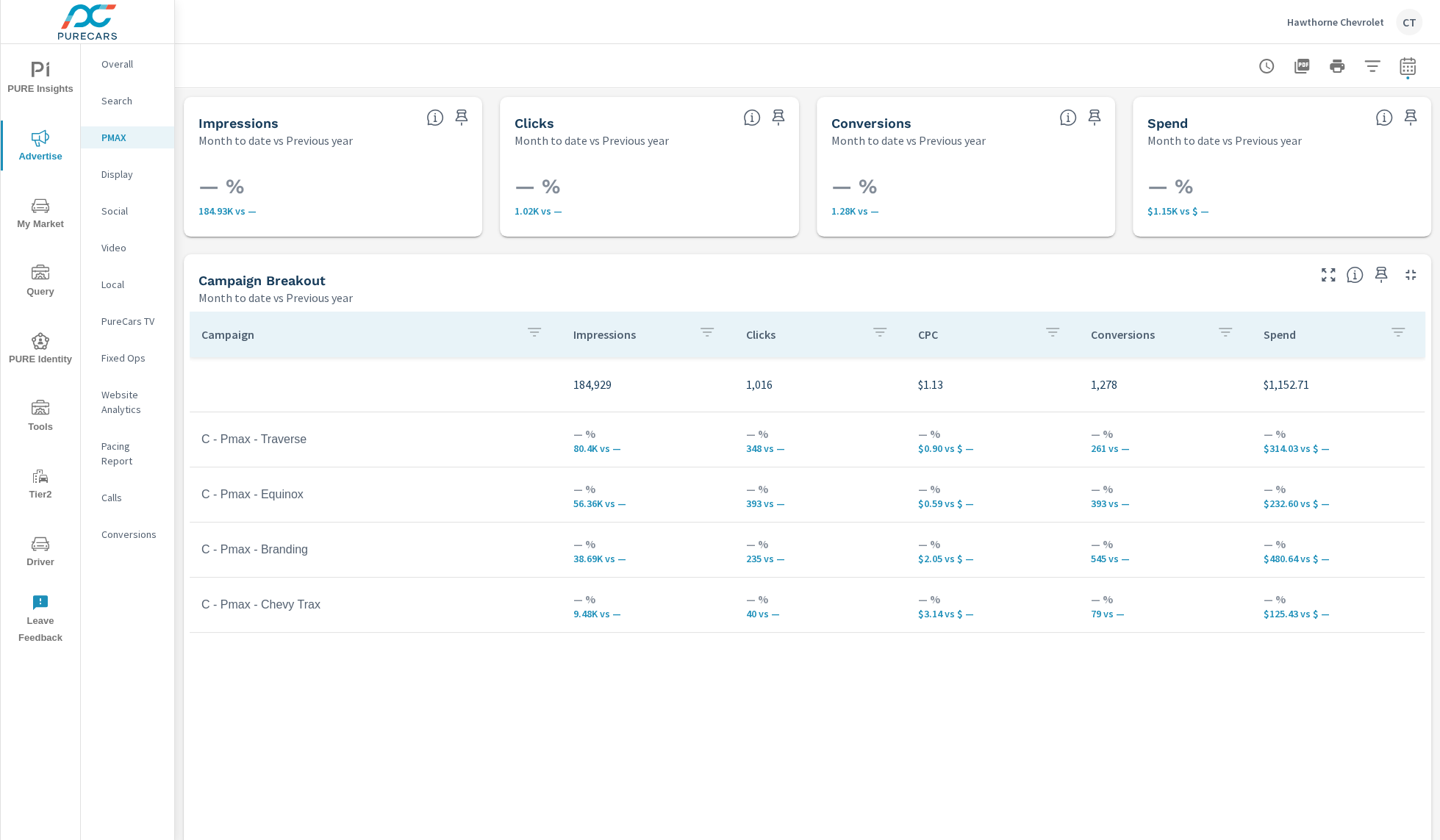
click at [751, 768] on div "Campaign Impressions Clicks CPC Conversions Spend 184,929 1,016 $1.13 1,278 $1,…" at bounding box center [807, 575] width 1236 height 526
click at [1399, 63] on icon "button" at bounding box center [1407, 65] width 17 height 17
select select "Month to date"
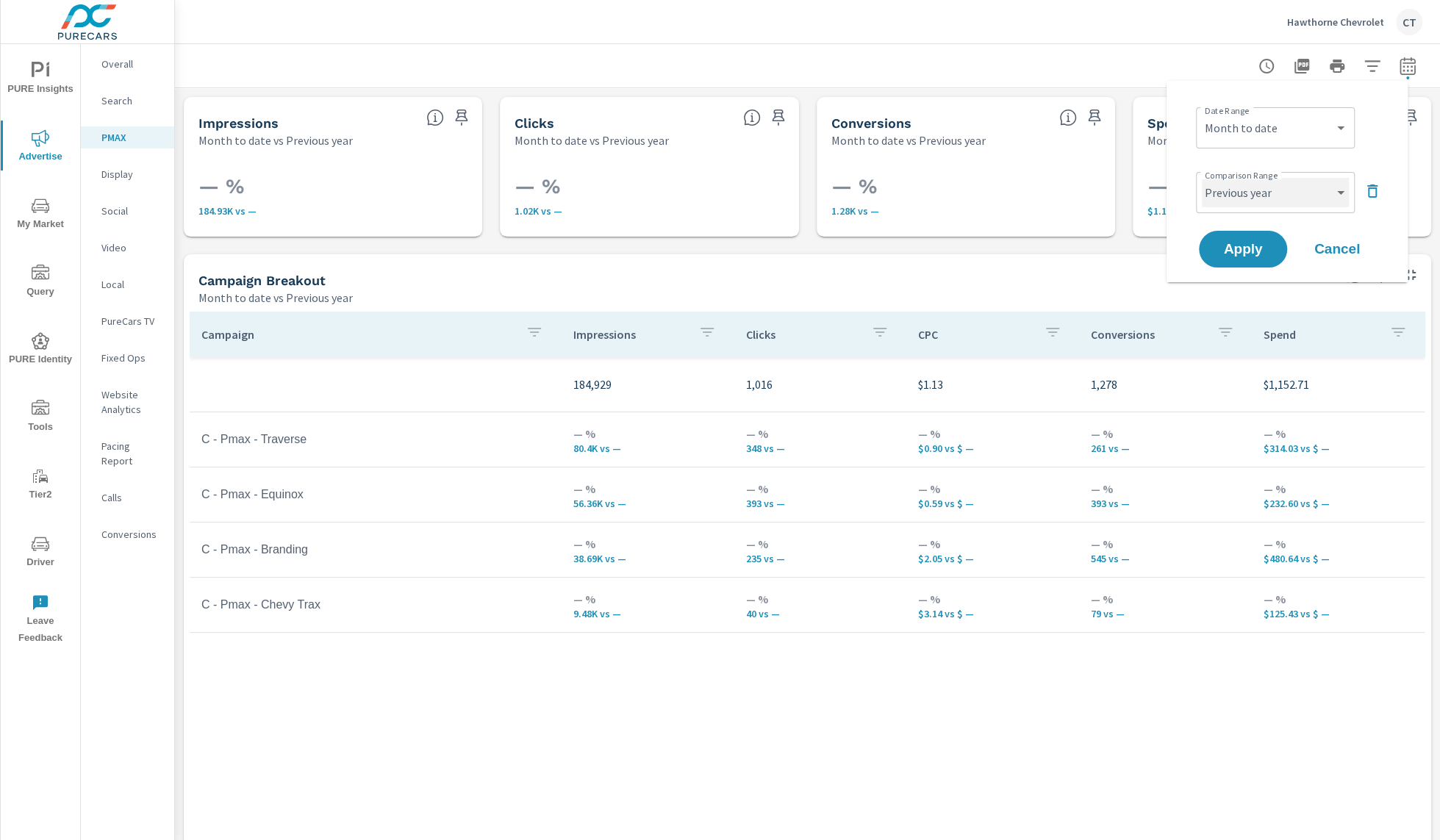
click at [1313, 204] on select "Custom Previous period Previous month Previous year" at bounding box center [1275, 192] width 147 height 29
click at [1202, 178] on select "Custom Previous period Previous month Previous year" at bounding box center [1275, 192] width 147 height 29
select select "Previous period"
click at [1250, 261] on button "Apply" at bounding box center [1242, 249] width 91 height 39
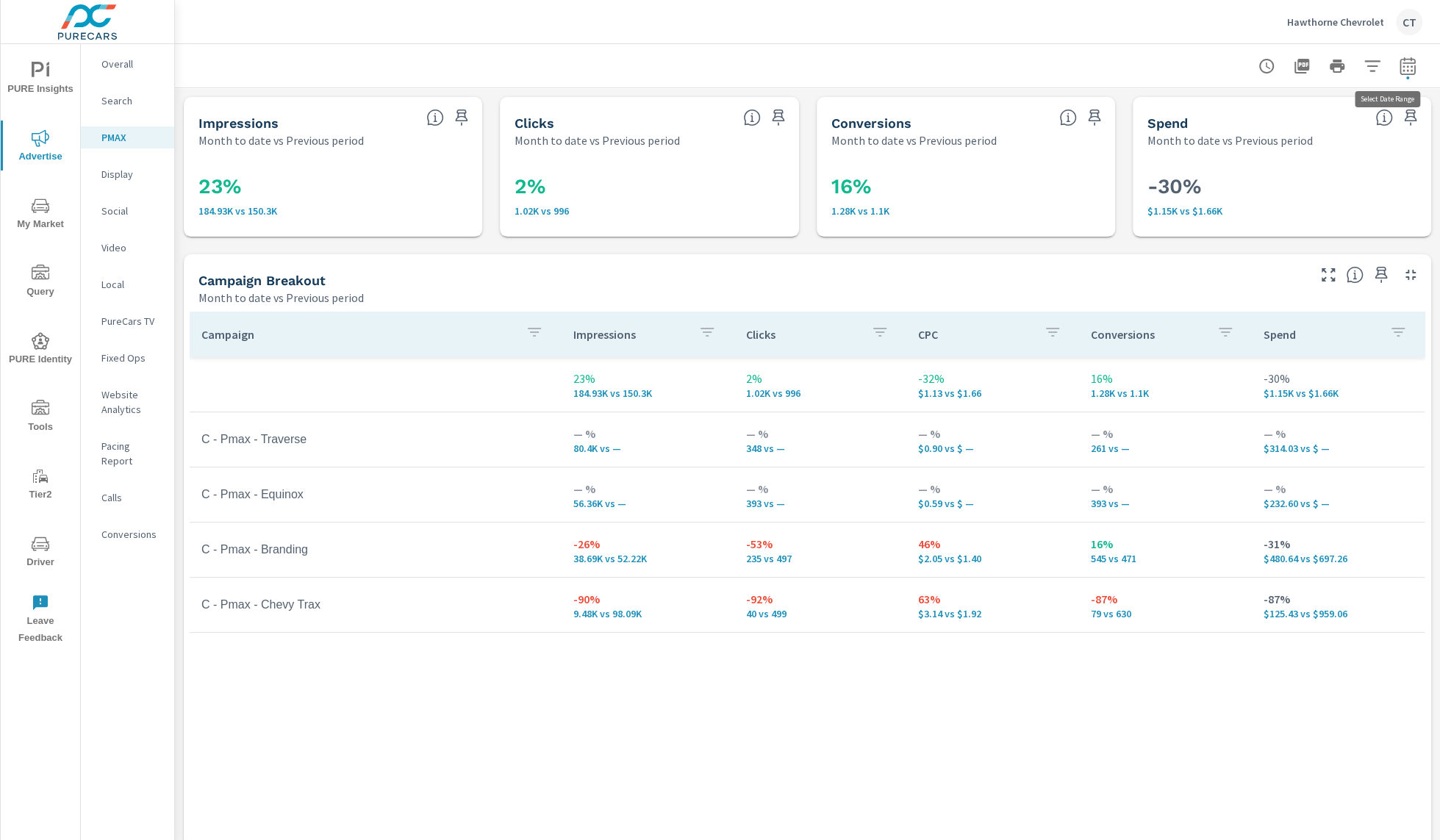
click at [1399, 67] on icon "button" at bounding box center [1407, 65] width 17 height 17
select select "Month to date"
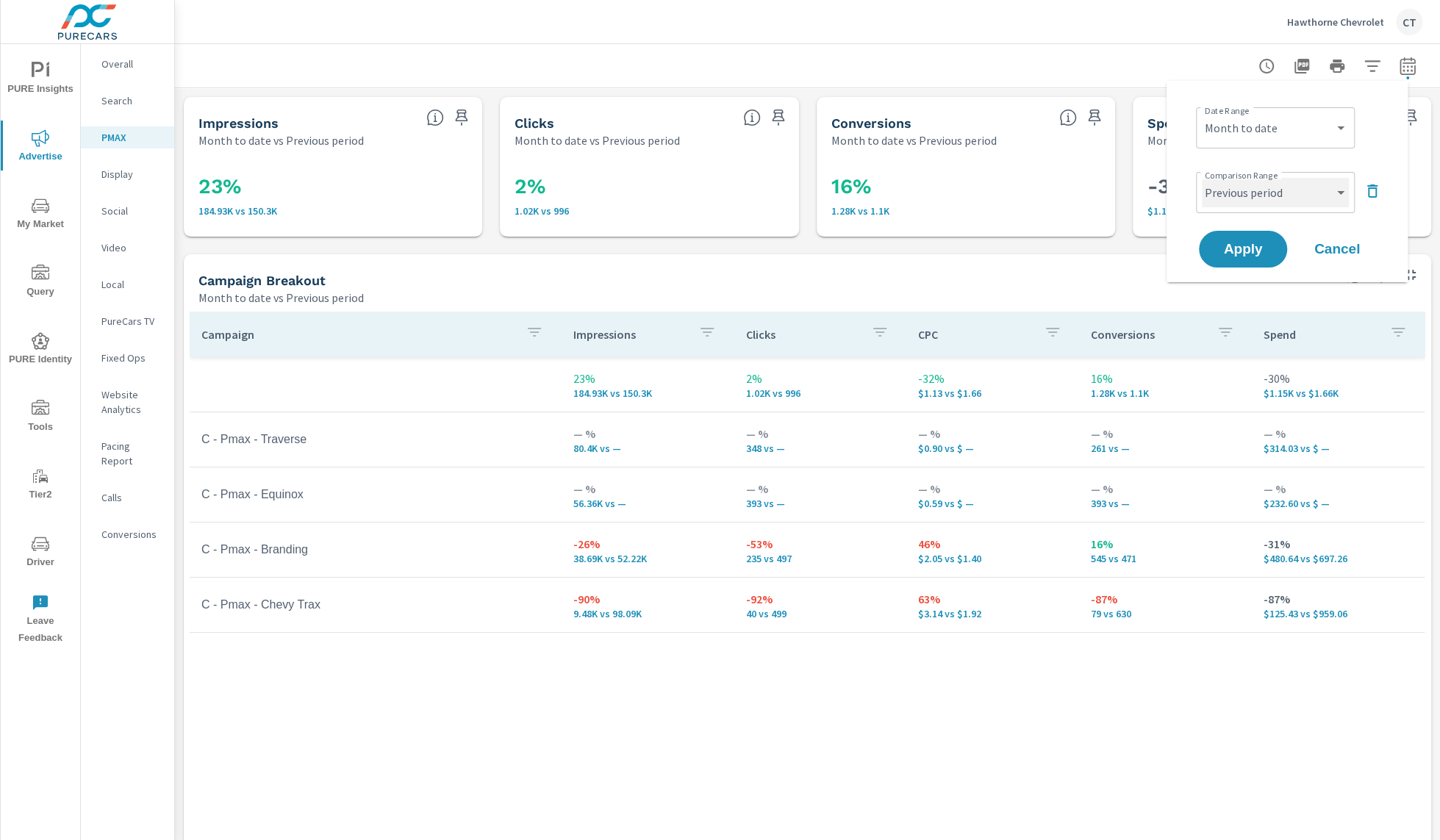
click at [1309, 195] on select "Custom Previous period Previous month Previous year" at bounding box center [1275, 192] width 147 height 29
click at [1202, 178] on select "Custom Previous period Previous month Previous year" at bounding box center [1275, 192] width 147 height 29
select select "Previous month"
click at [1258, 257] on span "Apply" at bounding box center [1242, 249] width 60 height 14
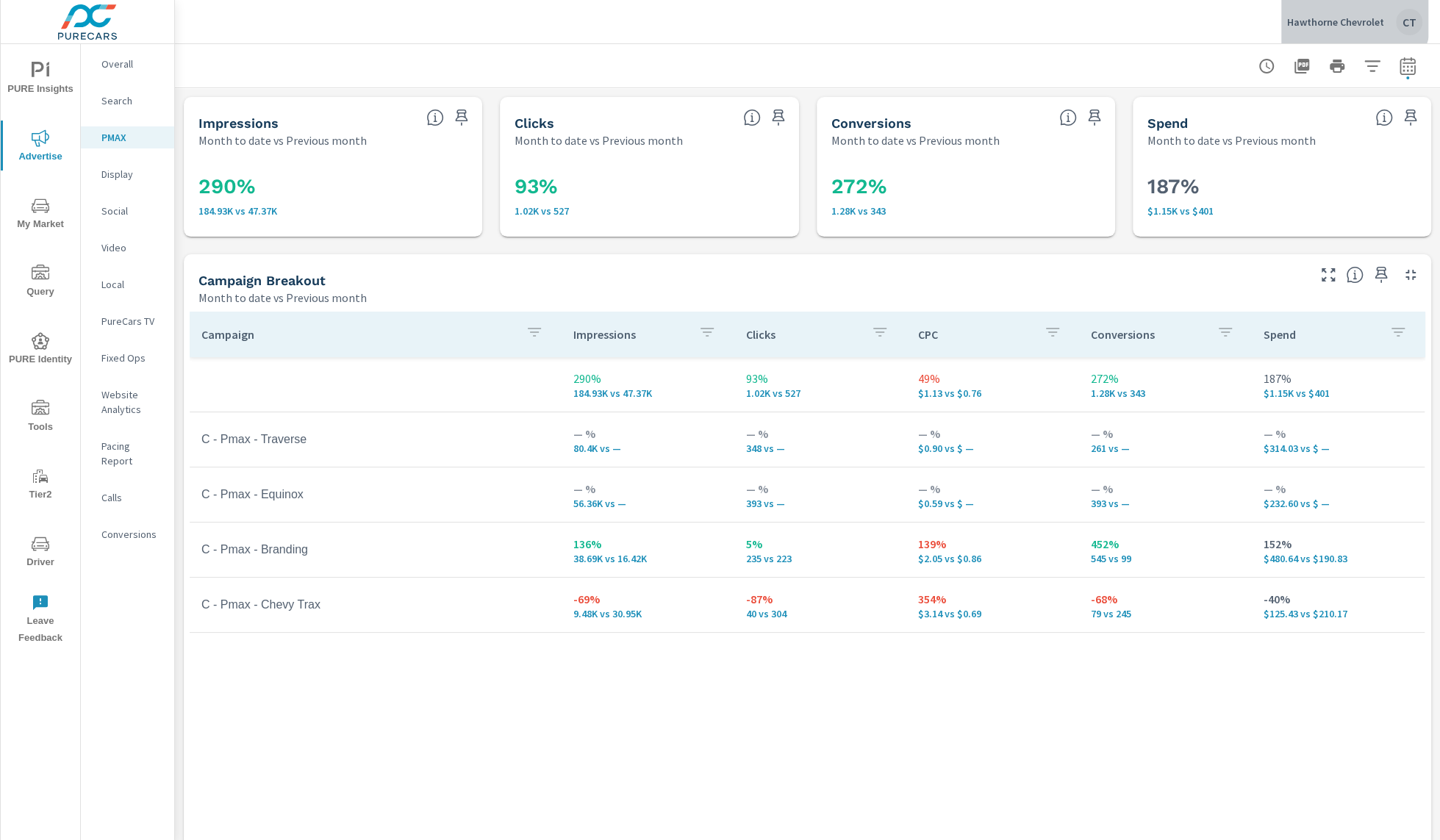
click at [1350, 17] on p "Hawthorne Chevrolet" at bounding box center [1335, 22] width 97 height 13
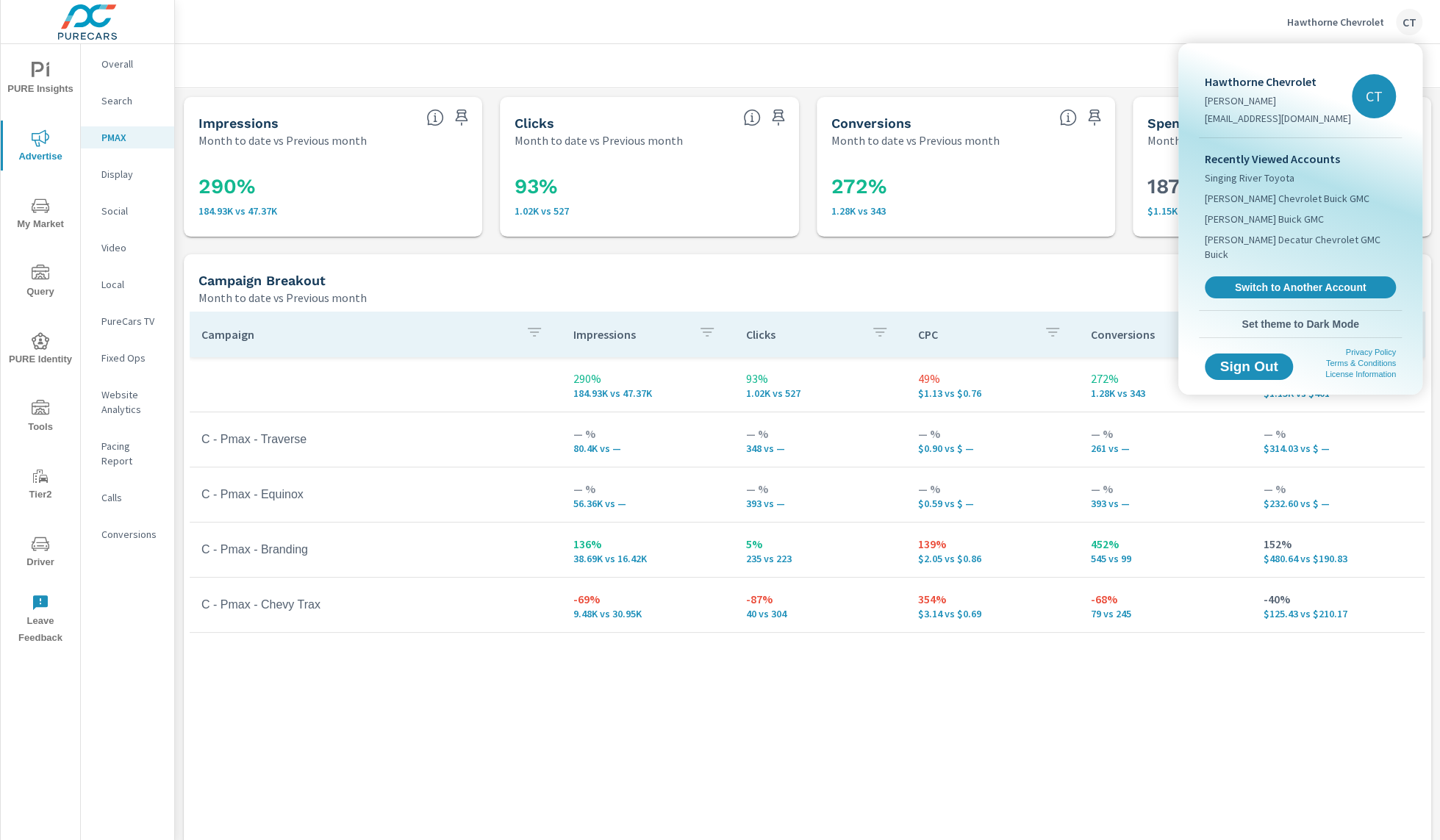
click at [959, 52] on div at bounding box center [720, 420] width 1440 height 840
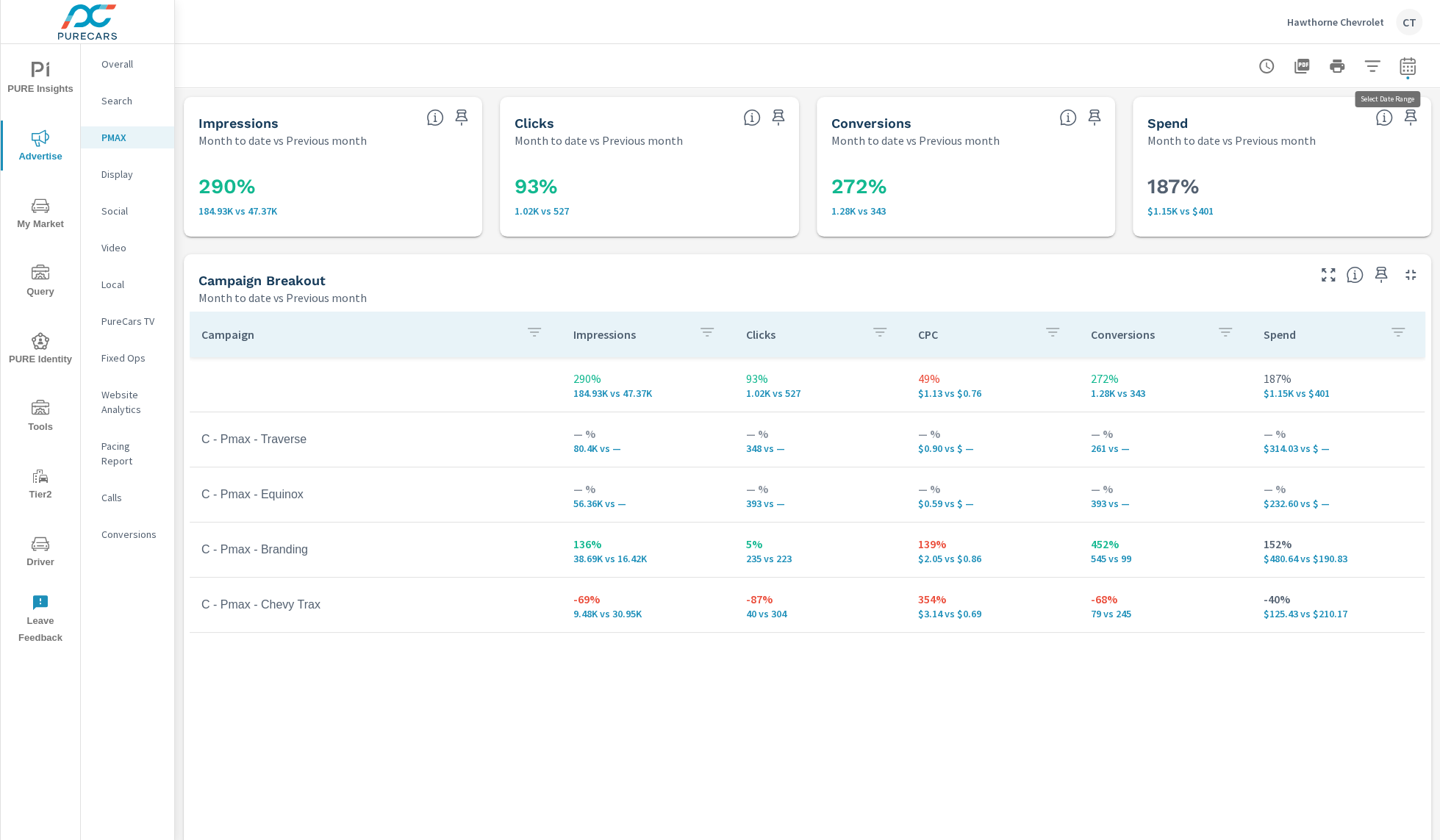
click at [1400, 67] on icon "button" at bounding box center [1407, 65] width 17 height 17
select select "Month to date"
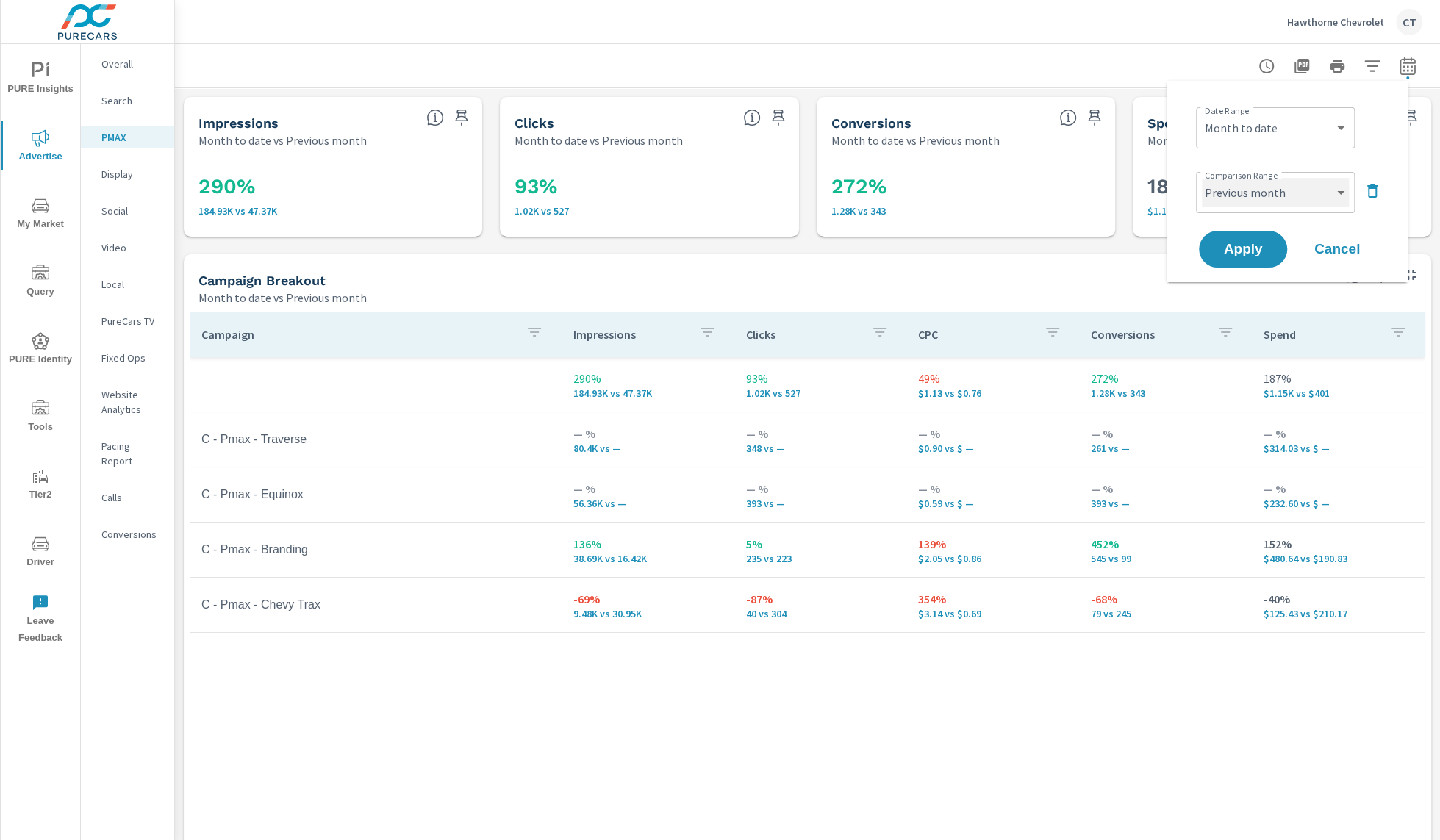
click at [1276, 200] on select "Custom Previous period Previous month Previous year" at bounding box center [1275, 192] width 147 height 29
click at [1202, 178] on select "Custom Previous period Previous month Previous year" at bounding box center [1275, 192] width 147 height 29
select select "Previous period"
click at [1260, 247] on span "Apply" at bounding box center [1242, 249] width 60 height 14
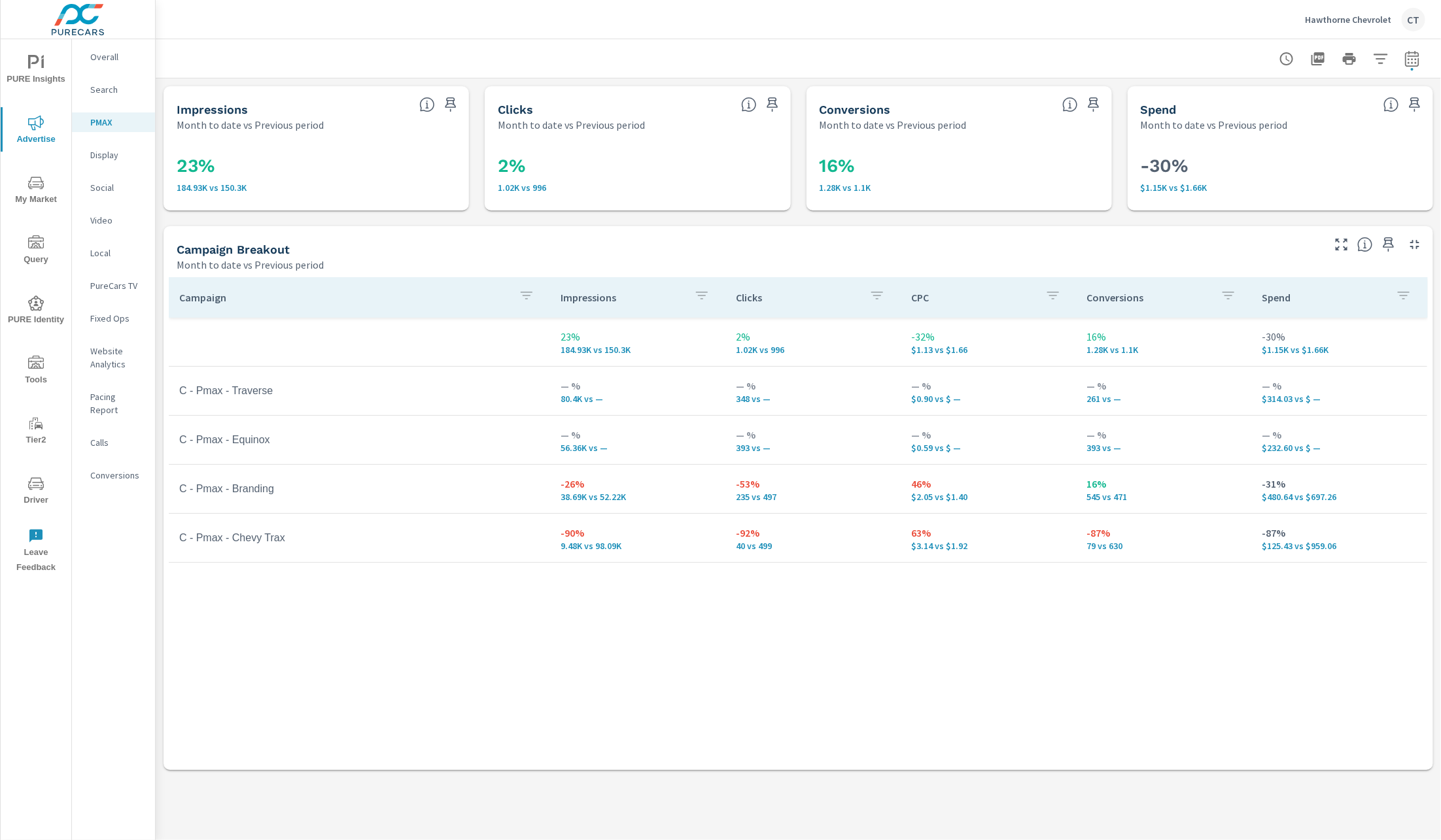
click at [1281, 59] on icon "button" at bounding box center [1412, 61] width 8 height 5
select select "Month to date"
select select "Previous period"
click at [939, 224] on div "Impressions Month to date vs Previous period 23% 184.93K vs 150.3K Clicks Month…" at bounding box center [798, 428] width 1285 height 700
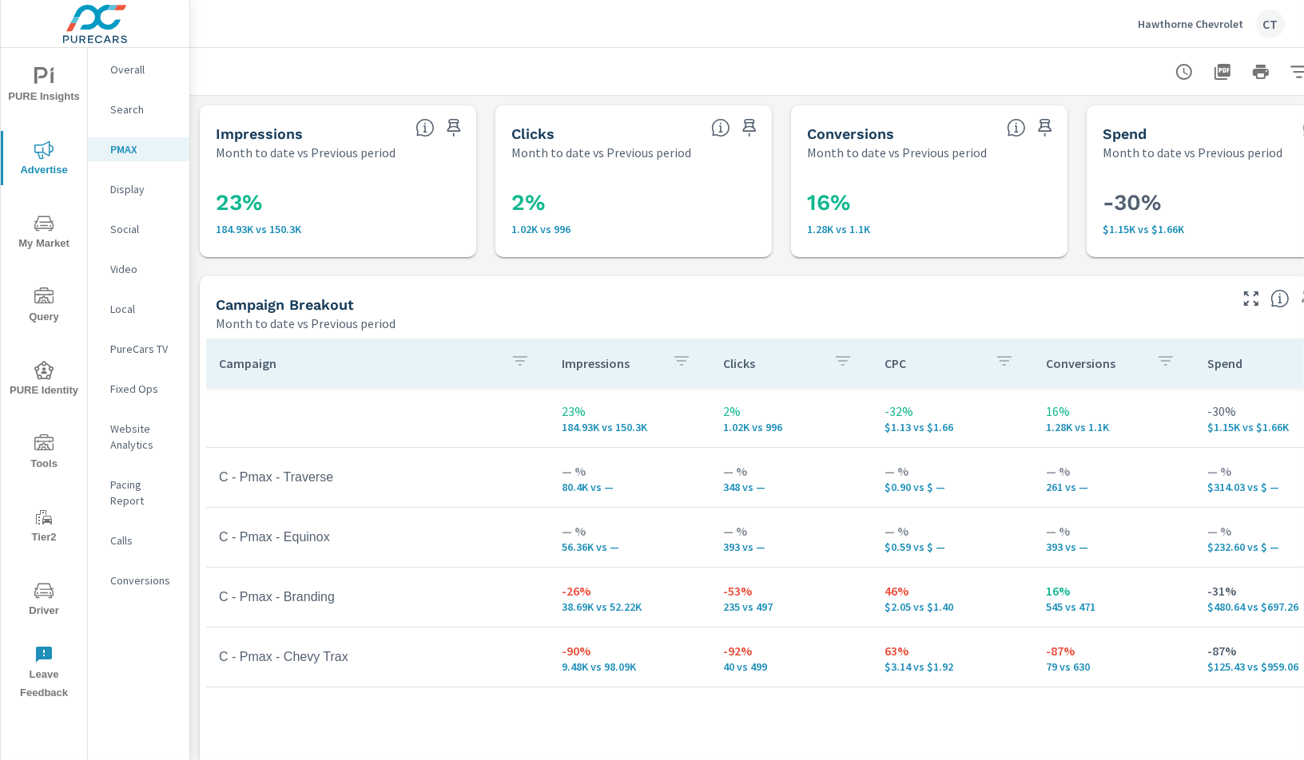
click at [809, 296] on div "Campaign Breakout" at bounding box center [721, 305] width 1010 height 18
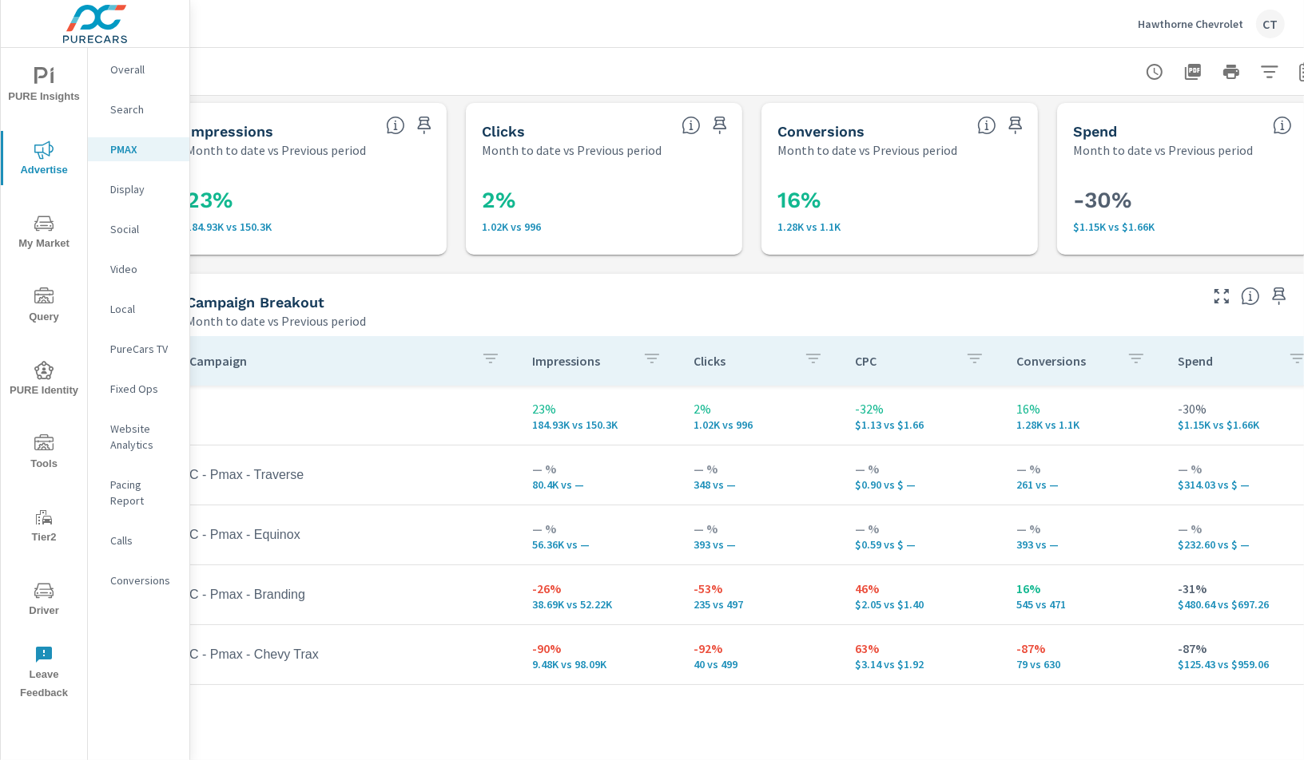
scroll to position [2, 0]
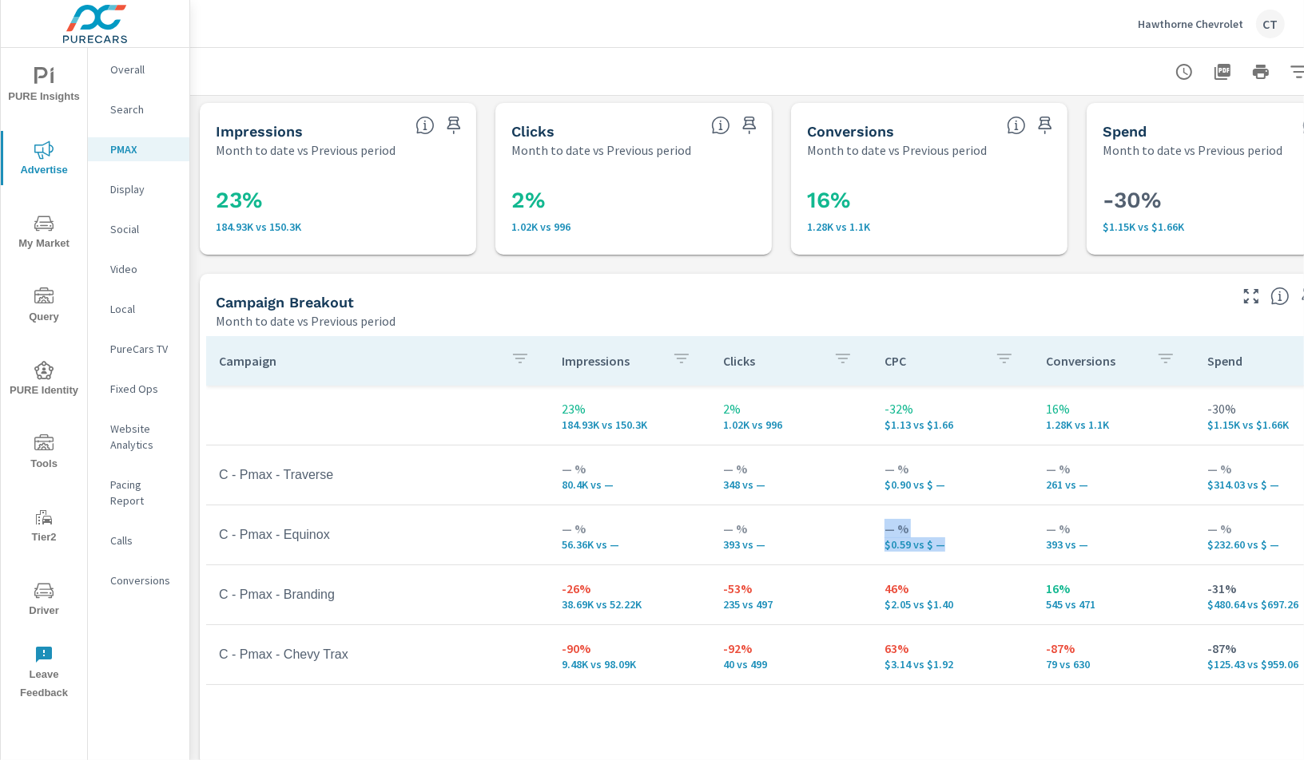
drag, startPoint x: 949, startPoint y: 550, endPoint x: 861, endPoint y: 542, distance: 88.2
click at [861, 542] on tr "C - Pmax - Equinox — % 56.36K vs — — % 393 vs — — % $0.59 vs $ — — % 393 vs — —…" at bounding box center [780, 536] width 1149 height 60
drag, startPoint x: 910, startPoint y: 425, endPoint x: 877, endPoint y: 431, distance: 33.2
click at [877, 431] on td "-32% $1.13 vs $1.66" at bounding box center [951, 416] width 161 height 58
click at [942, 548] on p "$0.59 vs $ —" at bounding box center [952, 544] width 136 height 13
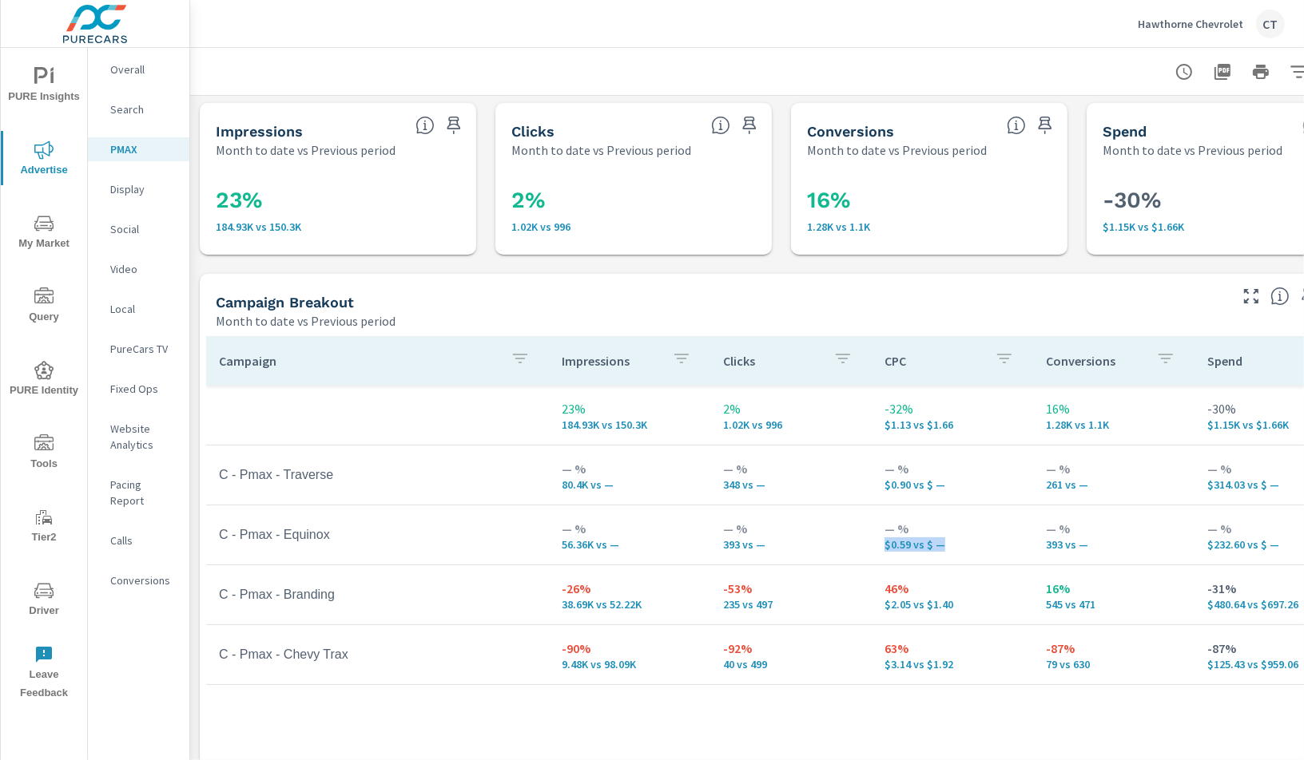
drag, startPoint x: 938, startPoint y: 544, endPoint x: 886, endPoint y: 546, distance: 51.9
click at [886, 546] on p "$0.59 vs $ —" at bounding box center [952, 544] width 136 height 13
click at [970, 546] on p "$0.59 vs $ —" at bounding box center [952, 544] width 136 height 13
click at [1215, 167] on div "-30% $1.15K vs $1.66K" at bounding box center [1225, 206] width 264 height 83
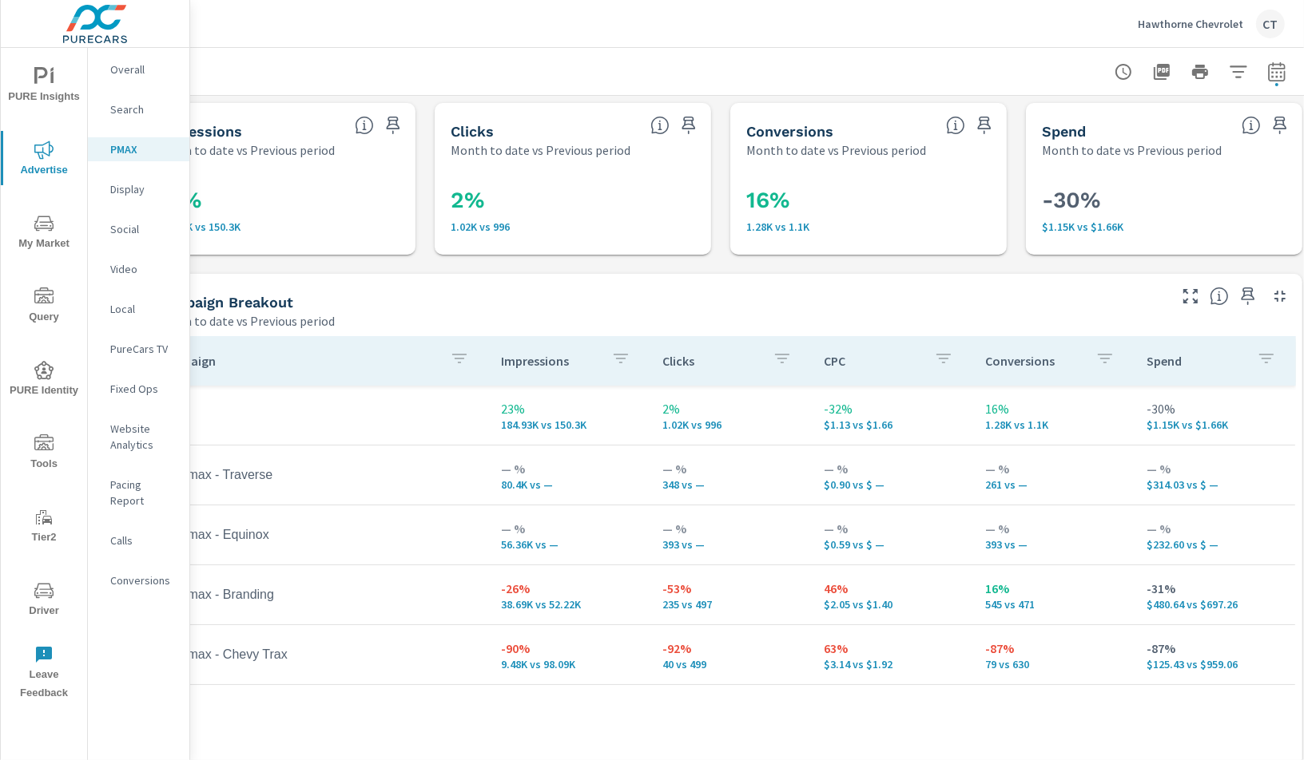
scroll to position [2, 81]
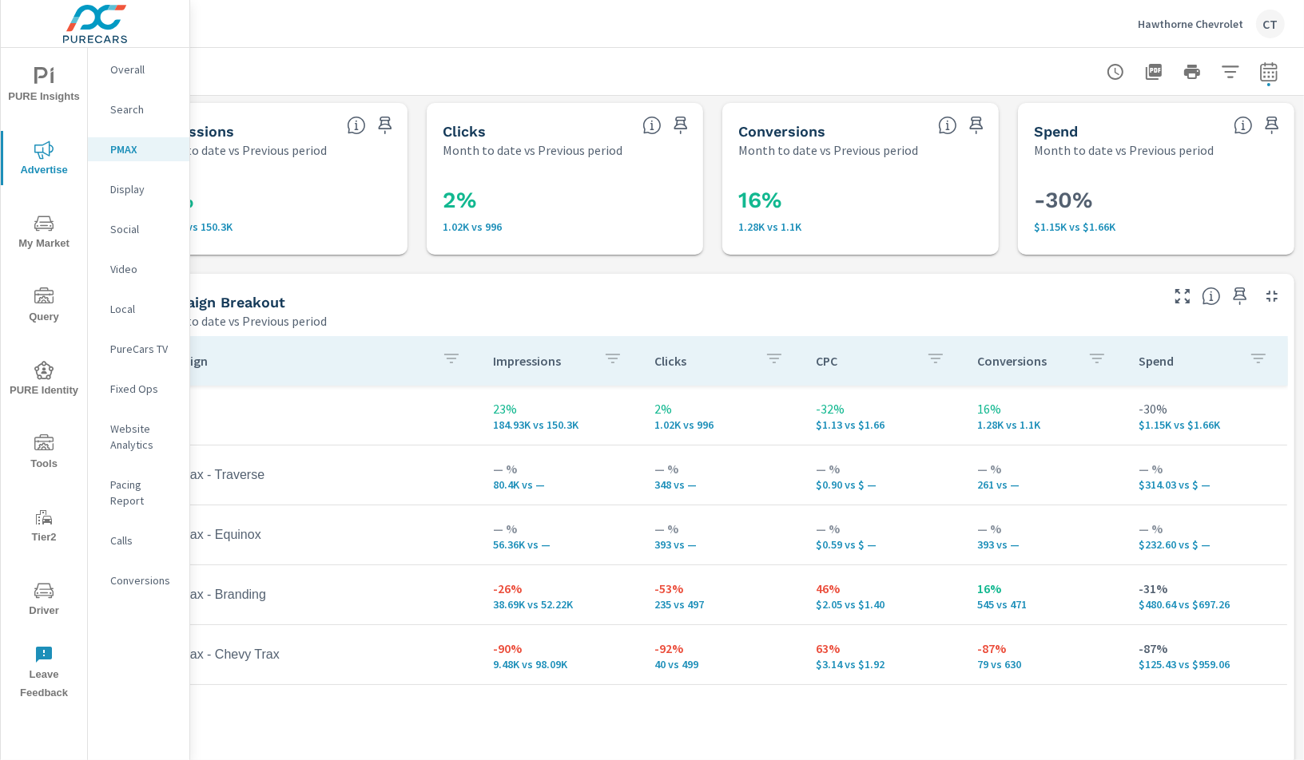
click at [1267, 67] on button "button" at bounding box center [1268, 72] width 32 height 32
select select "Month to date"
select select "Previous period"
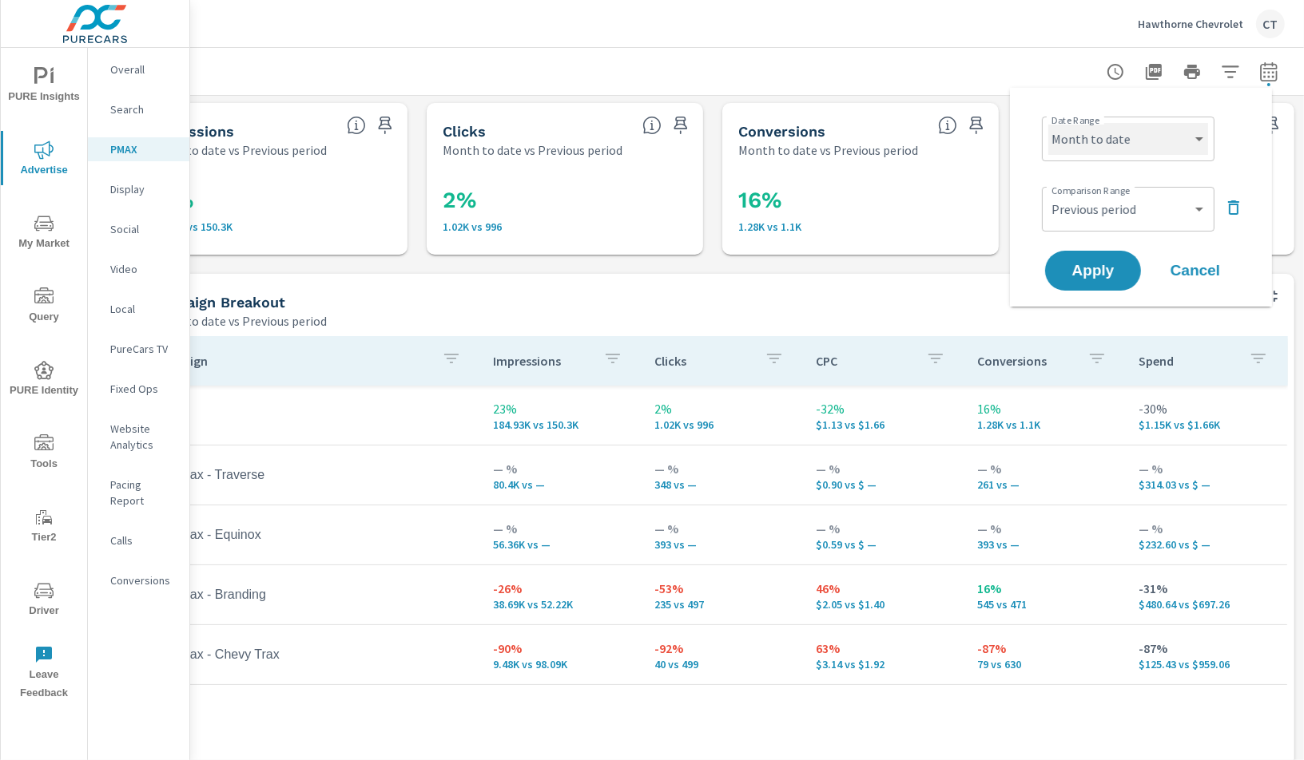
click at [1149, 144] on select "Custom Yesterday Last week Last 7 days Last 14 days Last 30 days Last 45 days L…" at bounding box center [1128, 139] width 160 height 32
click at [1048, 123] on select "Custom Yesterday Last week Last 7 days Last 14 days Last 30 days Last 45 days L…" at bounding box center [1128, 139] width 160 height 32
select select "Last 14 days"
click at [1112, 258] on button "Apply" at bounding box center [1092, 271] width 99 height 42
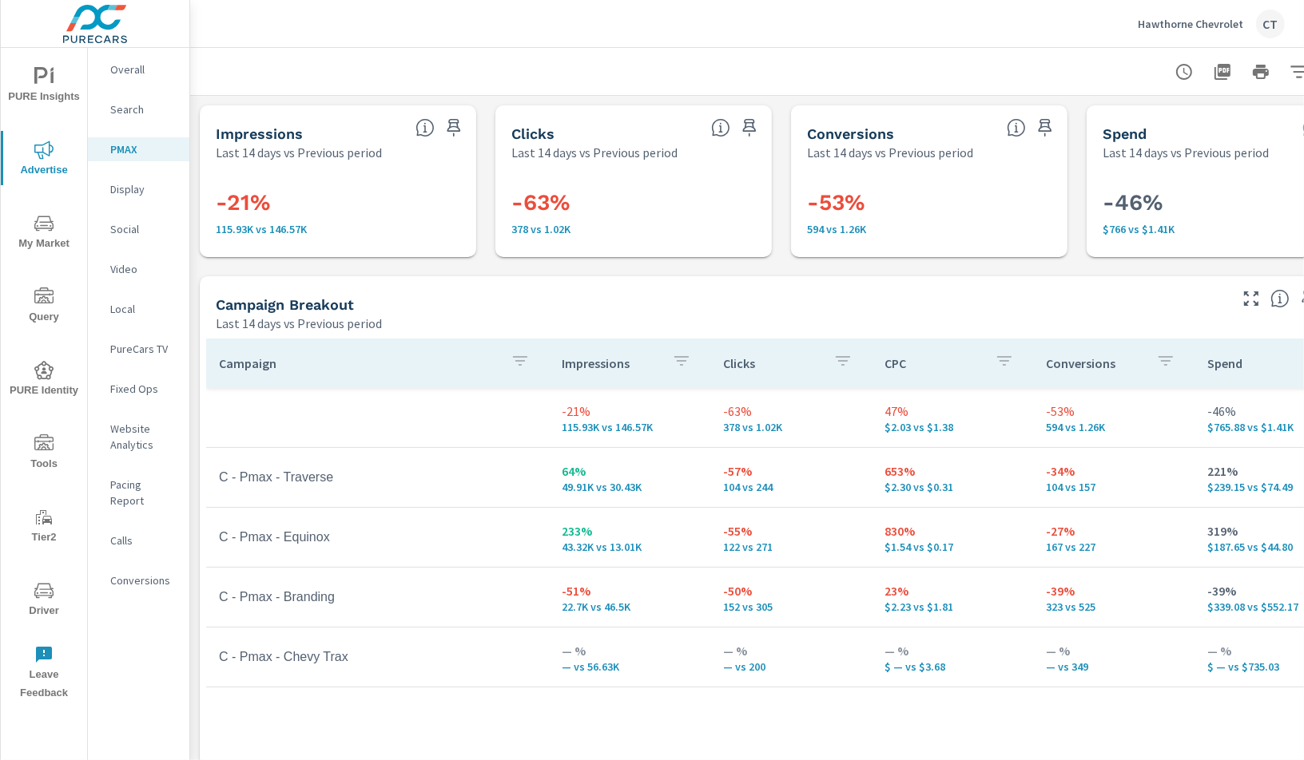
click at [966, 551] on p "$1.54 vs $0.17" at bounding box center [952, 547] width 136 height 13
drag, startPoint x: 961, startPoint y: 551, endPoint x: 884, endPoint y: 550, distance: 76.7
click at [884, 550] on p "$1.54 vs $0.17" at bounding box center [952, 547] width 136 height 13
click at [892, 549] on p "$1.54 vs $0.17" at bounding box center [952, 547] width 136 height 13
drag, startPoint x: 924, startPoint y: 527, endPoint x: 879, endPoint y: 534, distance: 45.2
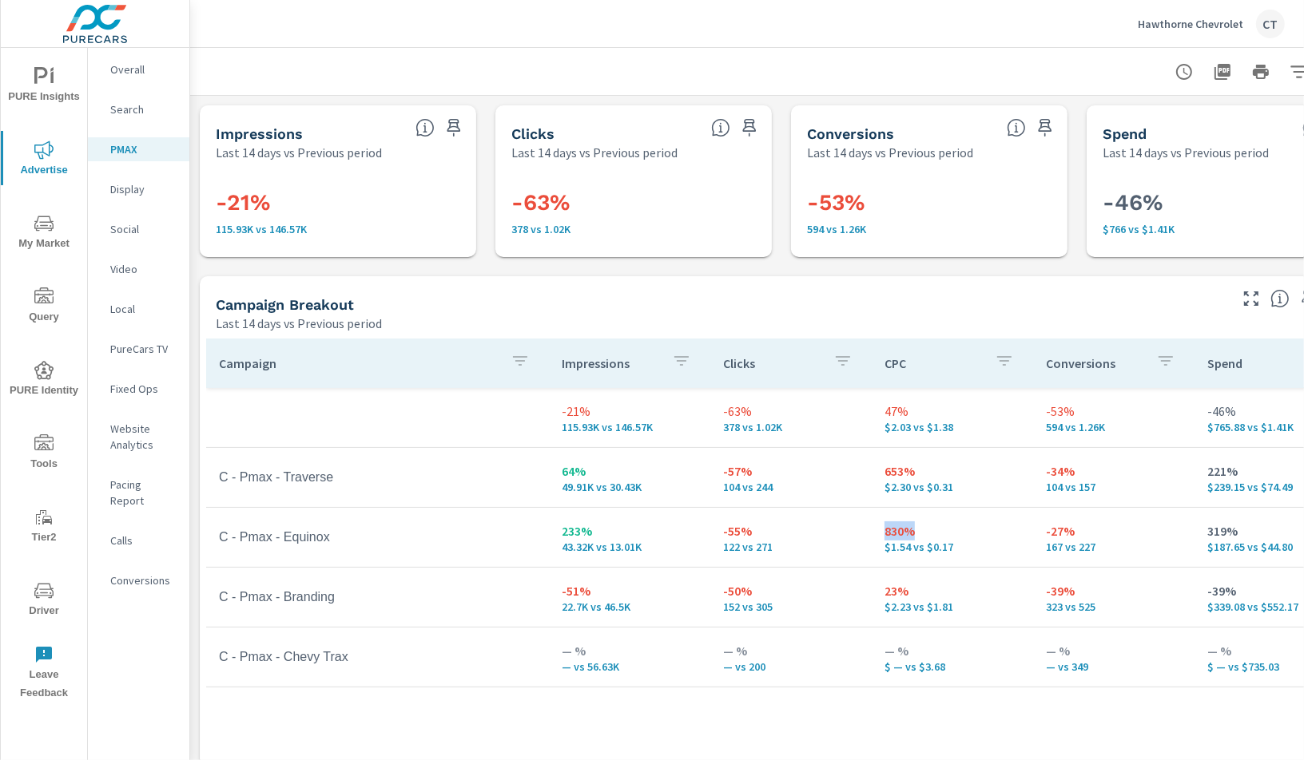
click at [879, 534] on td "830% $1.54 vs $0.17" at bounding box center [951, 538] width 161 height 58
drag, startPoint x: 216, startPoint y: 323, endPoint x: 289, endPoint y: 335, distance: 73.8
click at [289, 335] on div "Campaign Breakout Last 14 days vs Previous period Campaign Impressions Clicks C…" at bounding box center [781, 608] width 1163 height 665
click at [839, 341] on th "Clicks" at bounding box center [790, 364] width 161 height 50
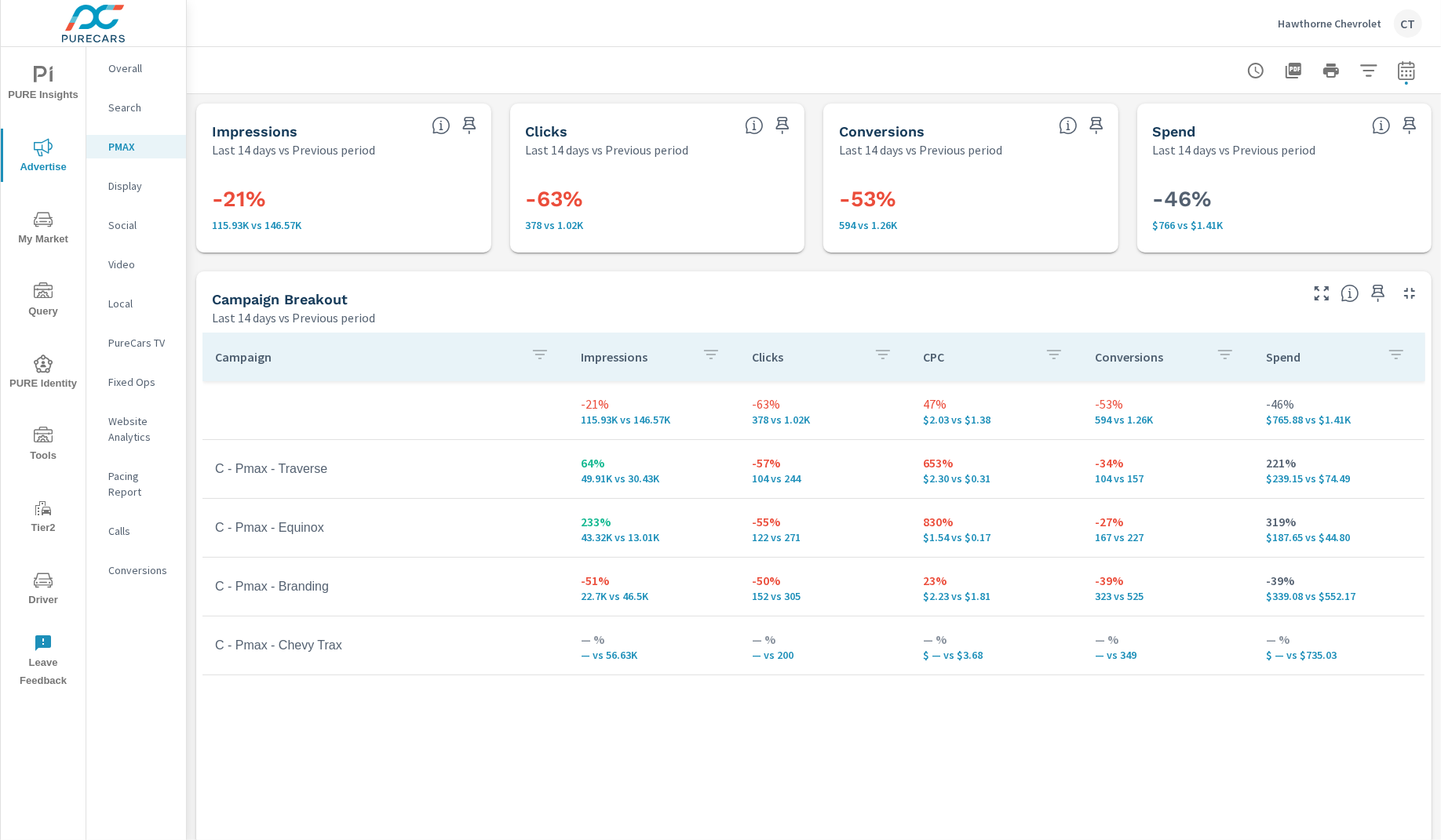
click at [1407, 75] on button "button" at bounding box center [1407, 71] width 31 height 31
select select "Last 14 days"
select select "Previous period"
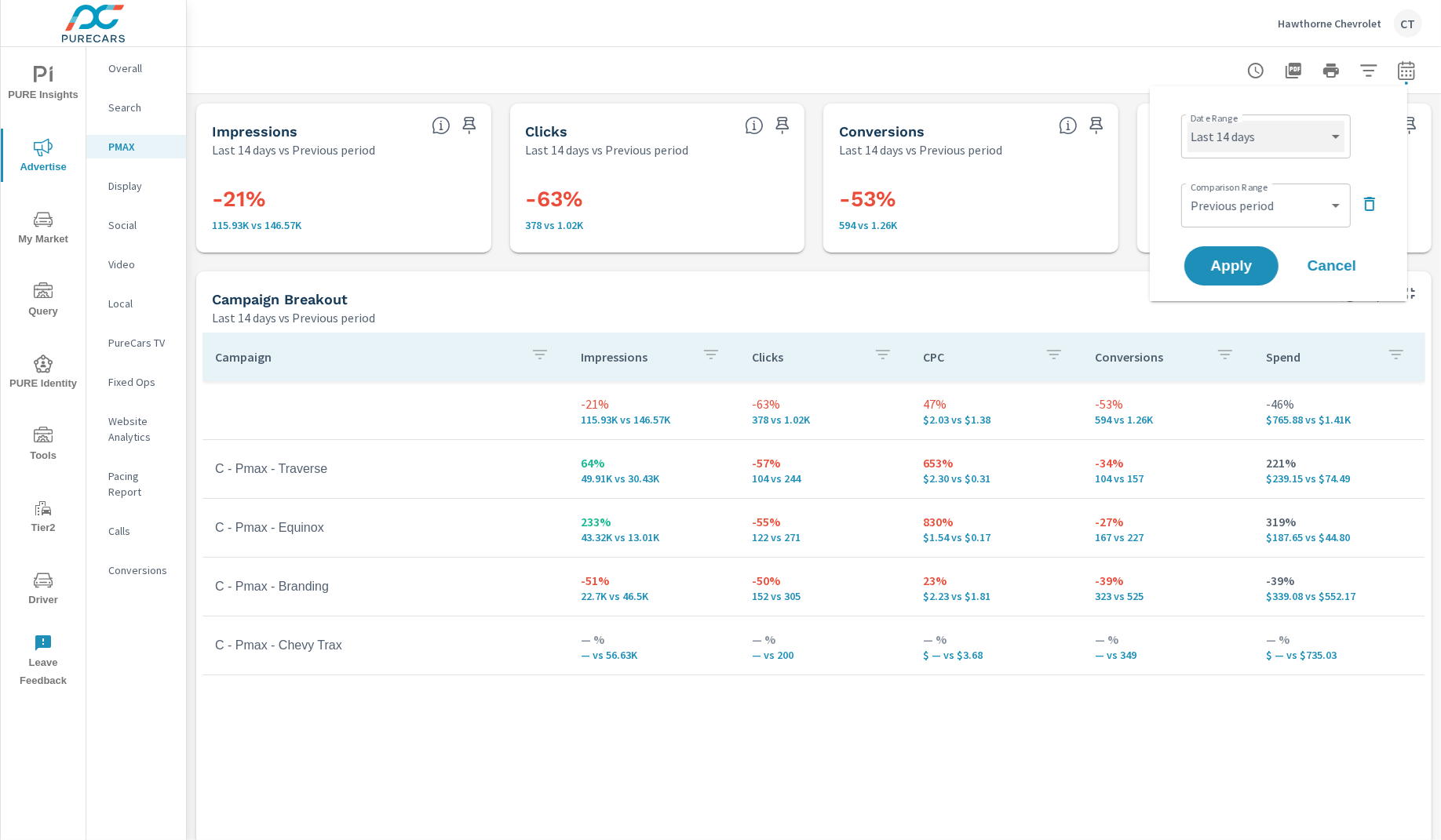
click at [1308, 146] on select "Custom Yesterday Last week Last 7 days Last 14 days Last 30 days Last 45 days L…" at bounding box center [1266, 137] width 157 height 31
click at [1187, 121] on select "Custom Yesterday Last week Last 7 days Last 14 days Last 30 days Last 45 days L…" at bounding box center [1266, 137] width 157 height 31
select select "Month to date"
click at [1249, 267] on span "Apply" at bounding box center [1231, 266] width 64 height 15
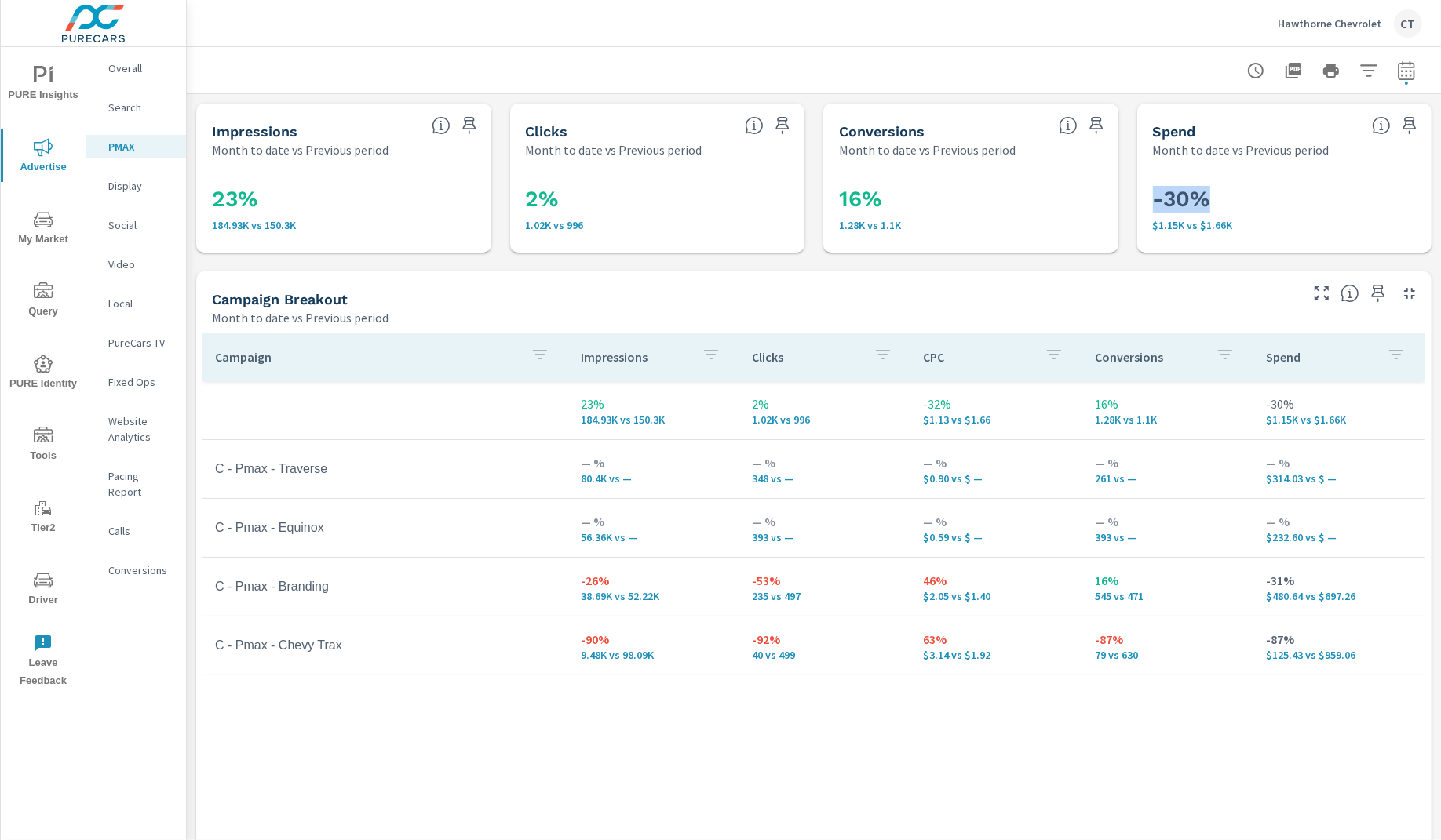
drag, startPoint x: 1206, startPoint y: 204, endPoint x: 1132, endPoint y: 195, distance: 74.5
click at [1144, 195] on div "-30% $1.15K vs $1.66K" at bounding box center [1286, 205] width 283 height 82
drag, startPoint x: 908, startPoint y: 200, endPoint x: 834, endPoint y: 193, distance: 74.3
click at [839, 193] on h3 "16%" at bounding box center [971, 198] width 263 height 27
drag, startPoint x: 633, startPoint y: 199, endPoint x: 559, endPoint y: 196, distance: 74.1
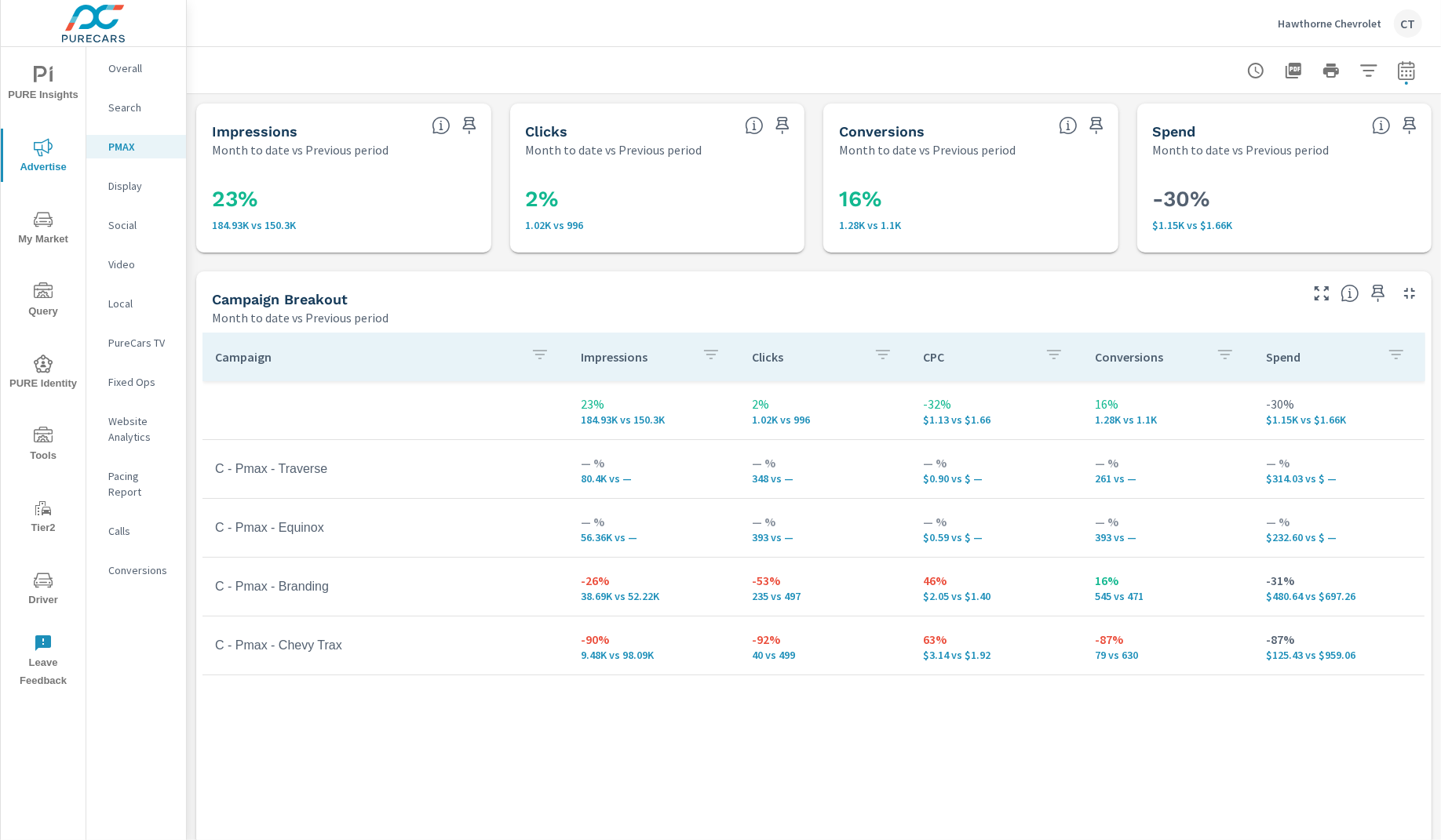
click at [623, 199] on h3 "2%" at bounding box center [658, 198] width 263 height 27
drag, startPoint x: 571, startPoint y: 216, endPoint x: 477, endPoint y: 203, distance: 94.9
click at [486, 203] on div "Impressions Month to date vs Previous period 23% 184.93K vs 150.3K Clicks Month…" at bounding box center [814, 514] width 1254 height 840
click at [272, 196] on h3 "23%" at bounding box center [344, 198] width 263 height 27
drag, startPoint x: 284, startPoint y: 196, endPoint x: 184, endPoint y: 197, distance: 100.0
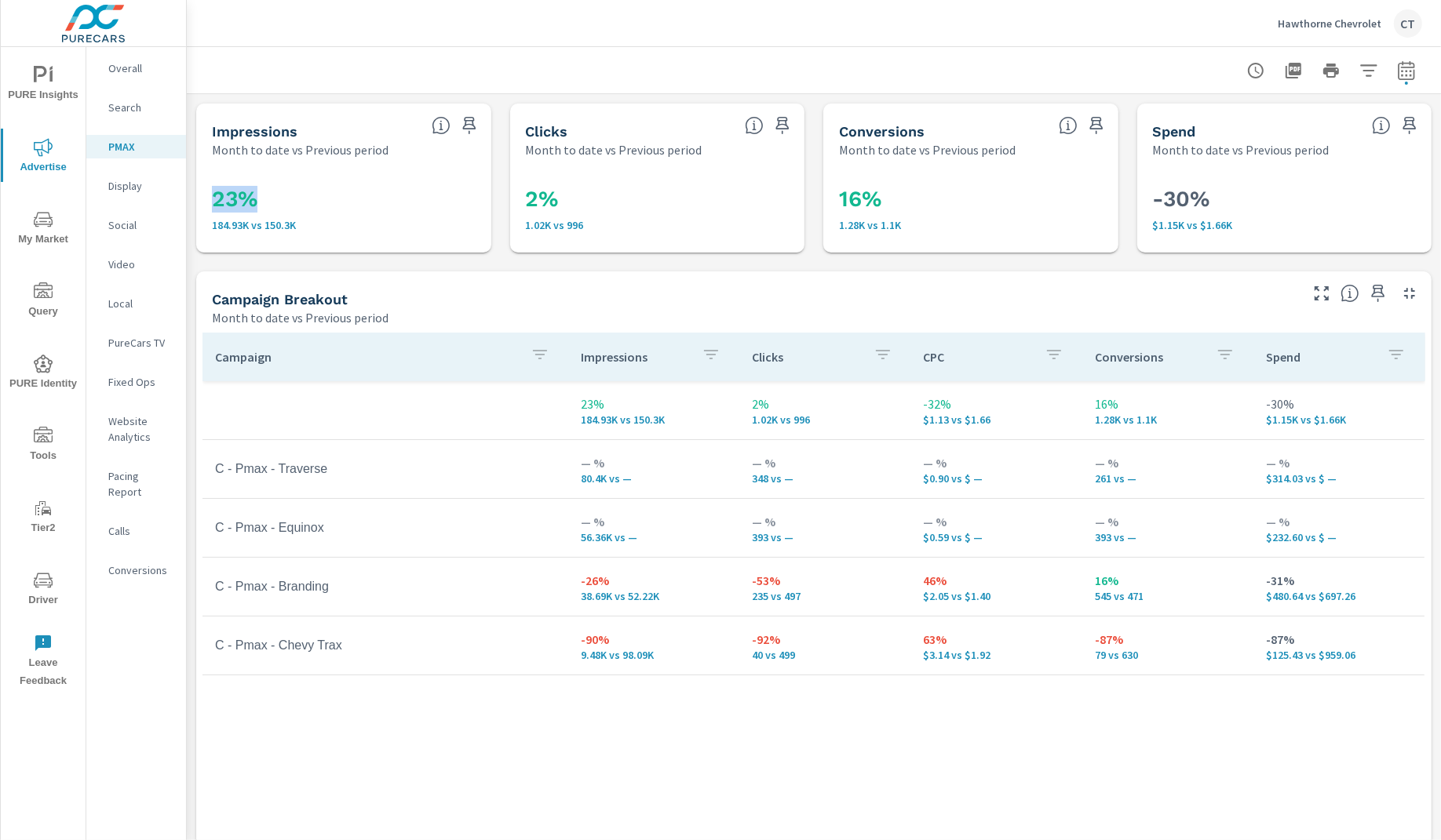
click at [184, 197] on div "PURE Insights Advertise My Market Query PURE Identity Tools Tier2 Driver Leave …" at bounding box center [720, 420] width 1441 height 840
click at [879, 526] on p "— %" at bounding box center [825, 522] width 146 height 19
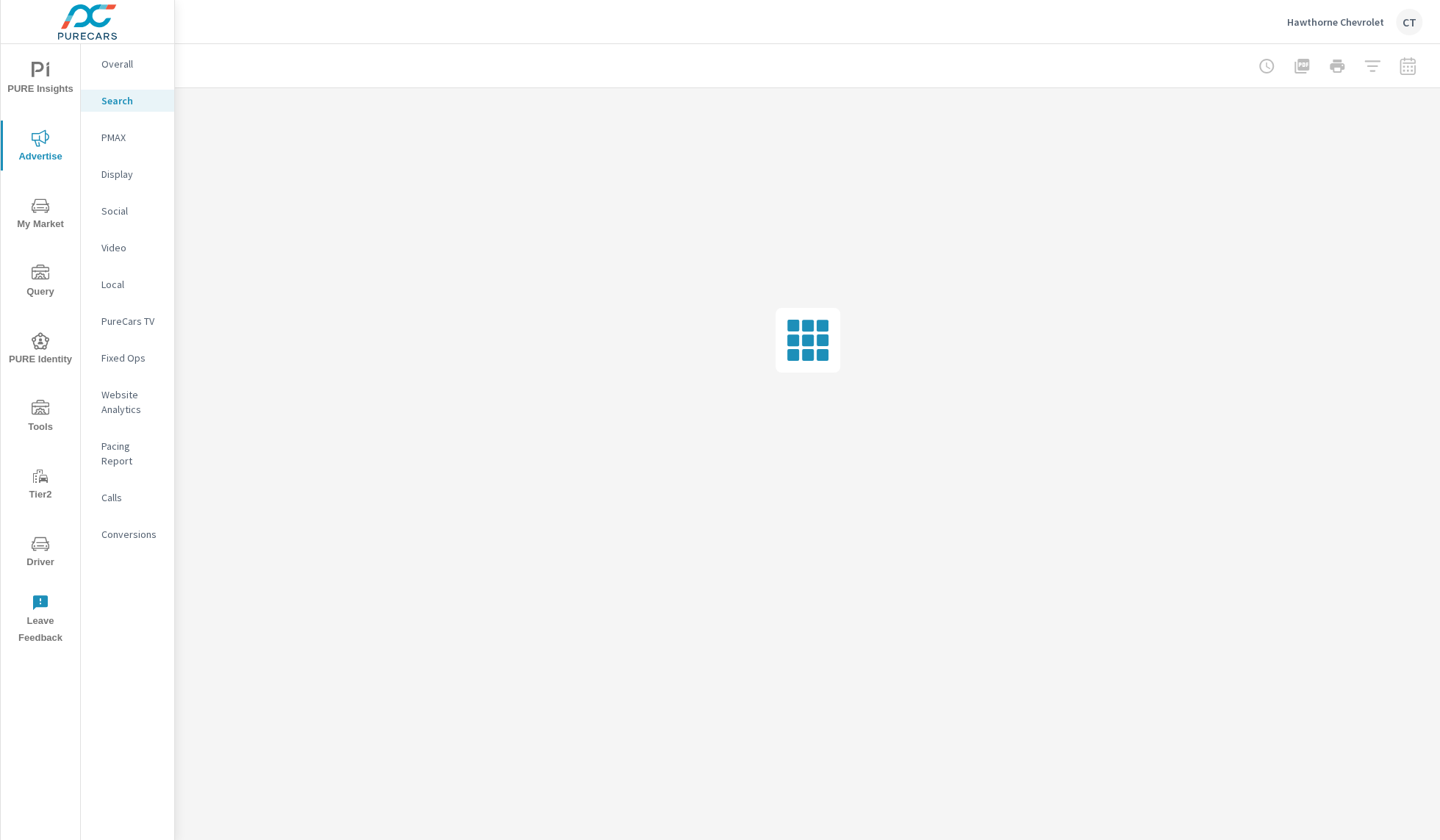
click at [122, 80] on nav "Overall Search PMAX Display Social Video Local PureCars TV Fixed Ops Website An…" at bounding box center [127, 305] width 93 height 522
click at [128, 67] on p "Overall" at bounding box center [132, 64] width 61 height 15
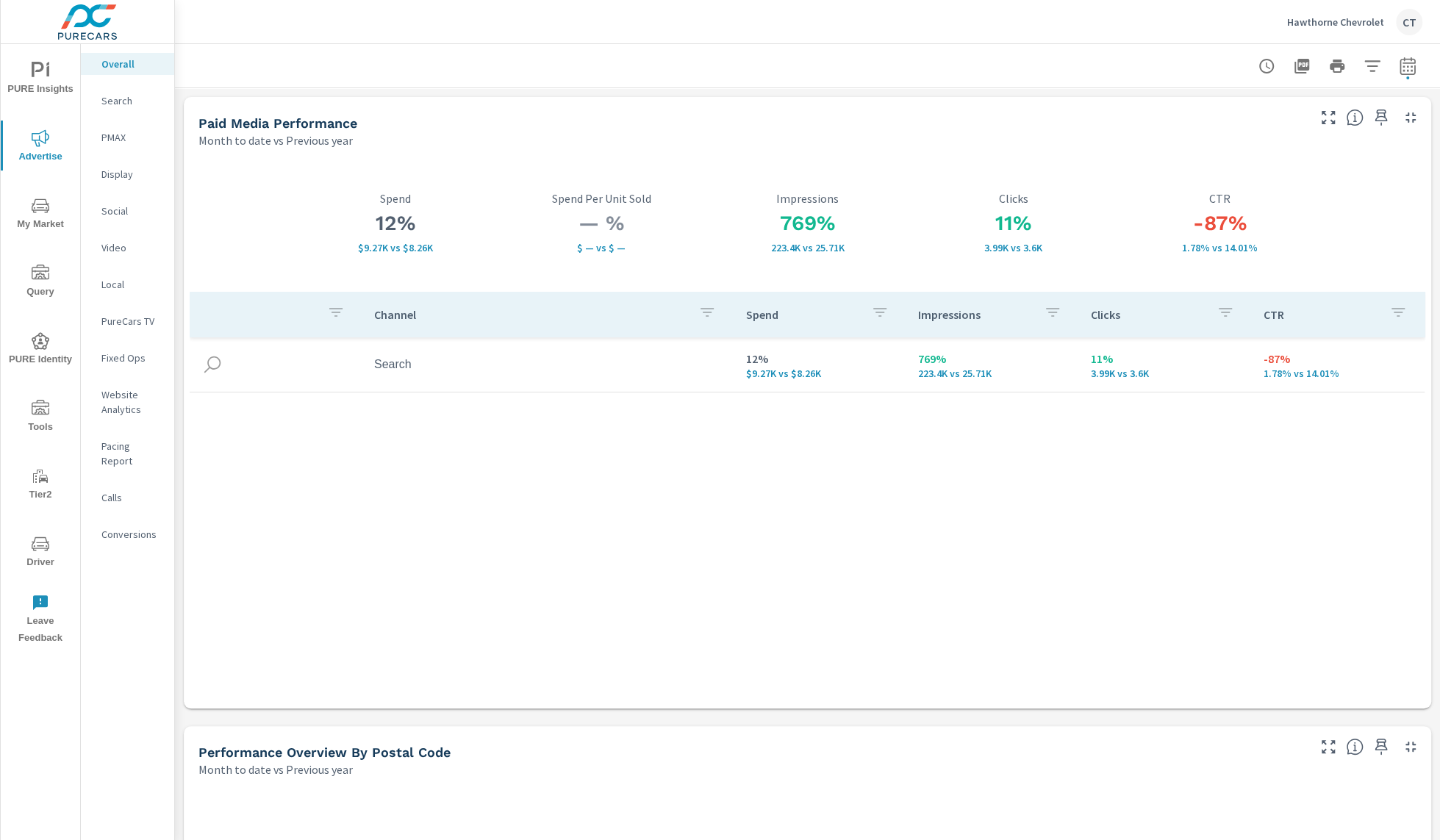
click at [128, 99] on p "Search" at bounding box center [132, 100] width 61 height 15
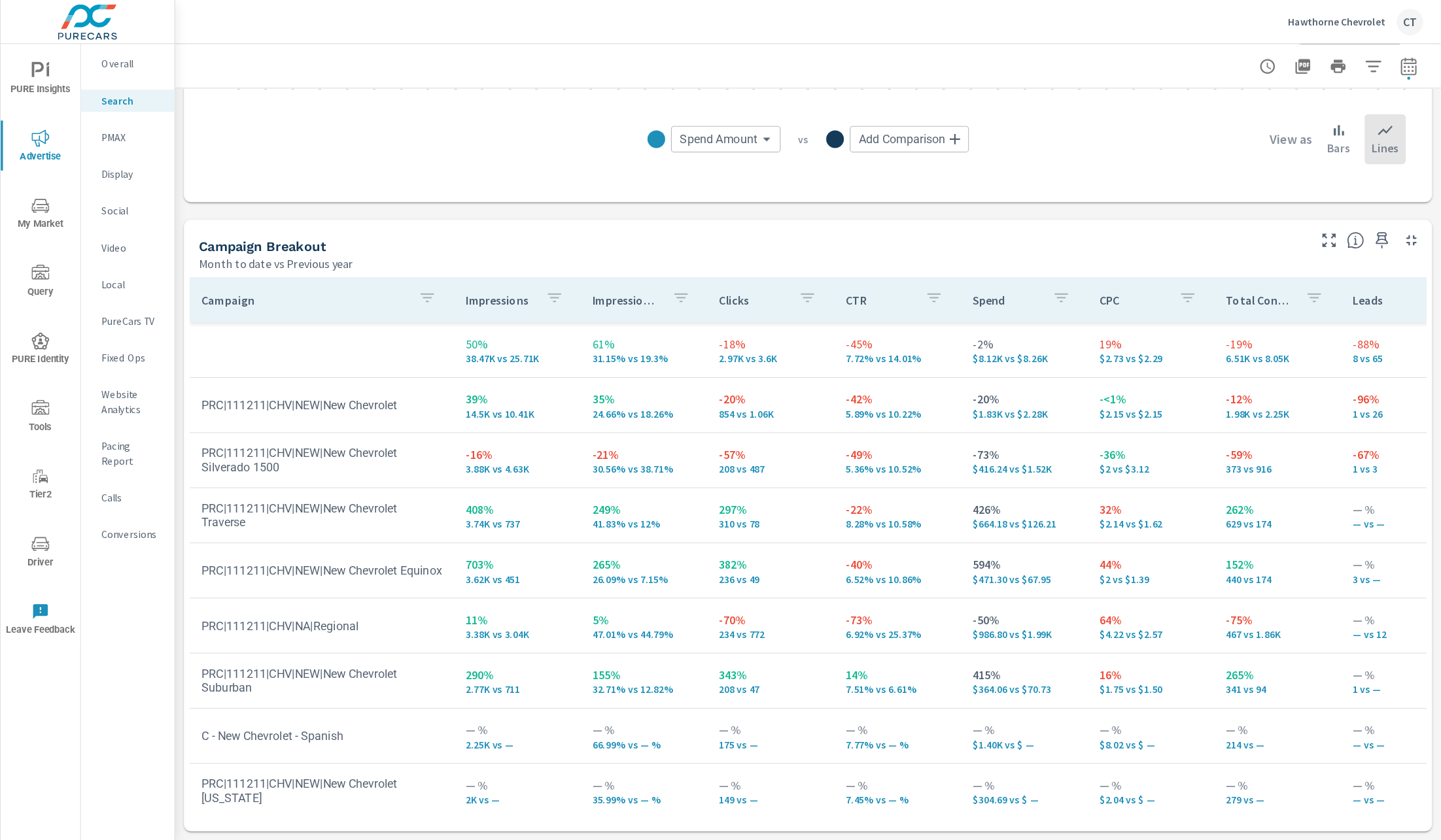
scroll to position [1057, 0]
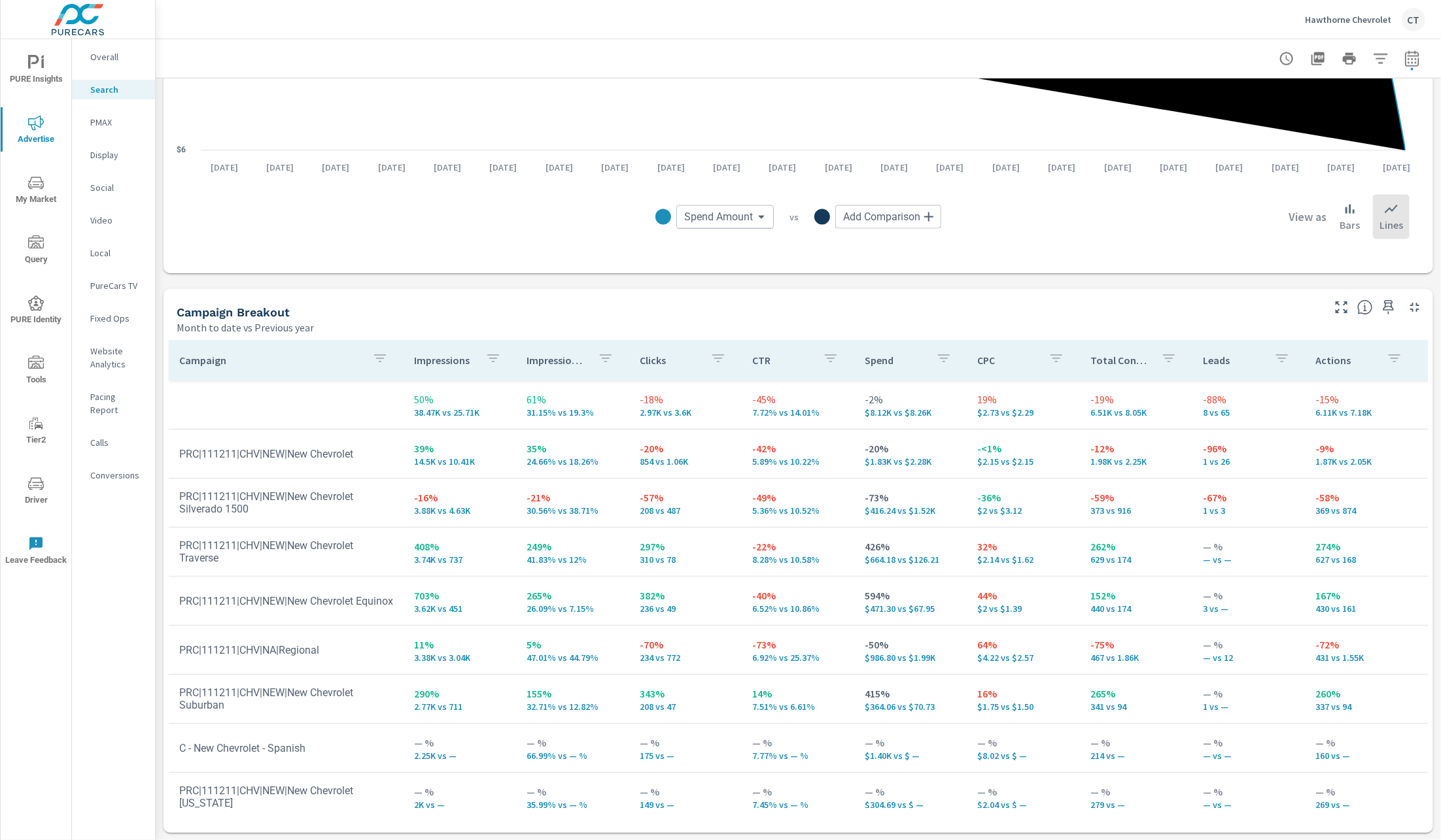
click at [1263, 293] on div "Campaign Breakout Month to date vs Previous year" at bounding box center [744, 312] width 1162 height 47
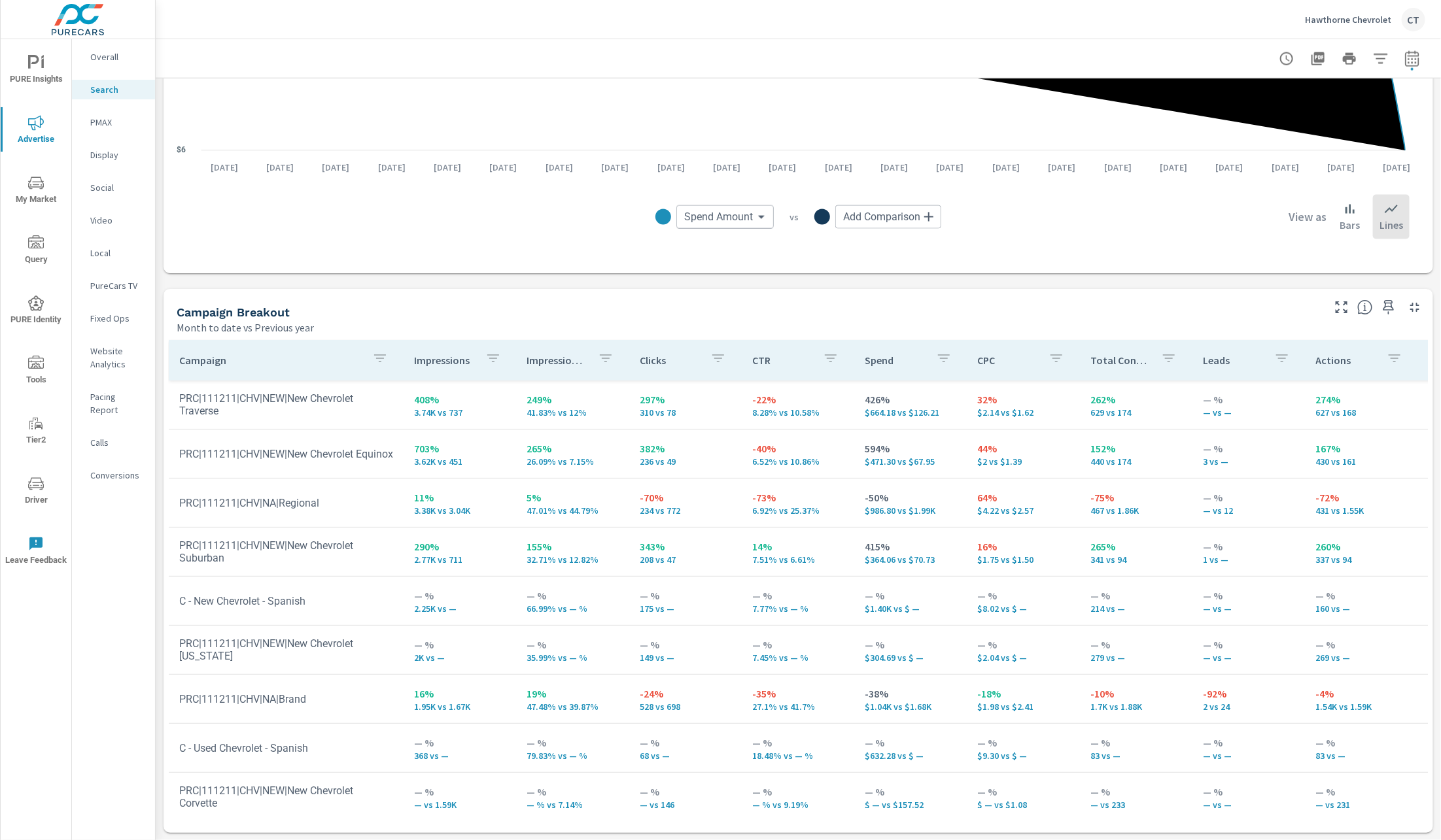
scroll to position [97, 0]
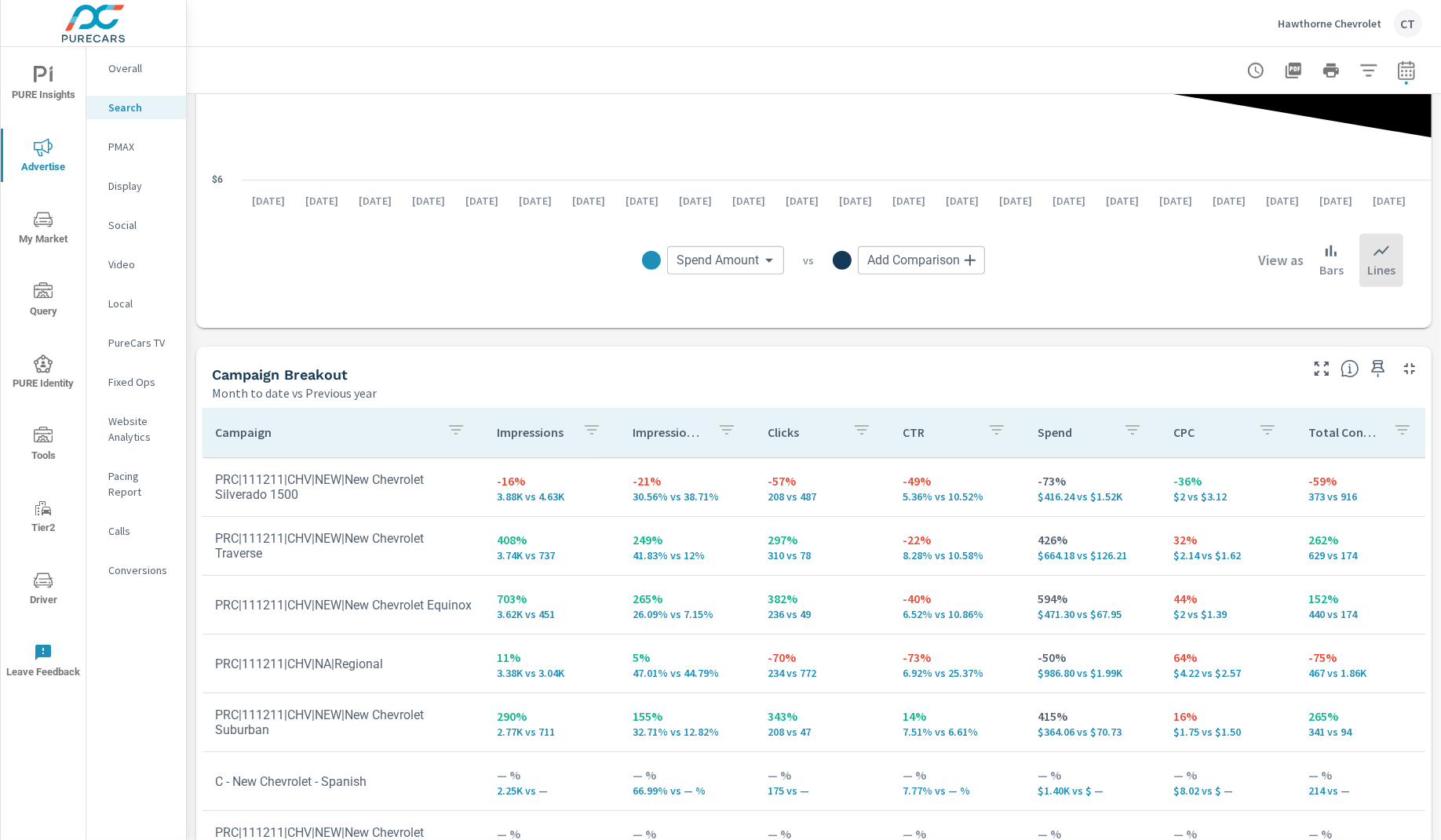
scroll to position [116, 0]
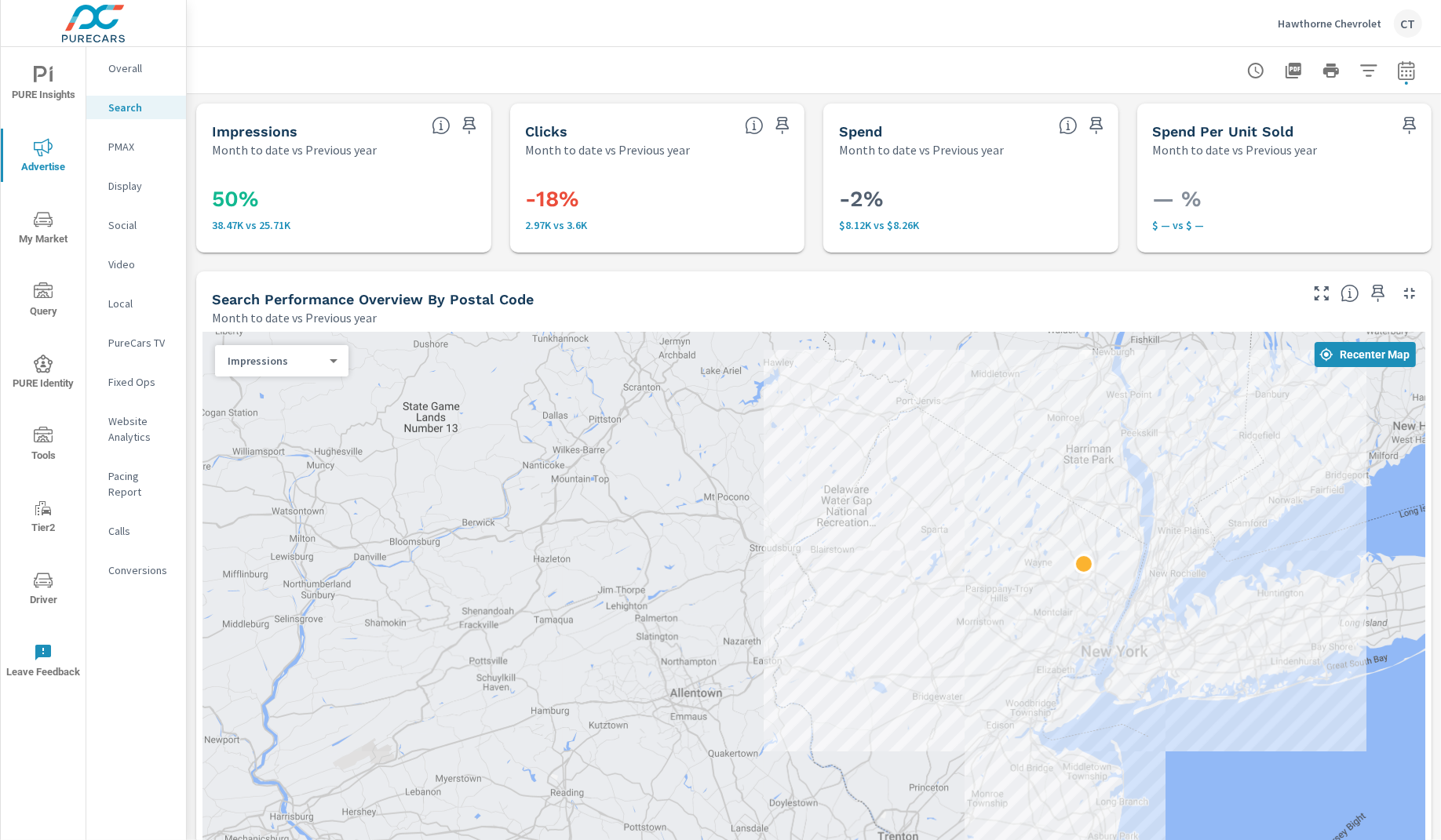
click at [438, 158] on div "50% 38.47K vs 25.71K" at bounding box center [344, 205] width 295 height 94
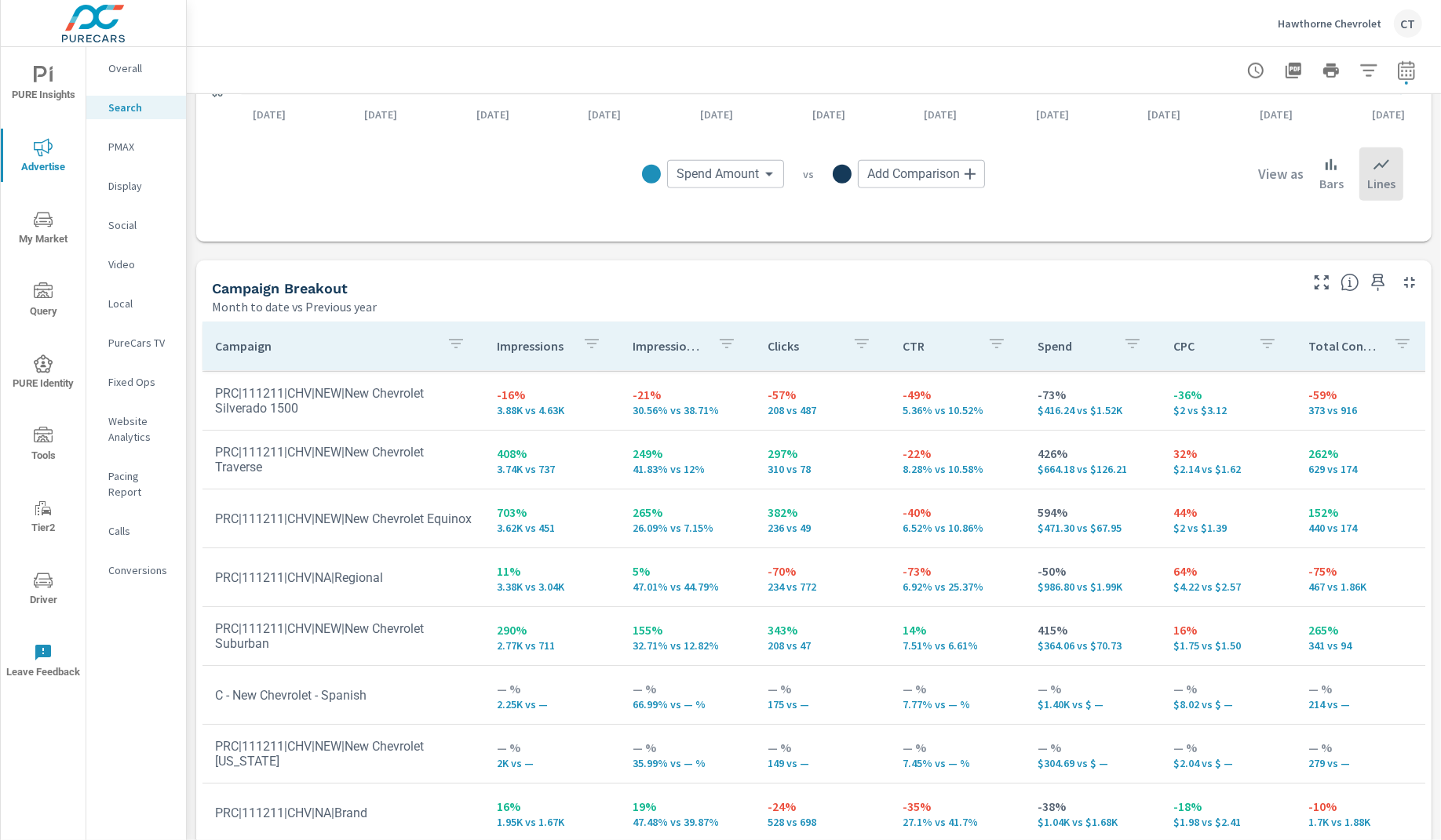
scroll to position [1436, 0]
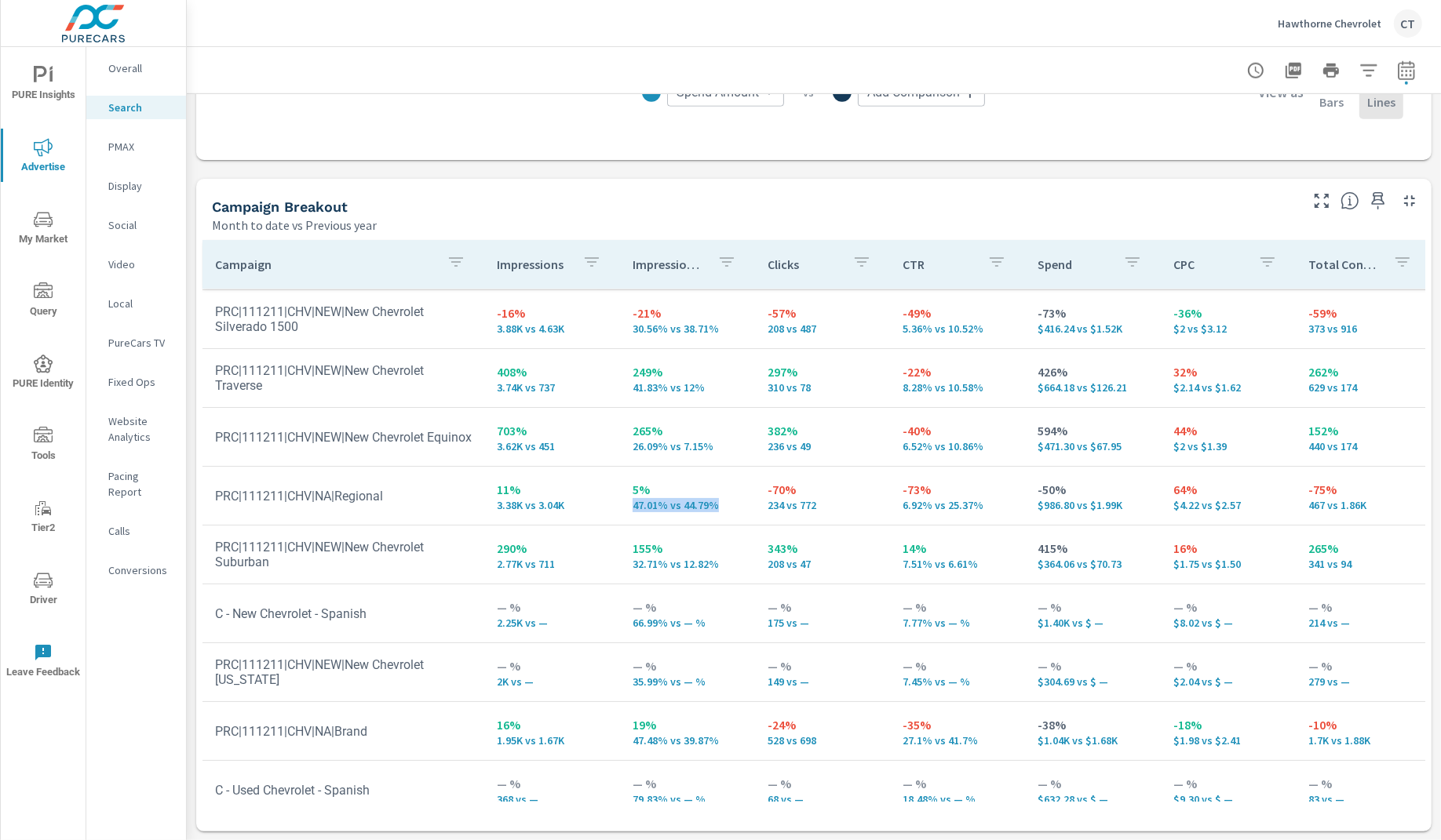
drag, startPoint x: 703, startPoint y: 507, endPoint x: 619, endPoint y: 505, distance: 84.0
click at [620, 505] on td "5% 47.01% vs 44.79%" at bounding box center [687, 496] width 135 height 57
click at [684, 420] on td "265% 26.09% vs 7.15%" at bounding box center [687, 437] width 135 height 57
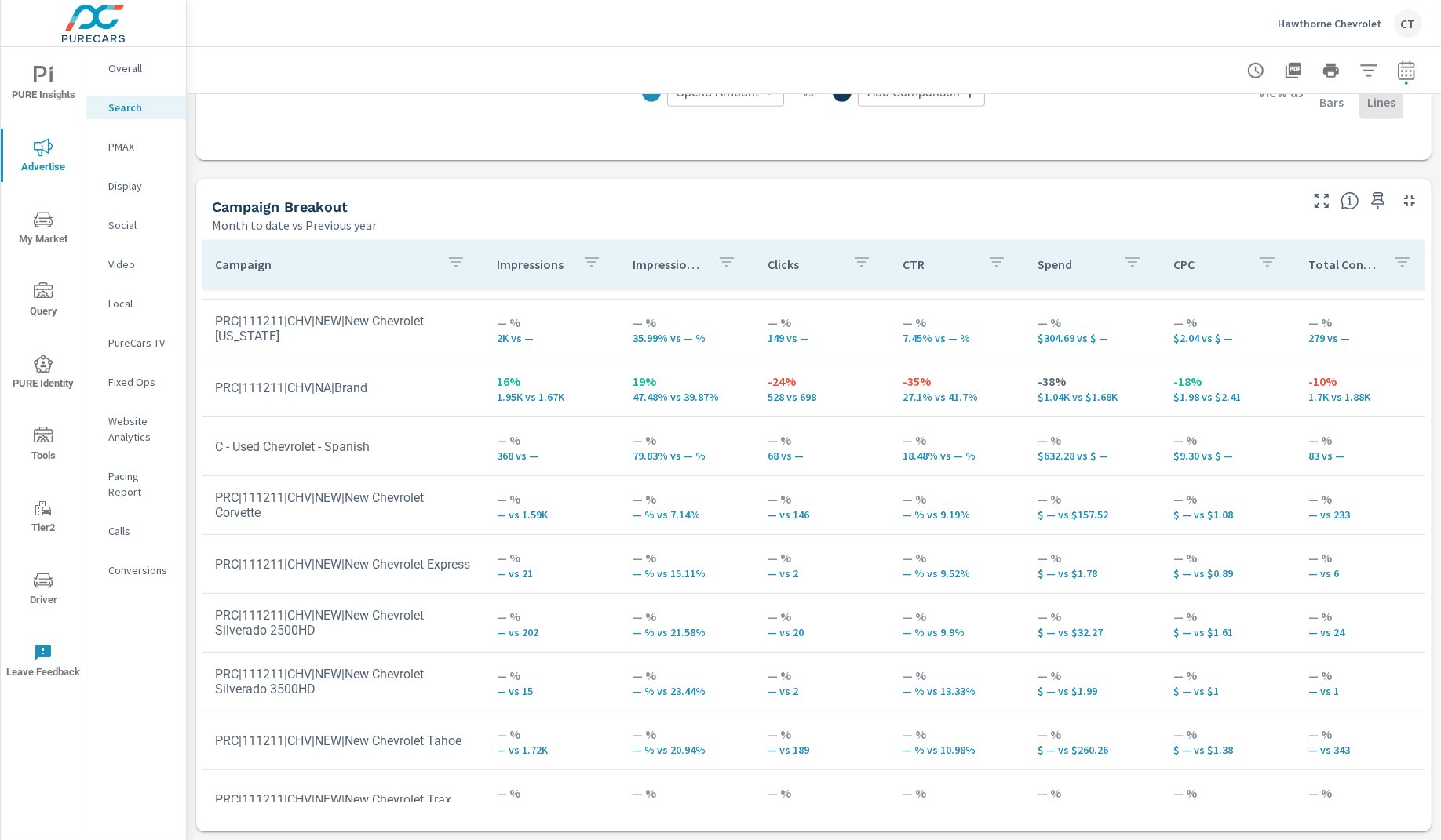
scroll to position [501, 0]
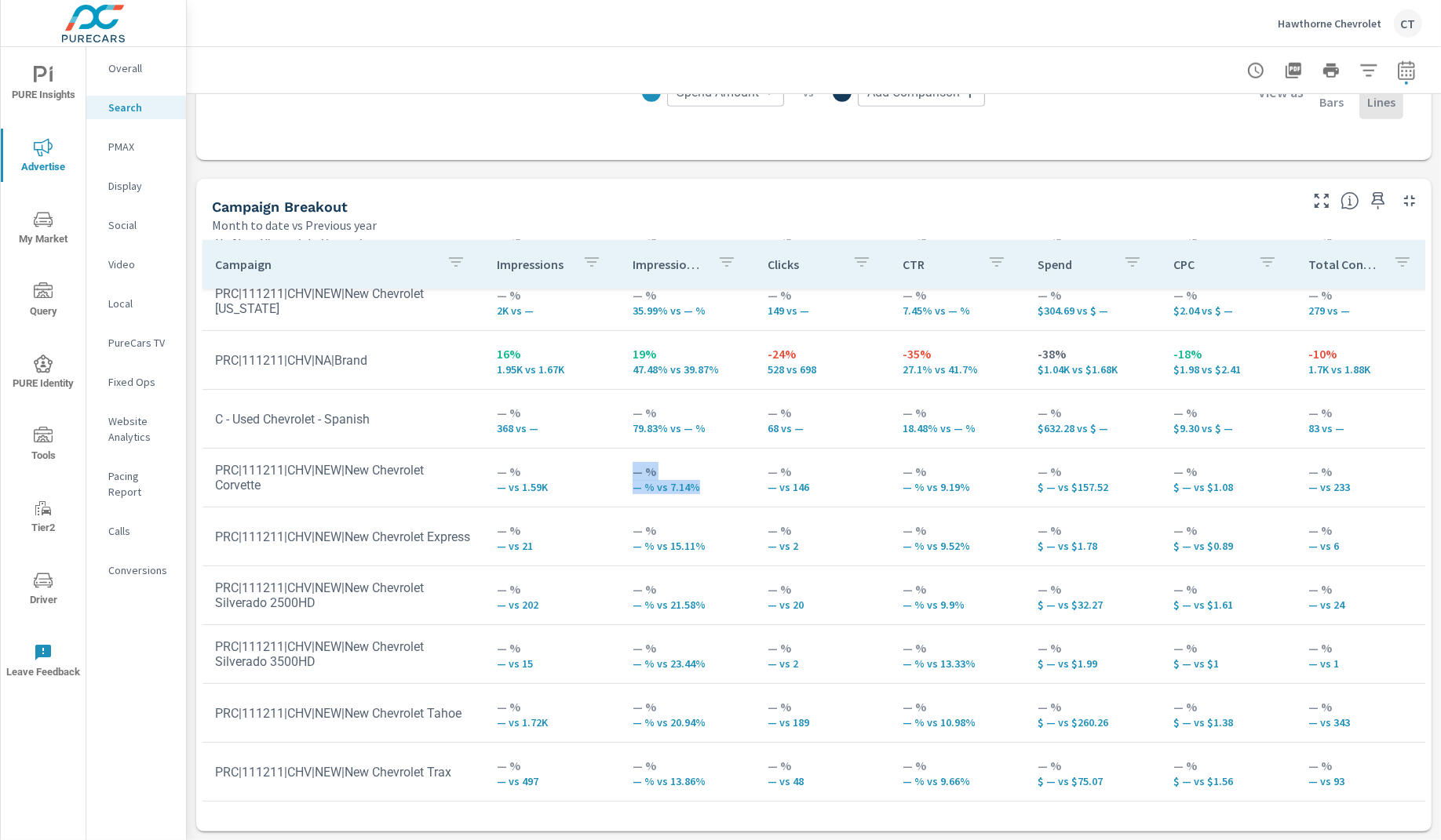
drag, startPoint x: 611, startPoint y: 481, endPoint x: 698, endPoint y: 477, distance: 87.1
click at [698, 477] on tr "PRC|111211|CHV|NEW|New Chevrolet Corvette — % — vs 1.59K — % — % vs 7.14% — % —…" at bounding box center [1223, 478] width 2041 height 59
drag, startPoint x: 960, startPoint y: 472, endPoint x: 895, endPoint y: 473, distance: 65.0
click at [903, 481] on p "— % vs 9.19%" at bounding box center [958, 487] width 110 height 13
drag, startPoint x: 733, startPoint y: 531, endPoint x: 626, endPoint y: 528, distance: 107.0
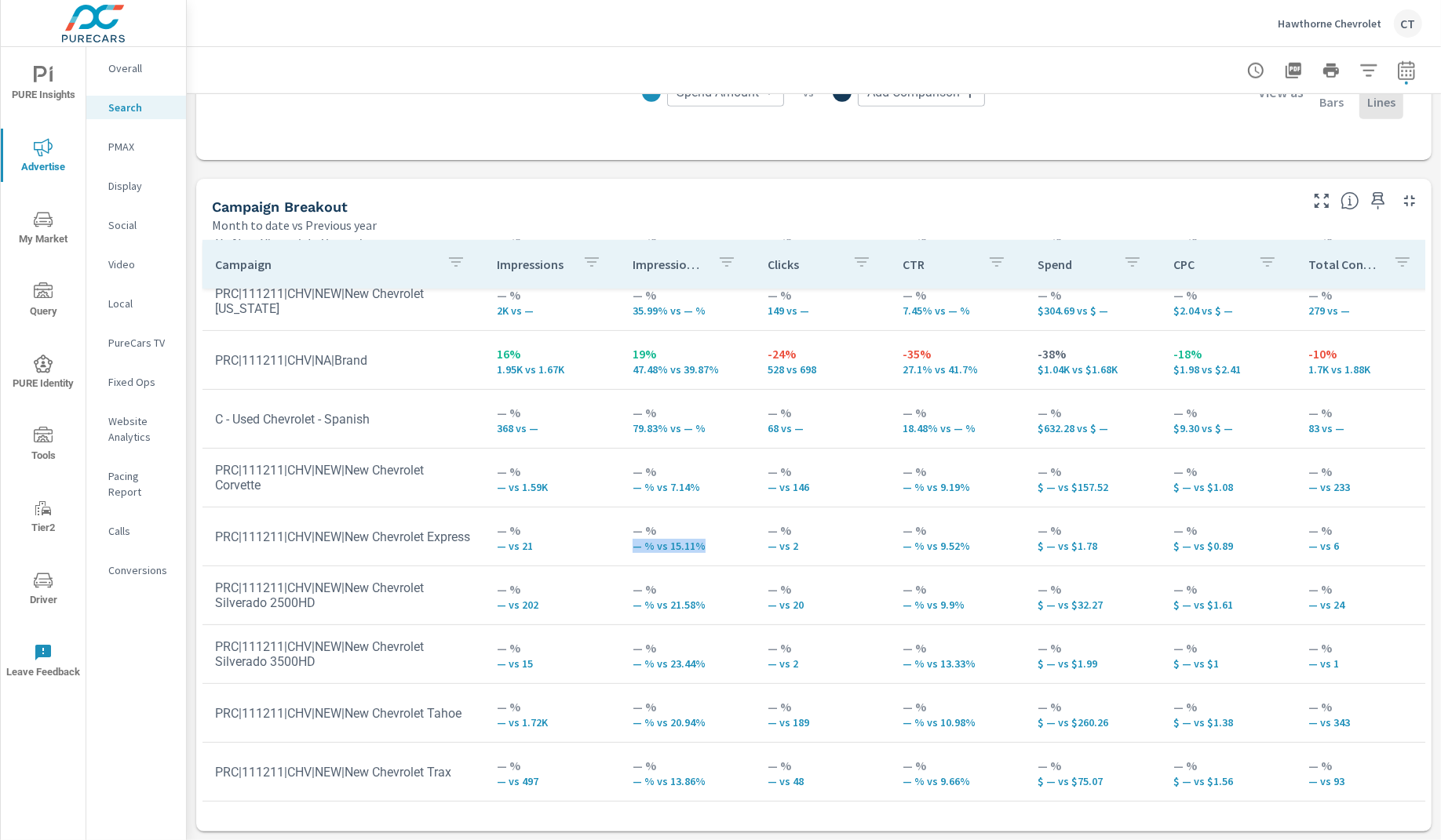
click at [626, 528] on td "— % — % vs 15.11%" at bounding box center [687, 537] width 135 height 57
click at [705, 657] on p "— % vs 23.44%" at bounding box center [688, 663] width 110 height 13
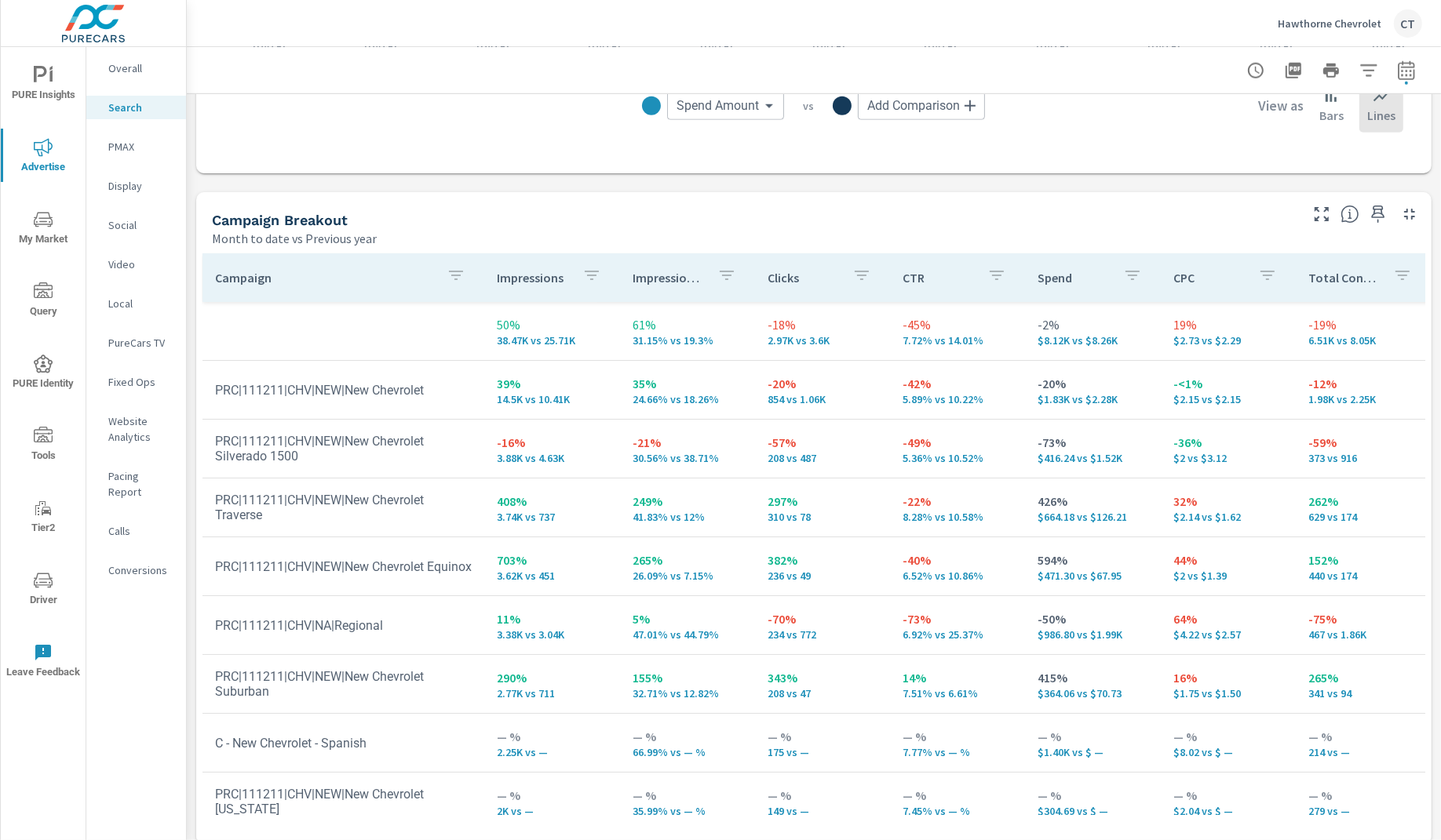
scroll to position [1422, 0]
drag, startPoint x: 716, startPoint y: 462, endPoint x: 614, endPoint y: 453, distance: 102.4
click at [620, 453] on td "-21% 30.56% vs 38.71%" at bounding box center [687, 451] width 135 height 57
click at [633, 454] on p "30.56% vs 38.71%" at bounding box center [688, 460] width 110 height 13
click at [649, 461] on p "30.56% vs 38.71%" at bounding box center [688, 460] width 110 height 13
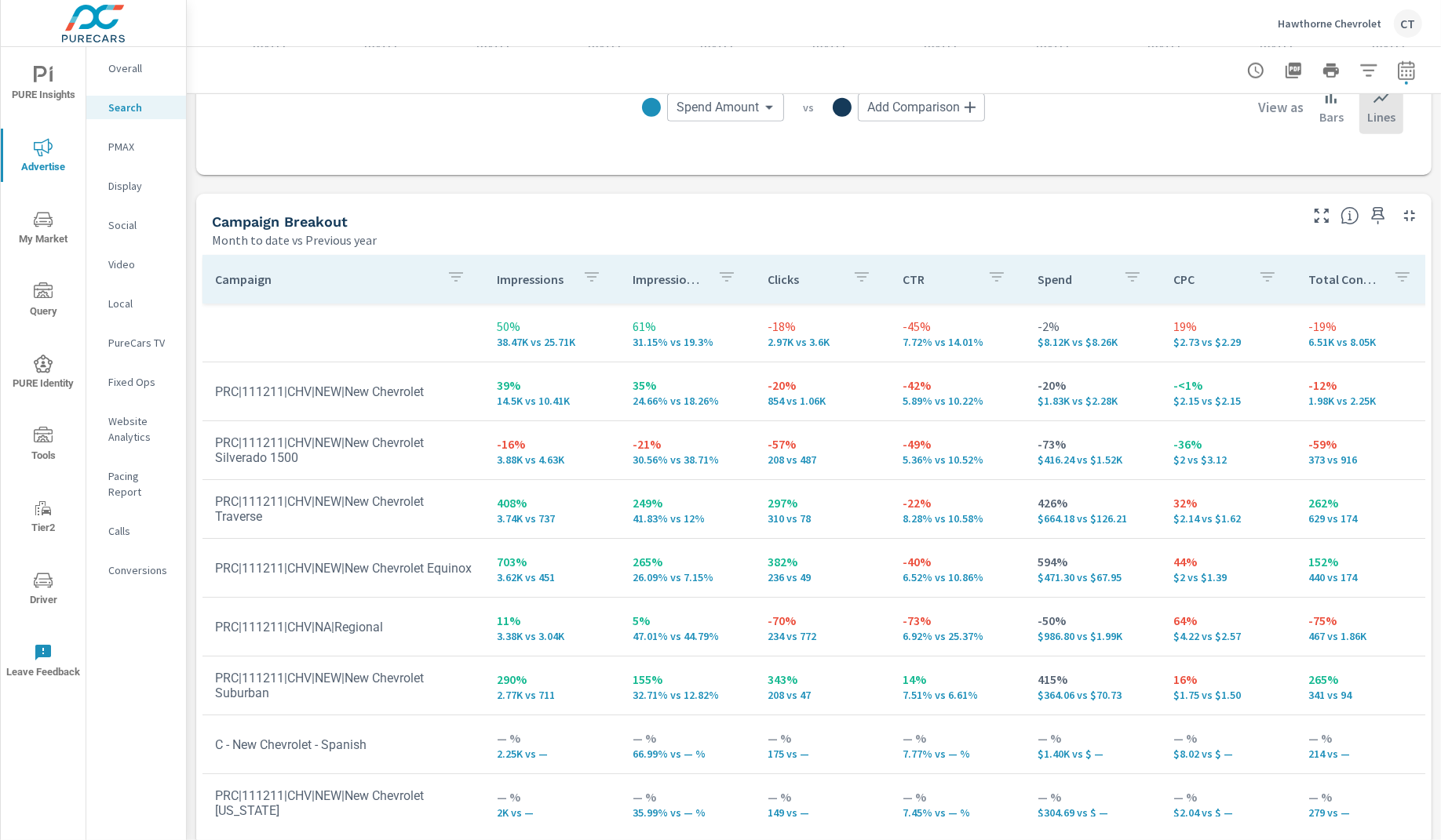
click at [1009, 201] on div "Campaign Breakout Month to date vs Previous year" at bounding box center [750, 221] width 1107 height 56
drag, startPoint x: 1137, startPoint y: 452, endPoint x: 1050, endPoint y: 458, distance: 87.2
click at [1036, 450] on td "-73% $416.24 vs $1.52K" at bounding box center [1092, 451] width 135 height 57
click at [1107, 464] on p "$416.24 vs $1.52K" at bounding box center [1093, 460] width 110 height 13
drag, startPoint x: 1114, startPoint y: 465, endPoint x: 1016, endPoint y: 463, distance: 98.0
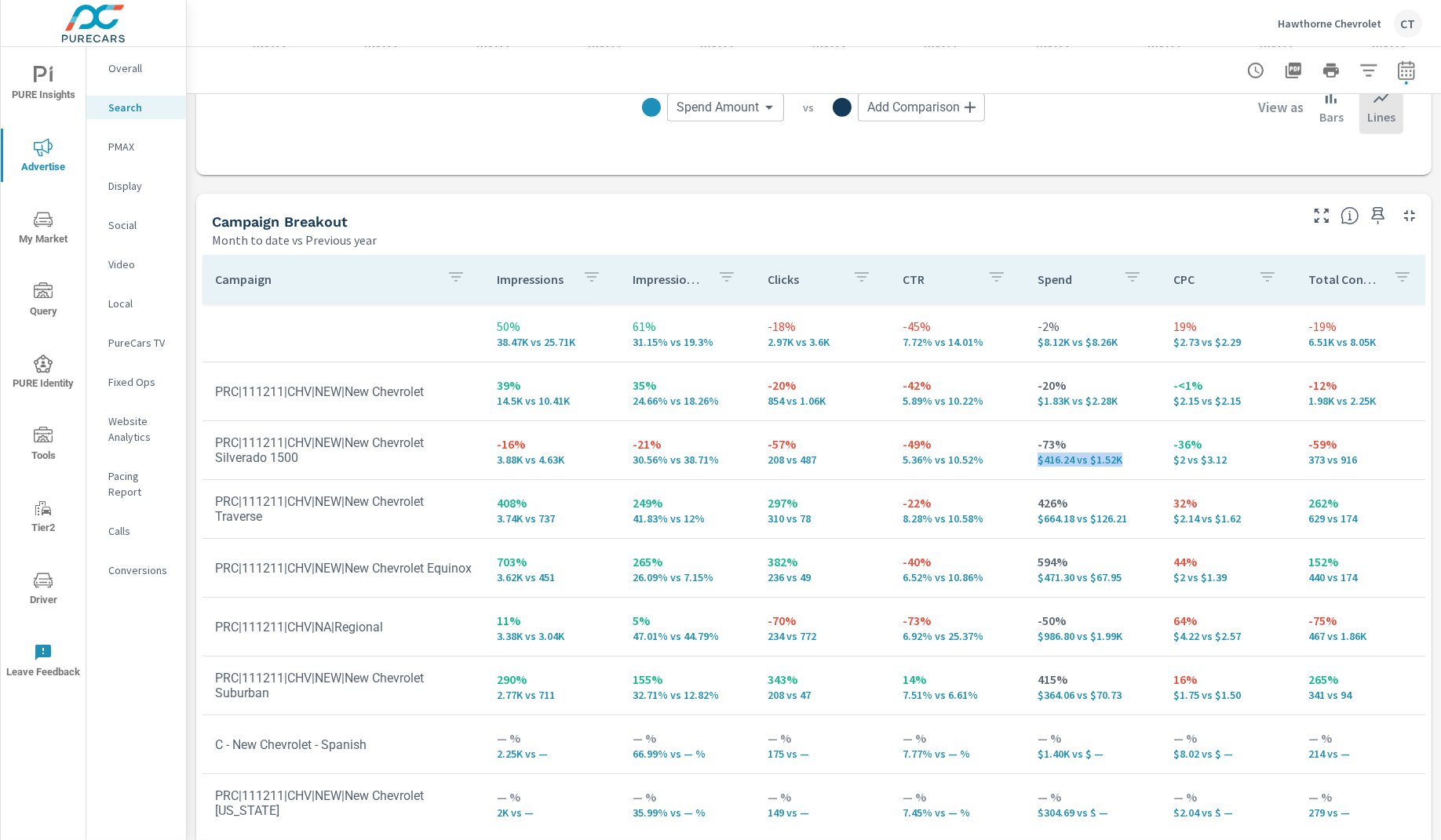
click at [1025, 463] on td "-73% $416.24 vs $1.52K" at bounding box center [1092, 451] width 135 height 57
click at [1074, 451] on p "-73%" at bounding box center [1093, 444] width 110 height 19
drag, startPoint x: 1071, startPoint y: 447, endPoint x: 1031, endPoint y: 442, distance: 40.3
click at [1038, 442] on p "-73%" at bounding box center [1093, 444] width 110 height 19
drag, startPoint x: 666, startPoint y: 443, endPoint x: 596, endPoint y: 445, distance: 70.0
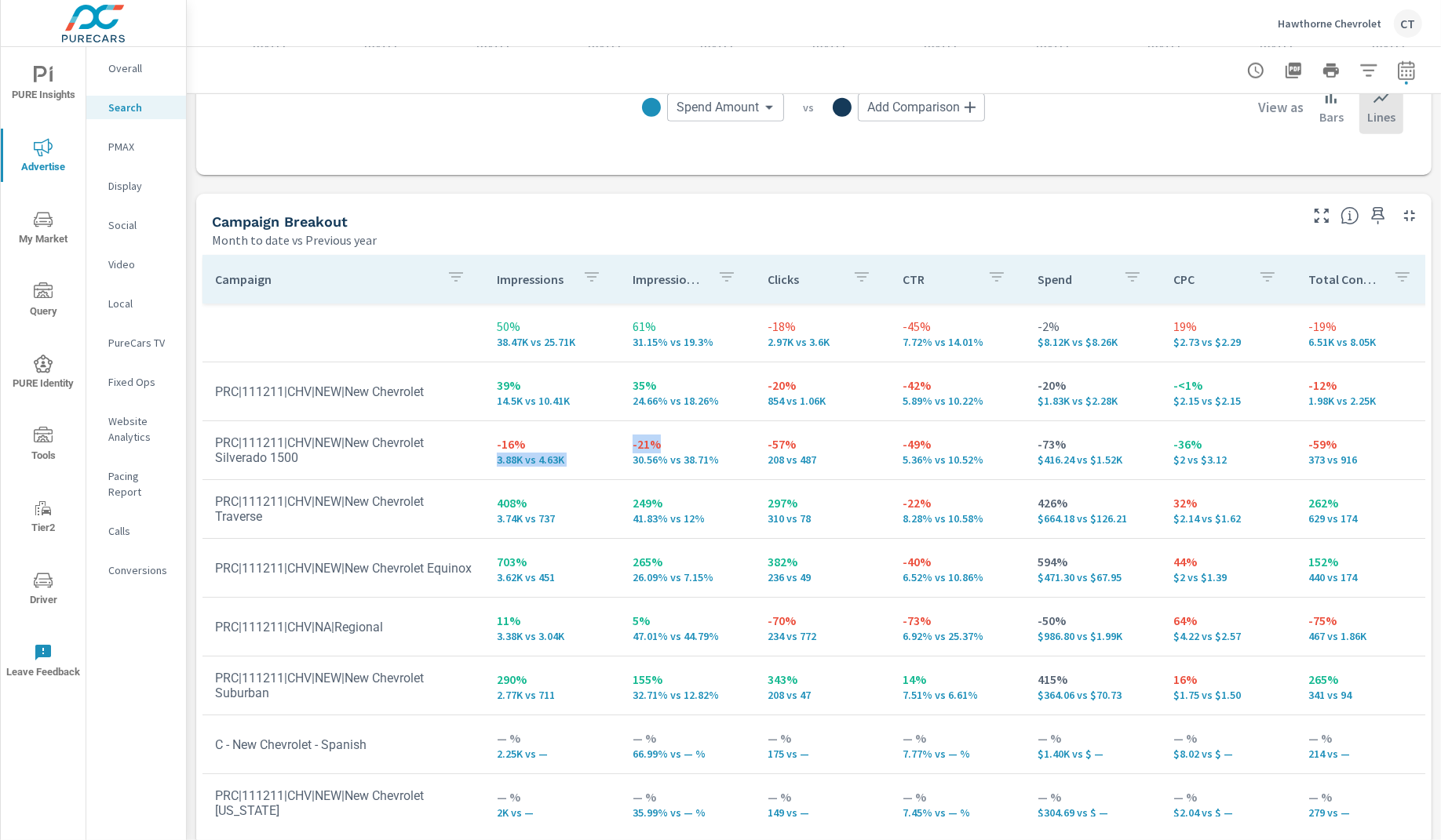
click at [596, 445] on tr "PRC|111211|CHV|NEW|New Chevrolet Silverado 1500 -16% 3.88K vs 4.63K -21% 30.56%…" at bounding box center [1223, 451] width 2041 height 59
click at [497, 442] on p "-16%" at bounding box center [552, 444] width 110 height 19
drag, startPoint x: 531, startPoint y: 445, endPoint x: 472, endPoint y: 454, distance: 59.7
click at [472, 454] on tr "PRC|111211|CHV|NEW|New Chevrolet Silverado 1500 -16% 3.88K vs 4.63K -21% 30.56%…" at bounding box center [1223, 451] width 2041 height 59
click at [1187, 458] on p "$2 vs $3.12" at bounding box center [1229, 460] width 110 height 13
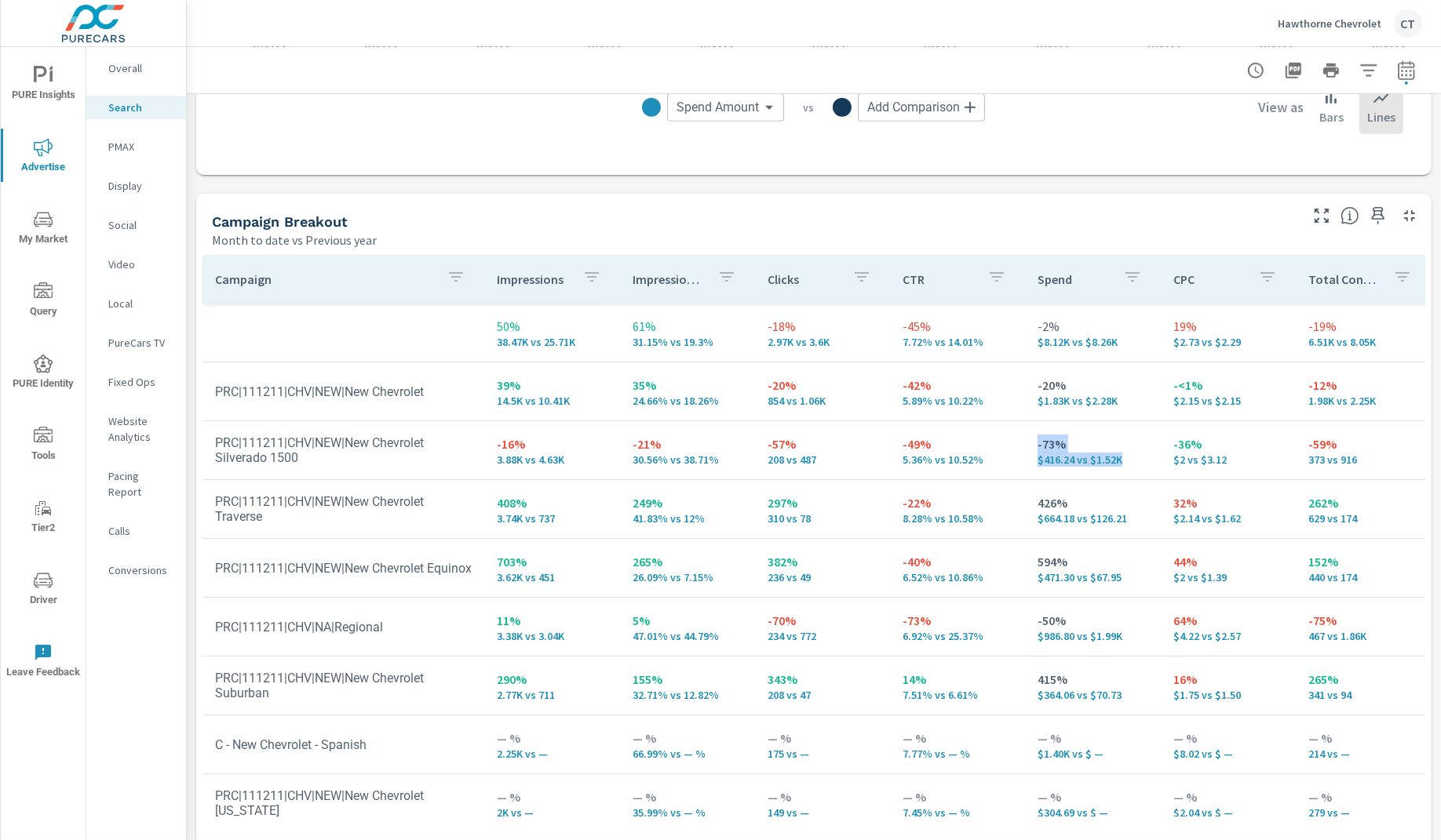
drag, startPoint x: 1118, startPoint y: 462, endPoint x: 1015, endPoint y: 446, distance: 104.2
click at [1025, 446] on td "-73% $416.24 vs $1.52K" at bounding box center [1092, 451] width 135 height 57
click at [1124, 462] on p "$416.24 vs $1.52K" at bounding box center [1093, 460] width 110 height 13
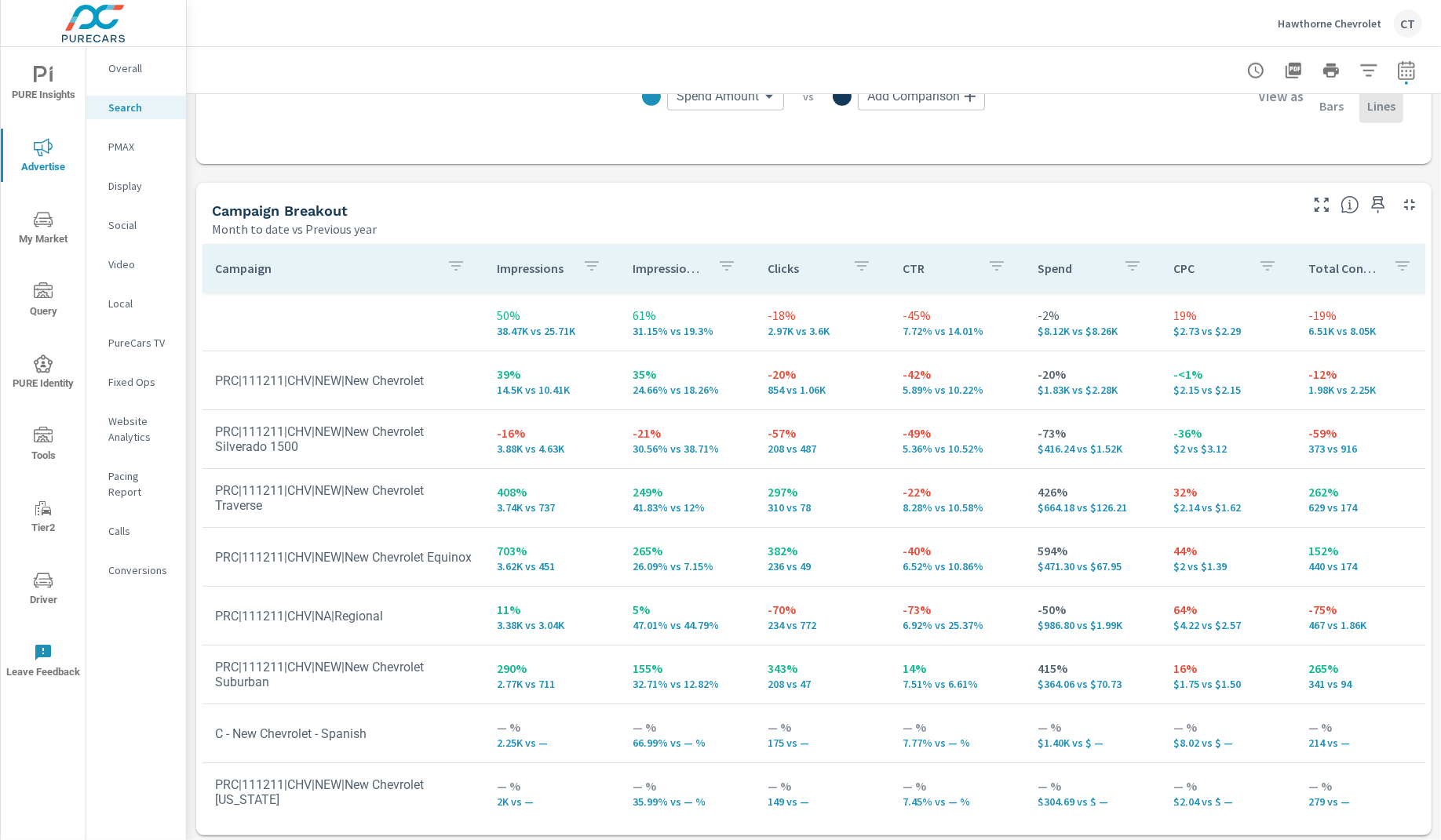
scroll to position [1436, 0]
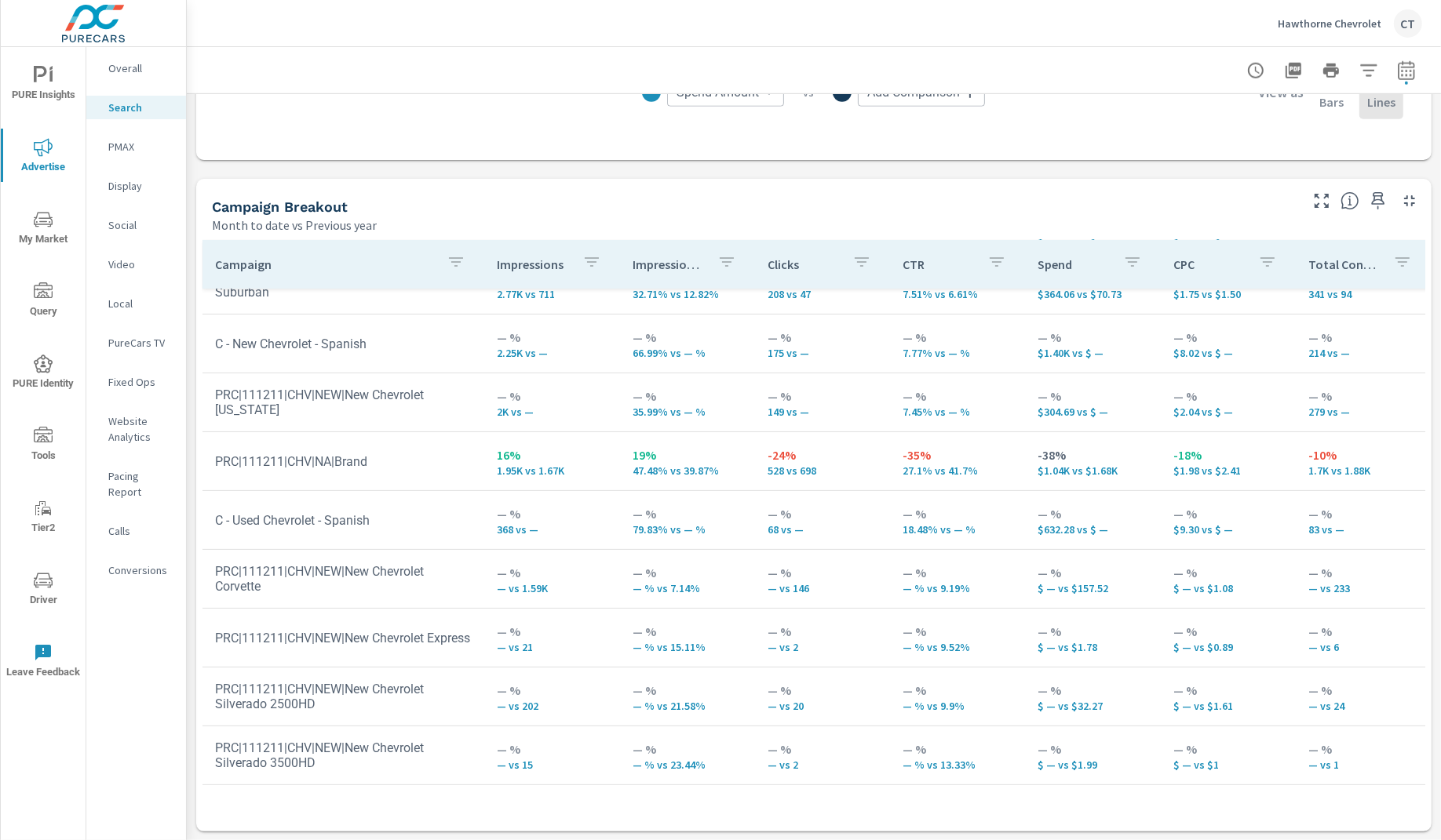
scroll to position [380, 1]
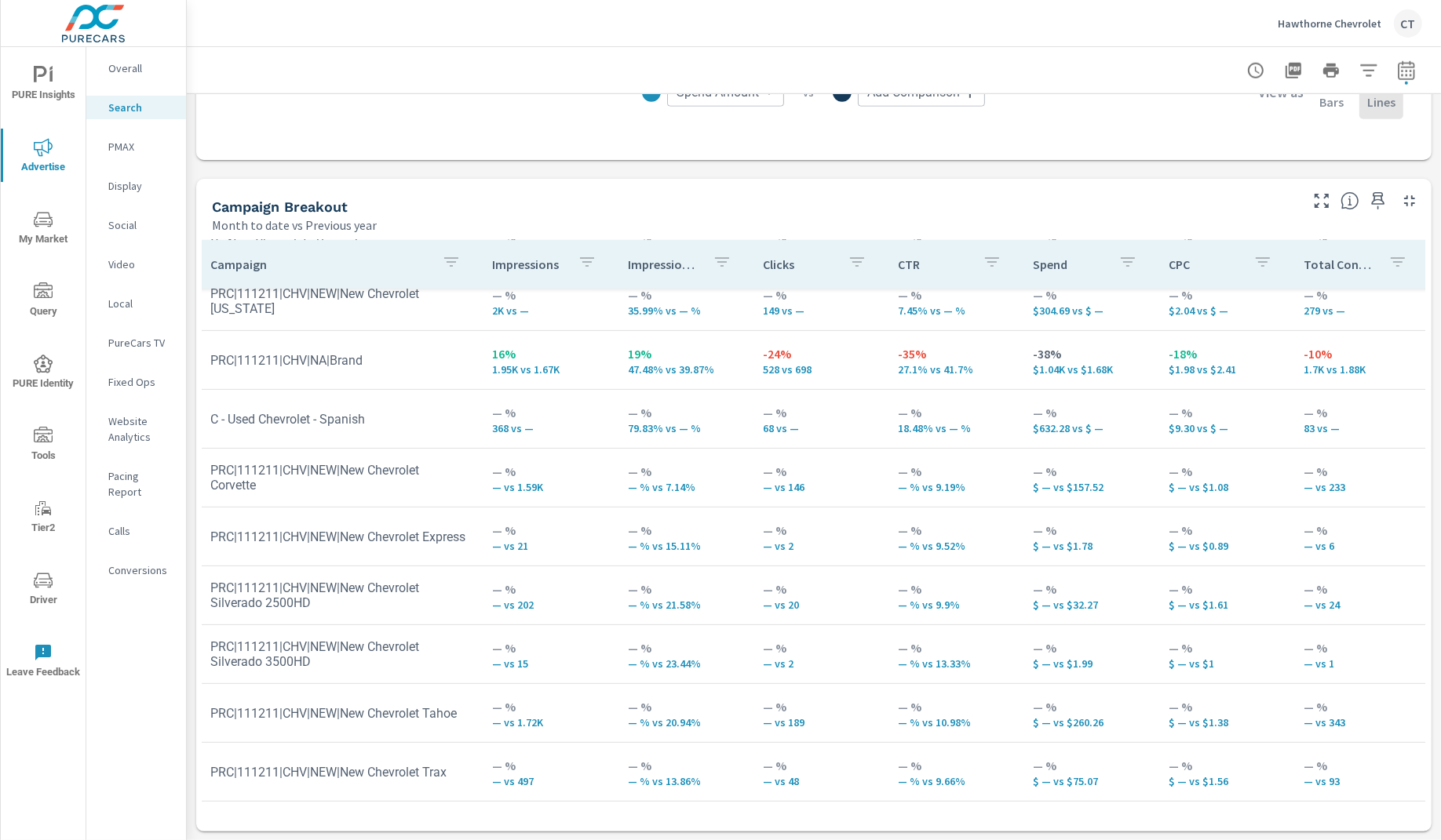
scroll to position [501, 0]
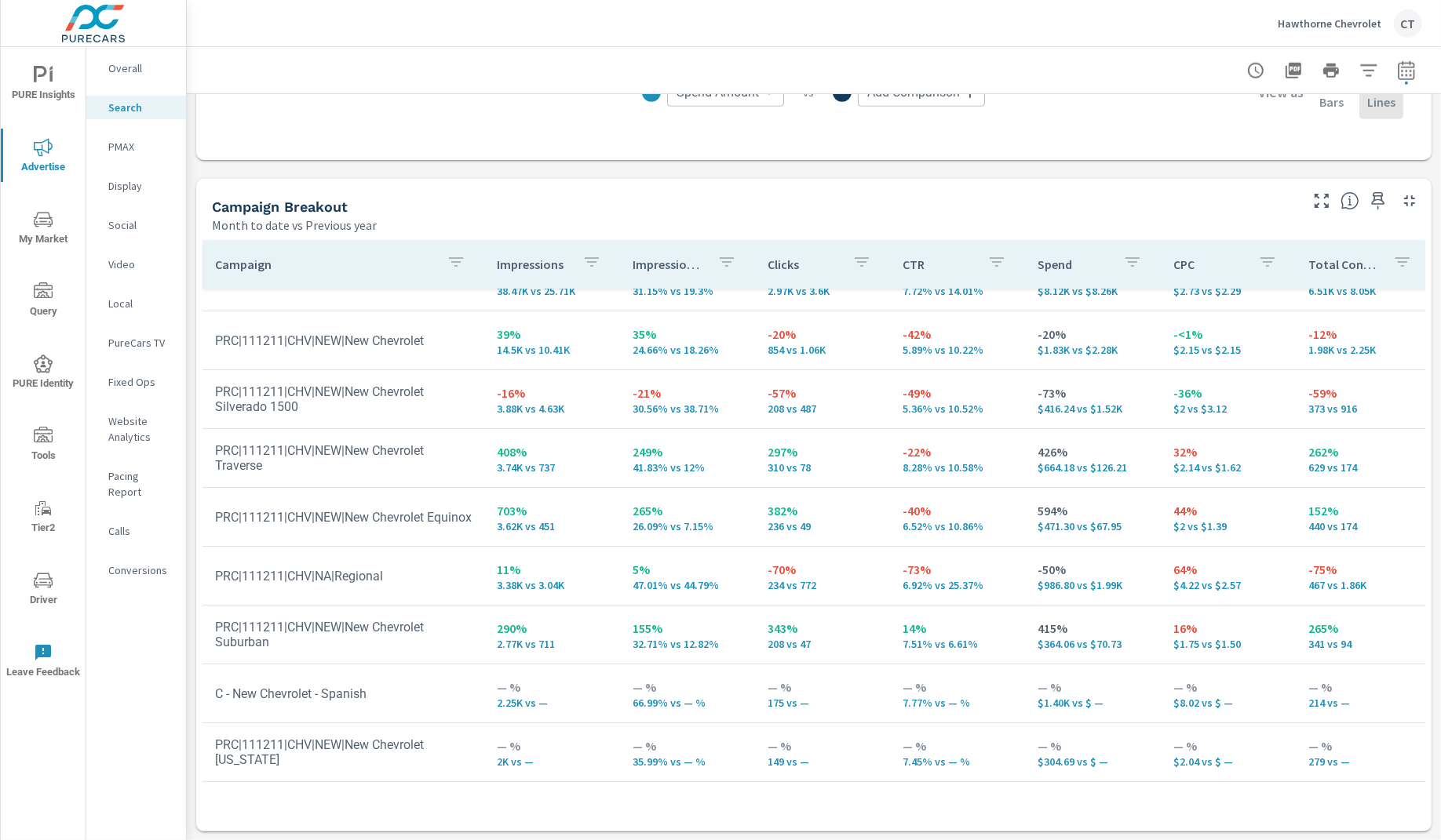
scroll to position [35, 0]
drag, startPoint x: 1125, startPoint y: 409, endPoint x: 1032, endPoint y: 409, distance: 93.0
click at [1038, 409] on p "$416.24 vs $1.52K" at bounding box center [1093, 410] width 110 height 13
click at [1045, 391] on p "-73%" at bounding box center [1093, 393] width 110 height 19
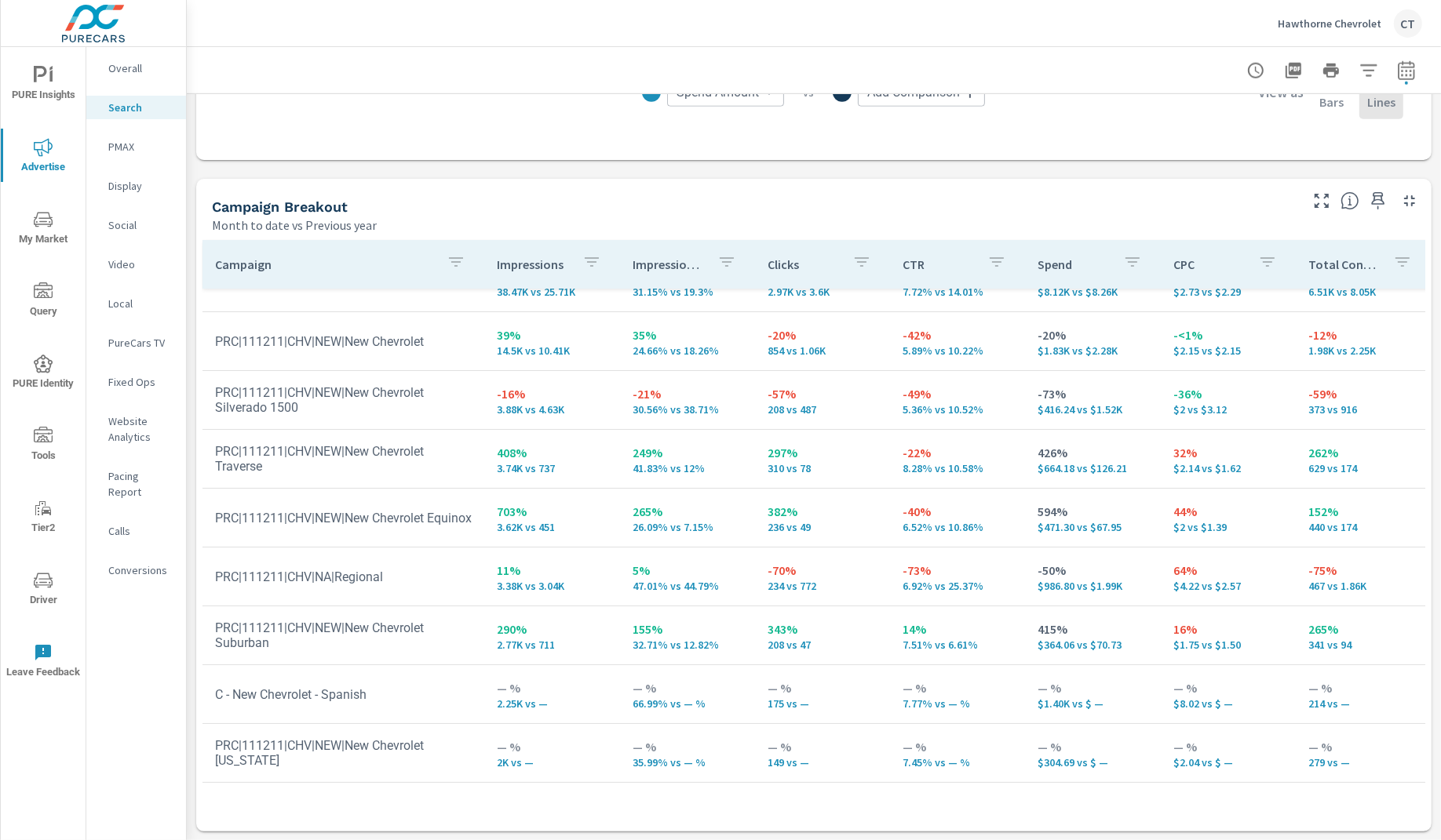
click at [1068, 392] on p "-73%" at bounding box center [1093, 393] width 110 height 19
drag, startPoint x: 1048, startPoint y: 392, endPoint x: 1018, endPoint y: 390, distance: 30.1
click at [1025, 390] on td "-73% $416.24 vs $1.52K" at bounding box center [1092, 401] width 135 height 57
drag, startPoint x: 711, startPoint y: 412, endPoint x: 623, endPoint y: 404, distance: 88.4
click at [623, 404] on td "-21% 30.56% vs 38.71%" at bounding box center [687, 401] width 135 height 57
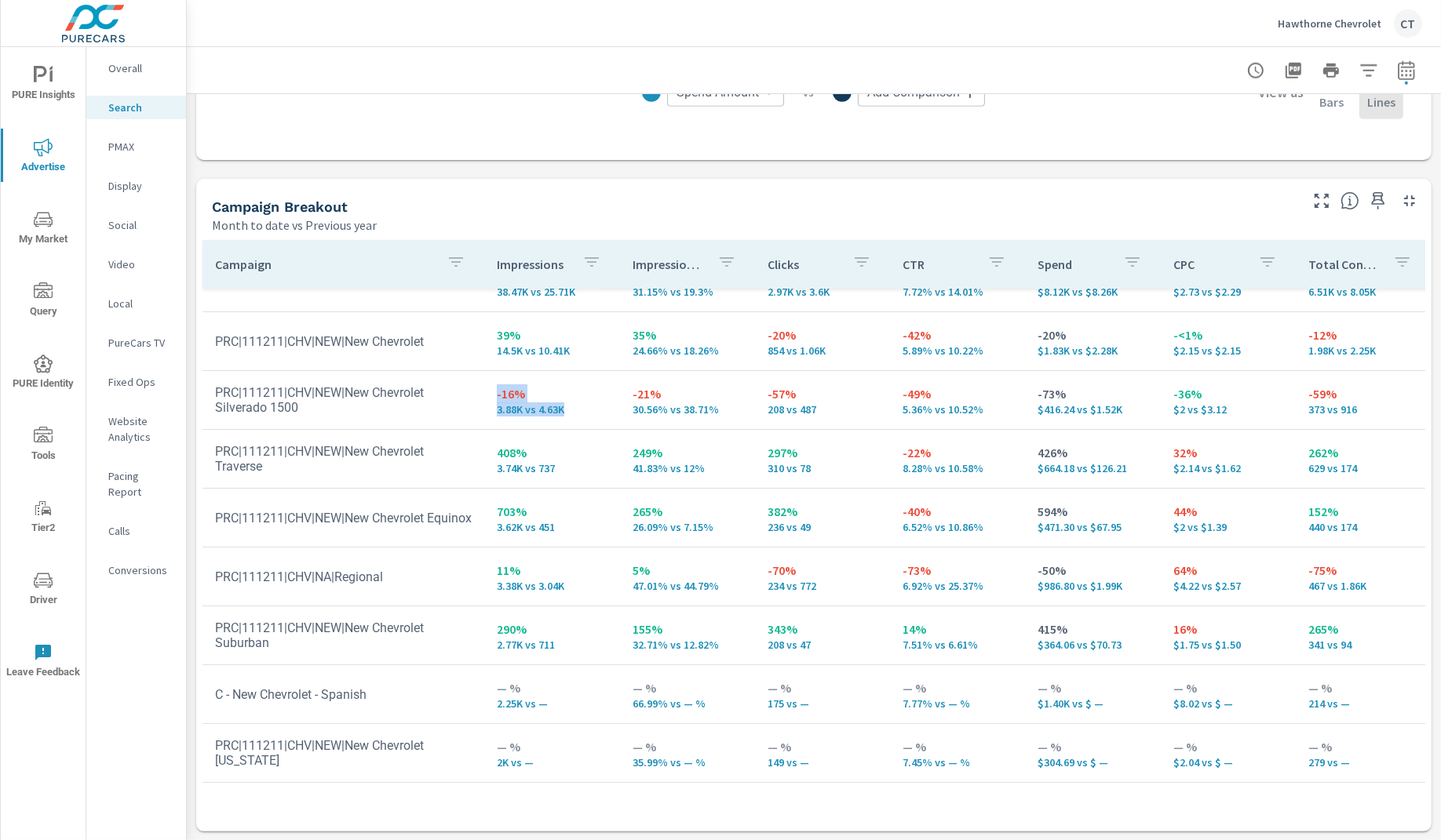
drag, startPoint x: 579, startPoint y: 408, endPoint x: 474, endPoint y: 405, distance: 105.0
click at [474, 405] on tr "PRC|111211|CHV|NEW|New Chevrolet Silverado 1500 -16% 3.88K vs 4.63K -21% 30.56%…" at bounding box center [1223, 401] width 2041 height 59
click at [52, 581] on icon "nav menu" at bounding box center [42, 580] width 19 height 15
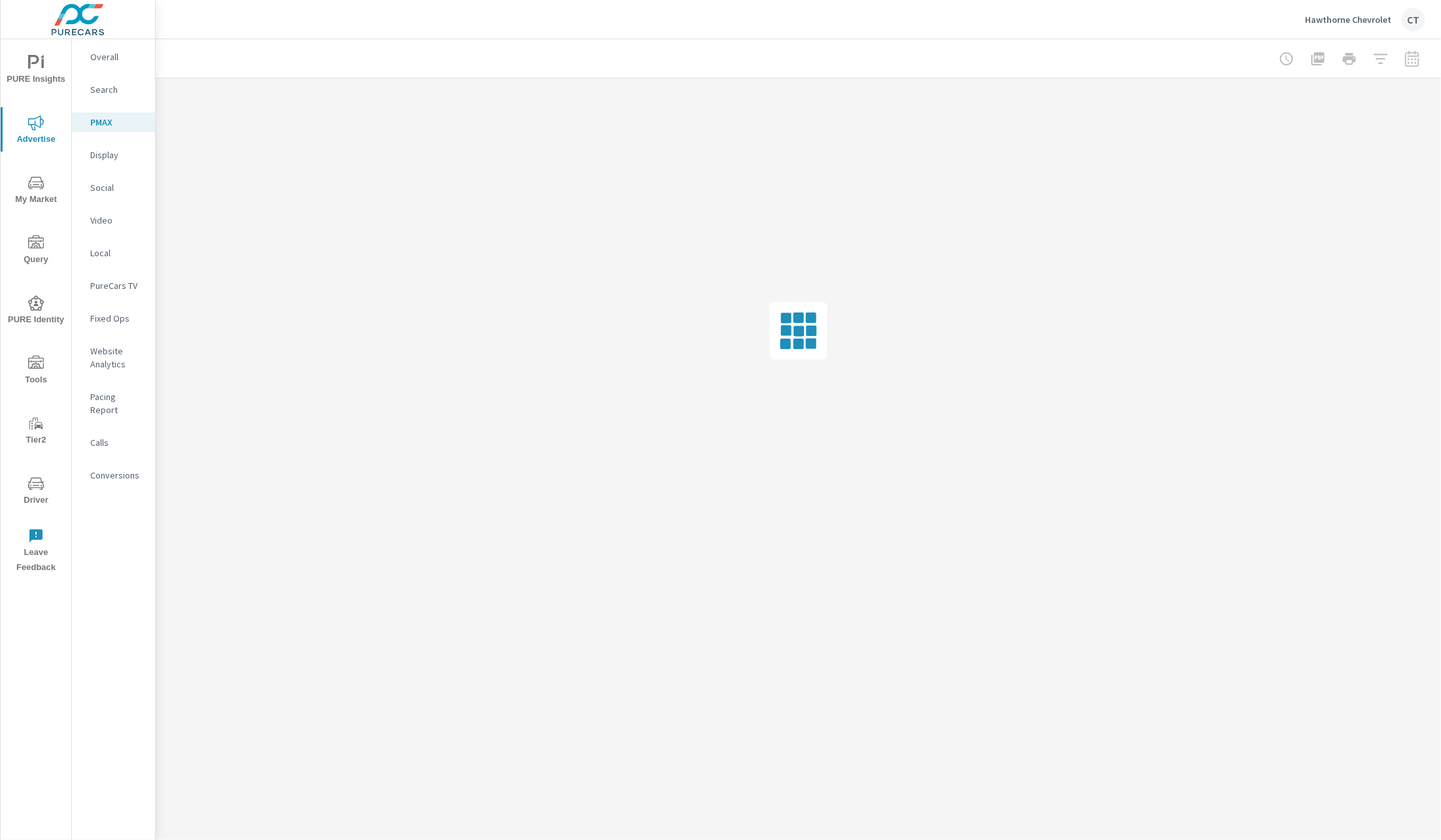
click at [44, 183] on span "My Market" at bounding box center [36, 191] width 63 height 32
click at [114, 395] on div "Inventory" at bounding box center [113, 404] width 83 height 20
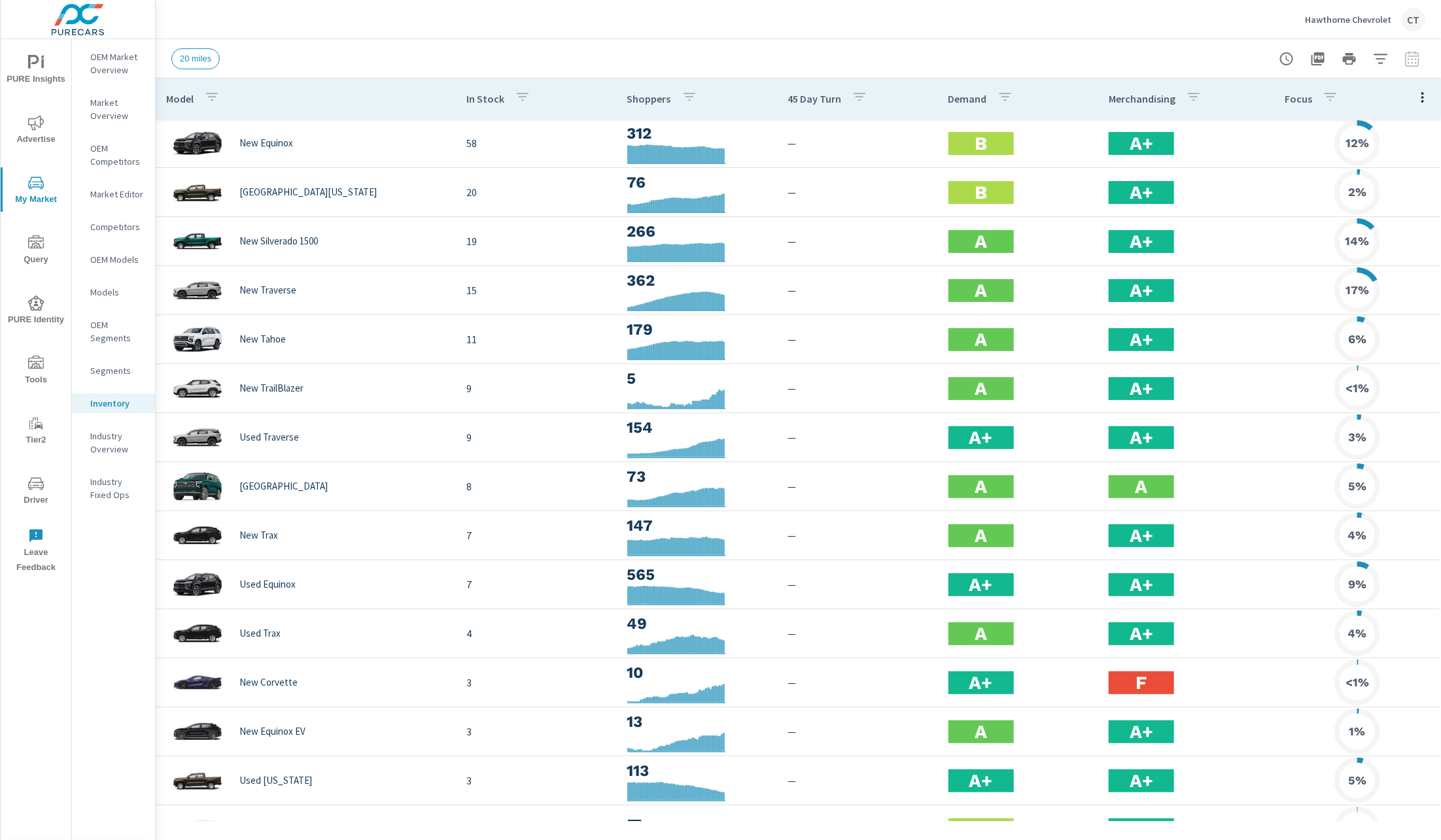
click at [1415, 96] on icon "button" at bounding box center [1422, 97] width 16 height 16
click at [1374, 180] on span "Audience" at bounding box center [1380, 174] width 83 height 13
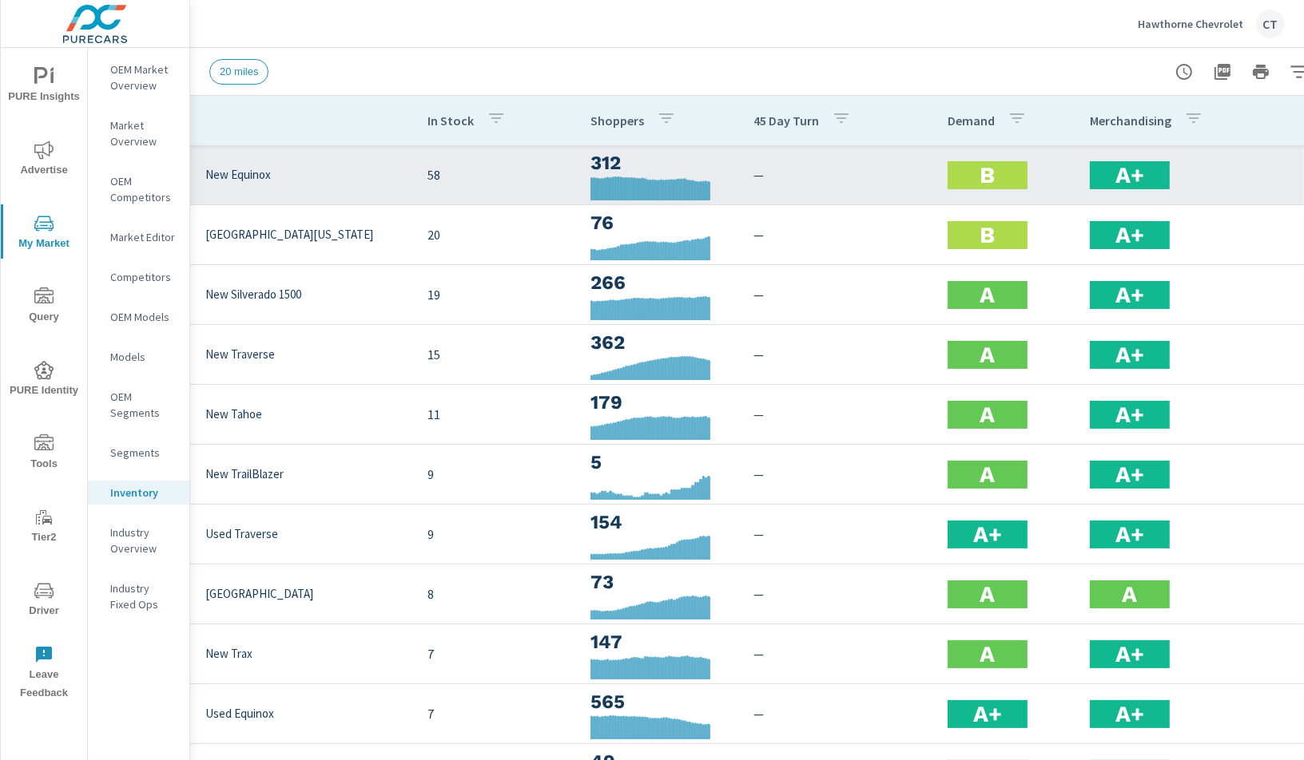
scroll to position [0, 87]
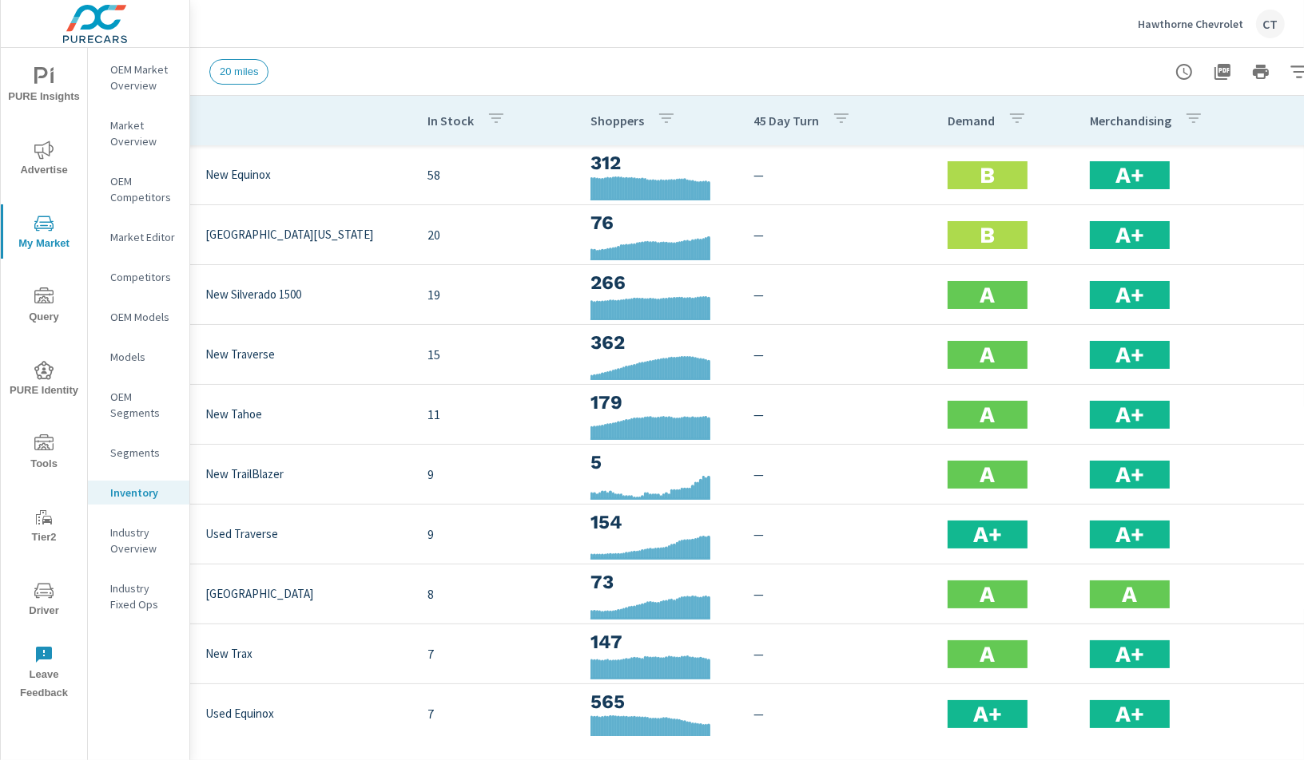
click at [843, 73] on div "20 miles" at bounding box center [669, 72] width 920 height 26
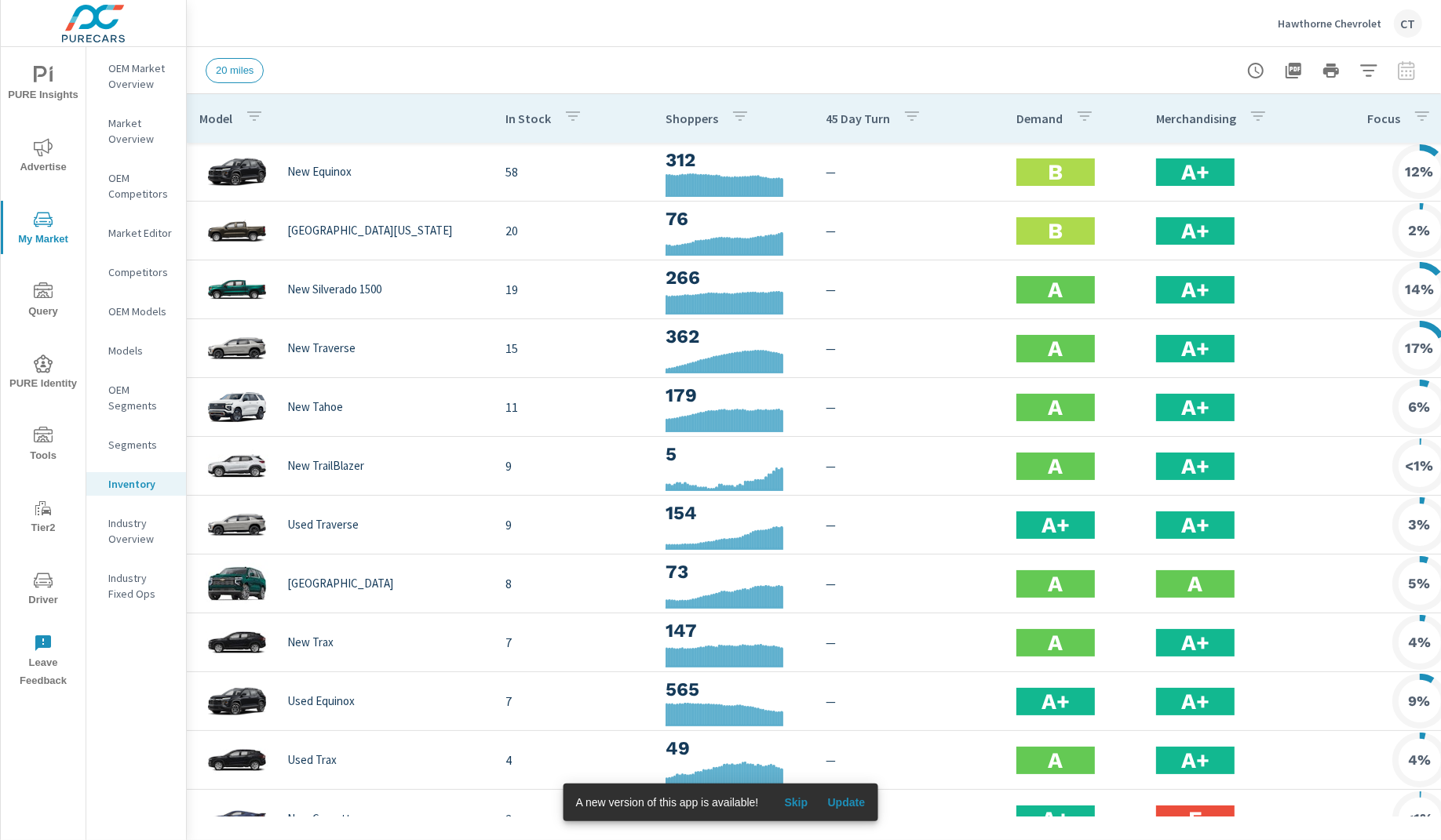
click at [49, 168] on span "Advertise" at bounding box center [43, 157] width 76 height 38
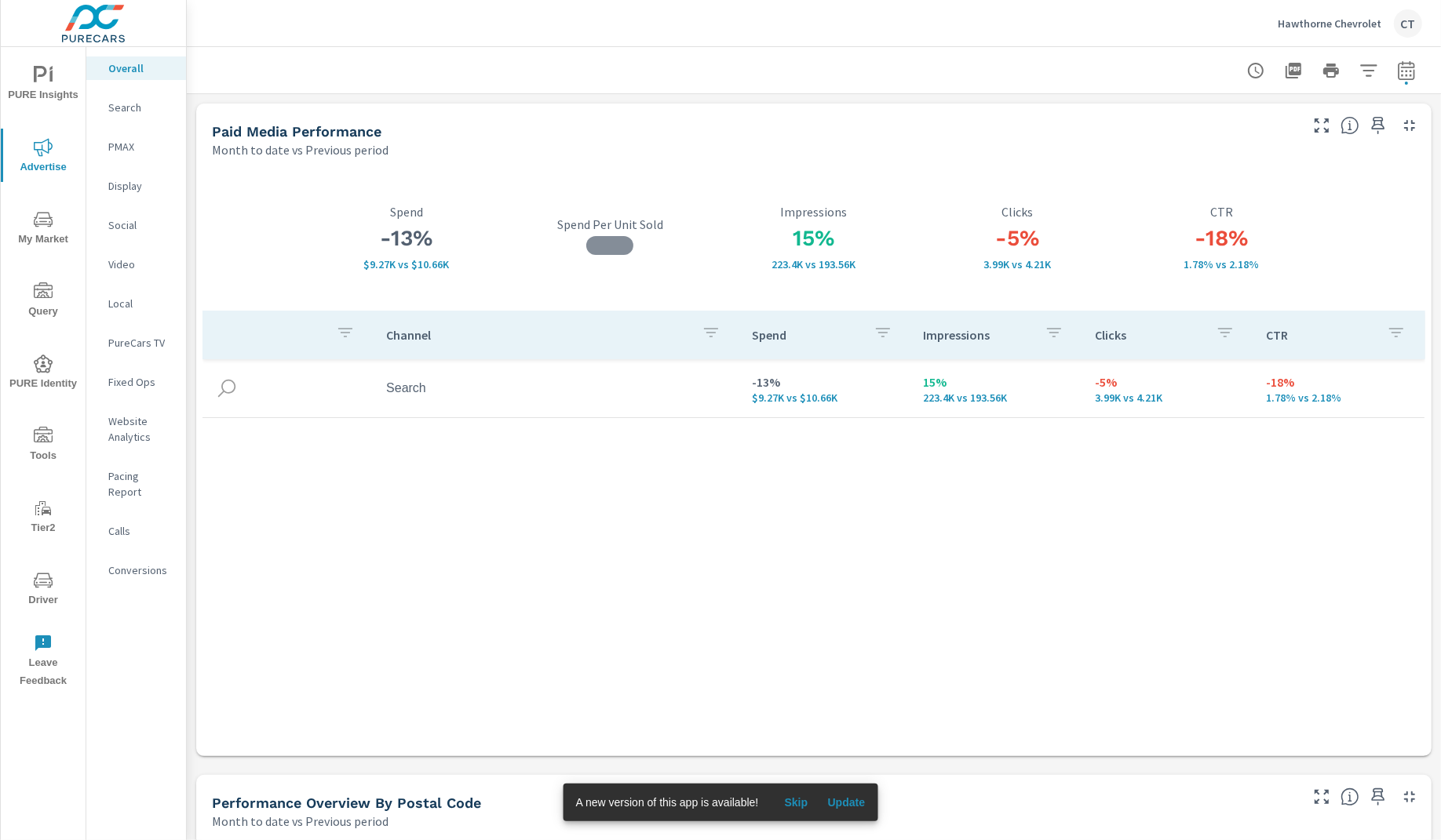
click at [135, 559] on div "Conversions" at bounding box center [136, 571] width 99 height 24
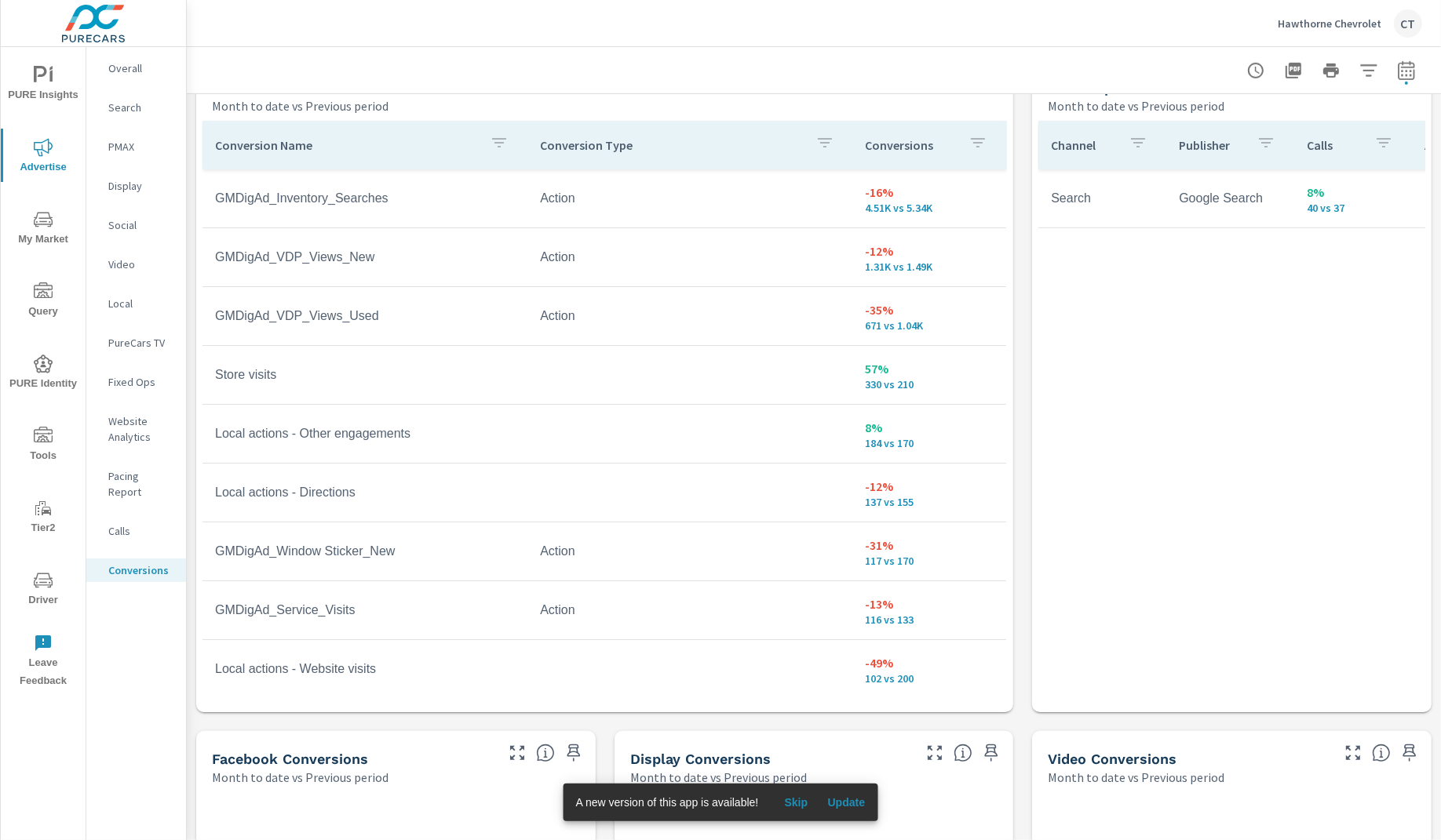
scroll to position [906, 0]
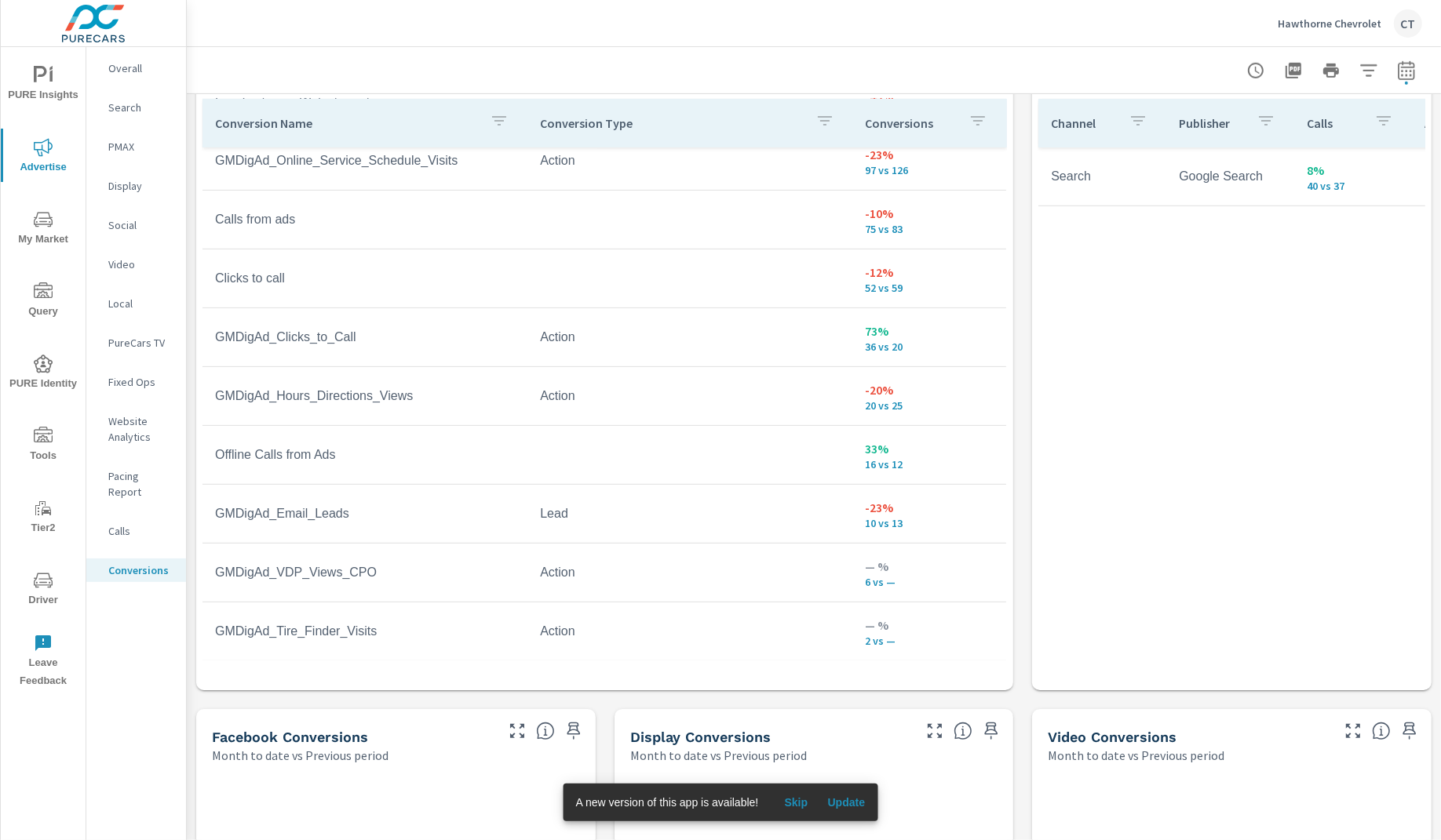
scroll to position [907, 0]
click at [118, 524] on p "Calls" at bounding box center [141, 532] width 65 height 16
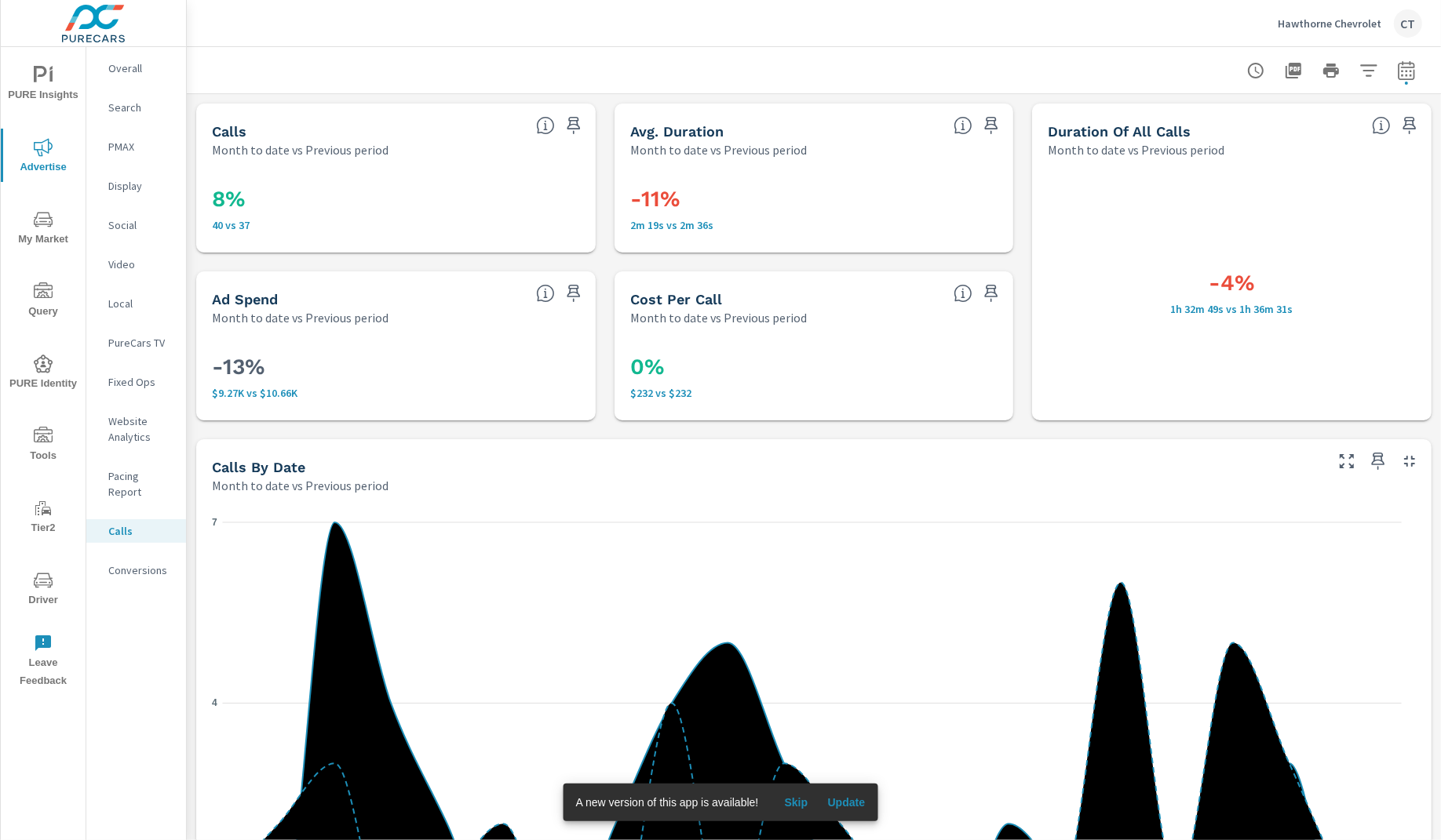
click at [130, 103] on p "Search" at bounding box center [141, 107] width 65 height 16
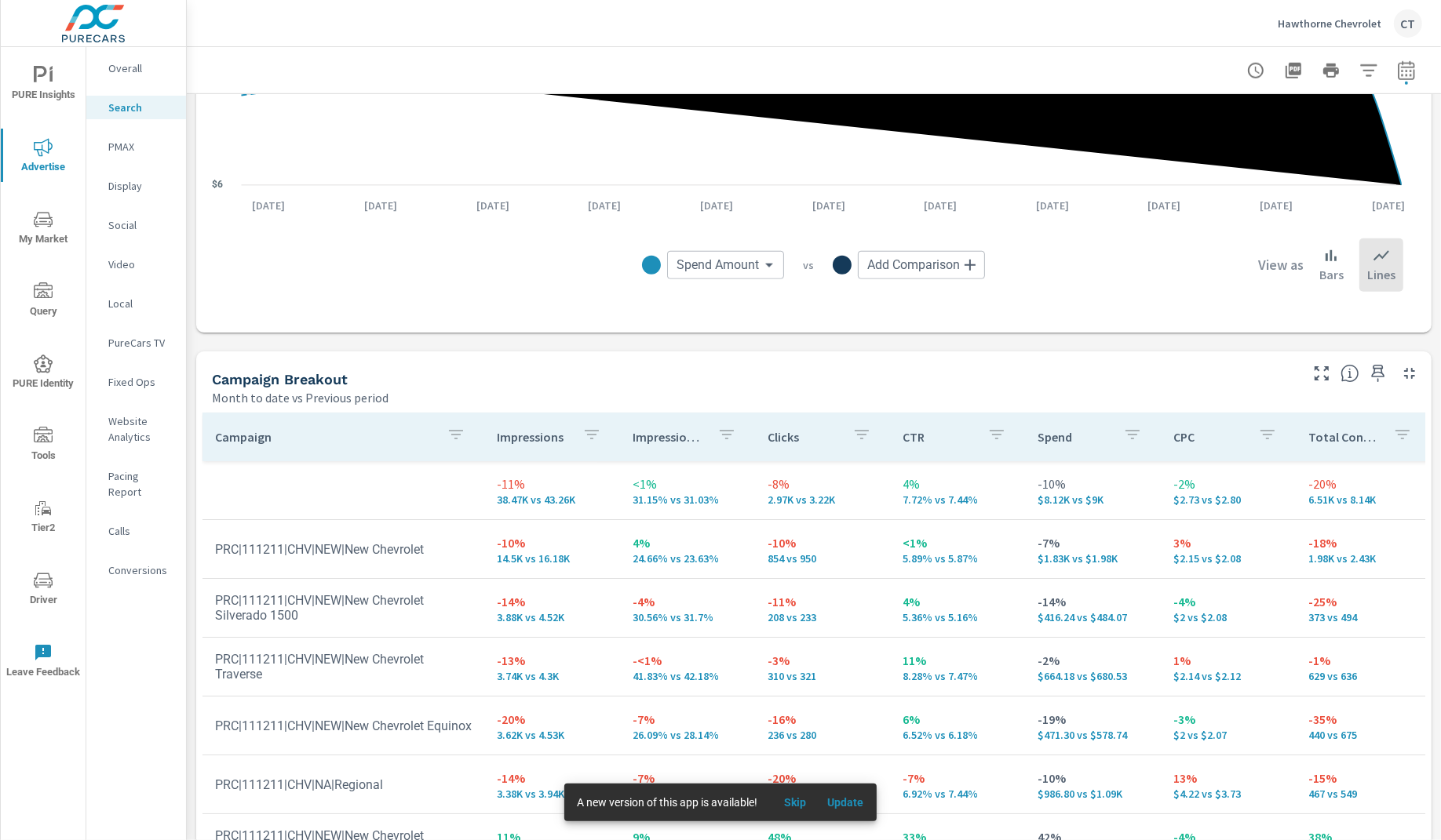
scroll to position [1281, 0]
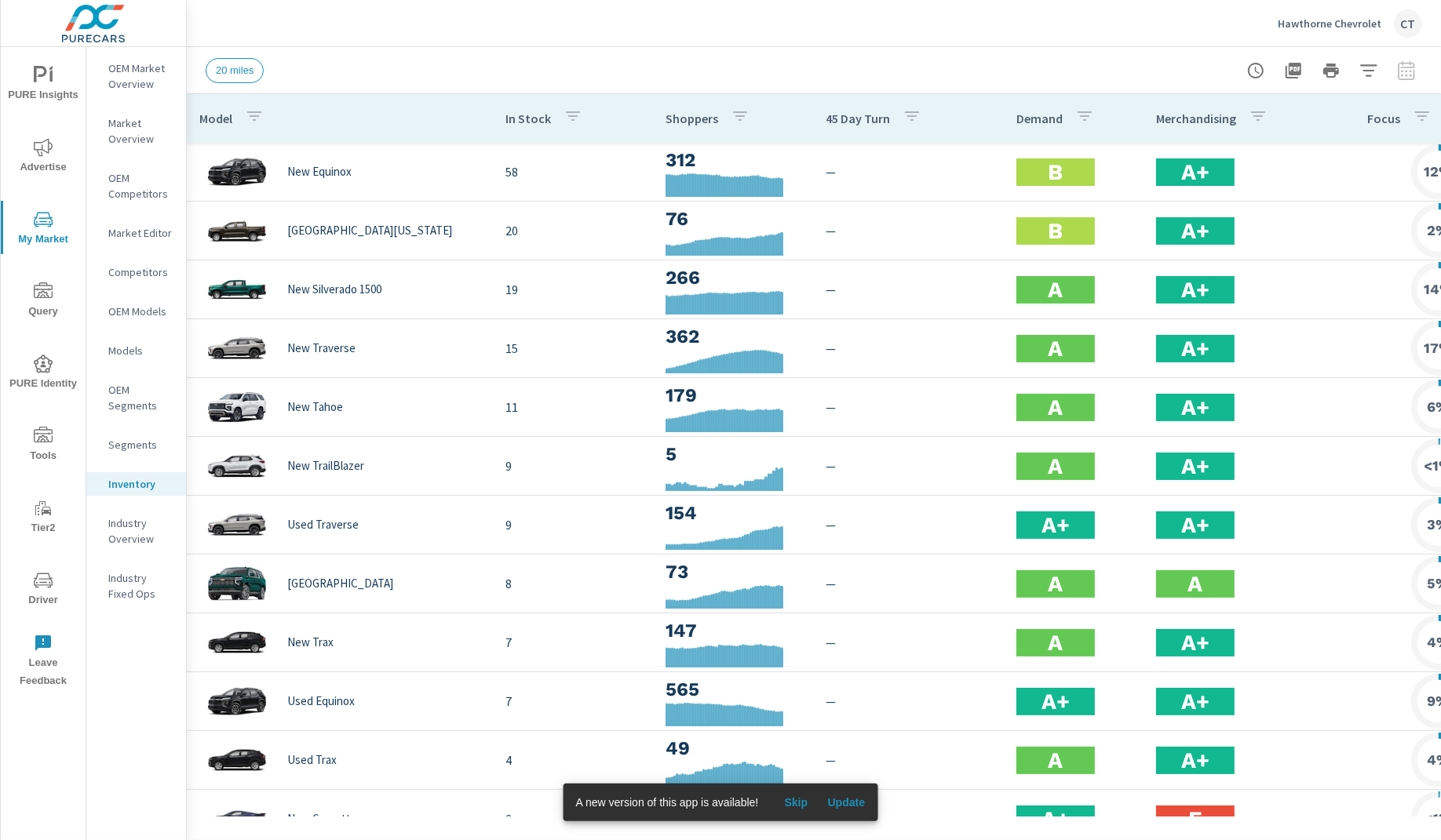
click at [989, 58] on div "20 miles" at bounding box center [704, 71] width 997 height 26
click at [1318, 29] on div "Hawthorne Chevrolet CT" at bounding box center [1350, 24] width 144 height 28
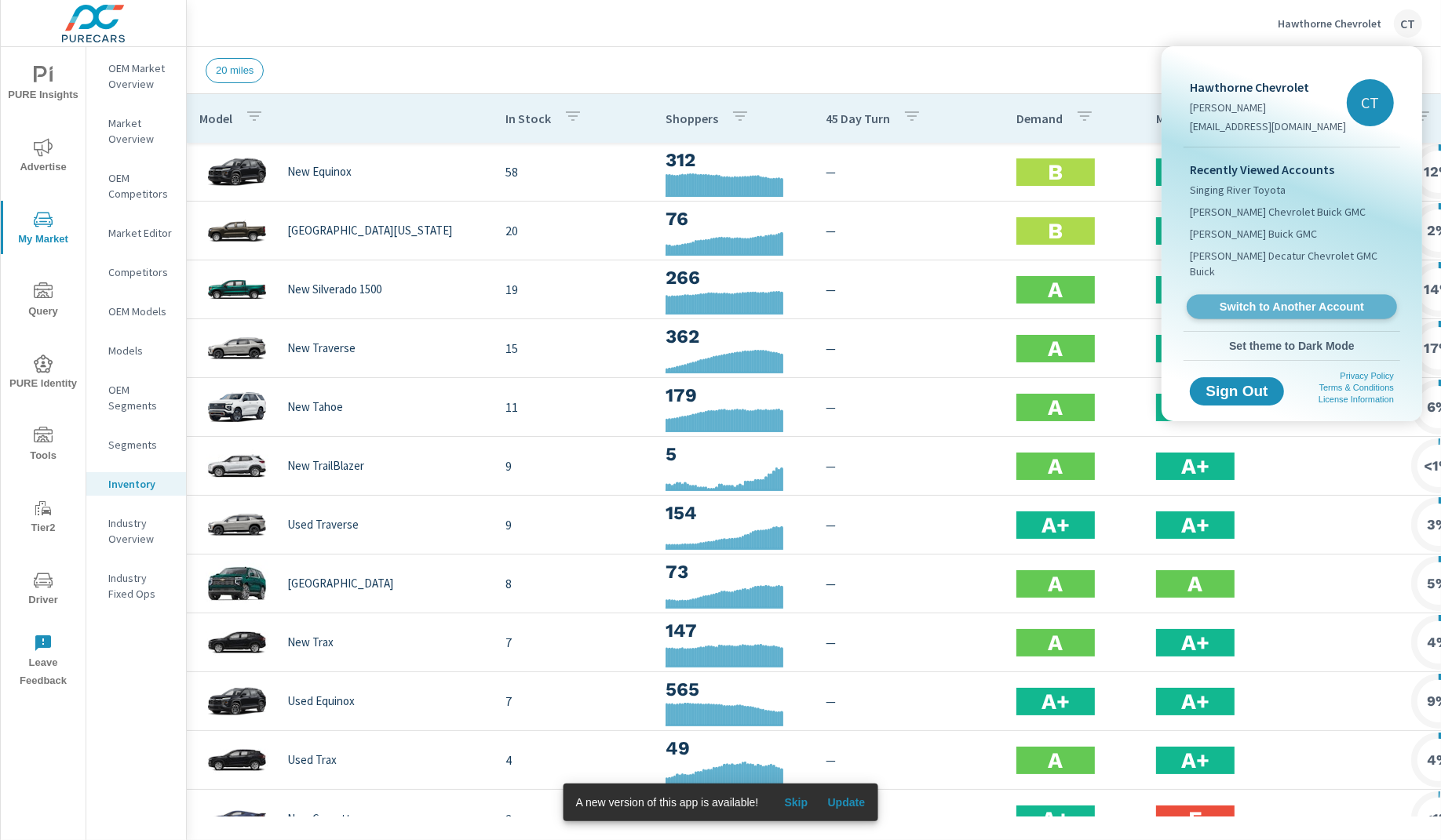
click at [1262, 300] on span "Switch to Another Account" at bounding box center [1292, 307] width 193 height 15
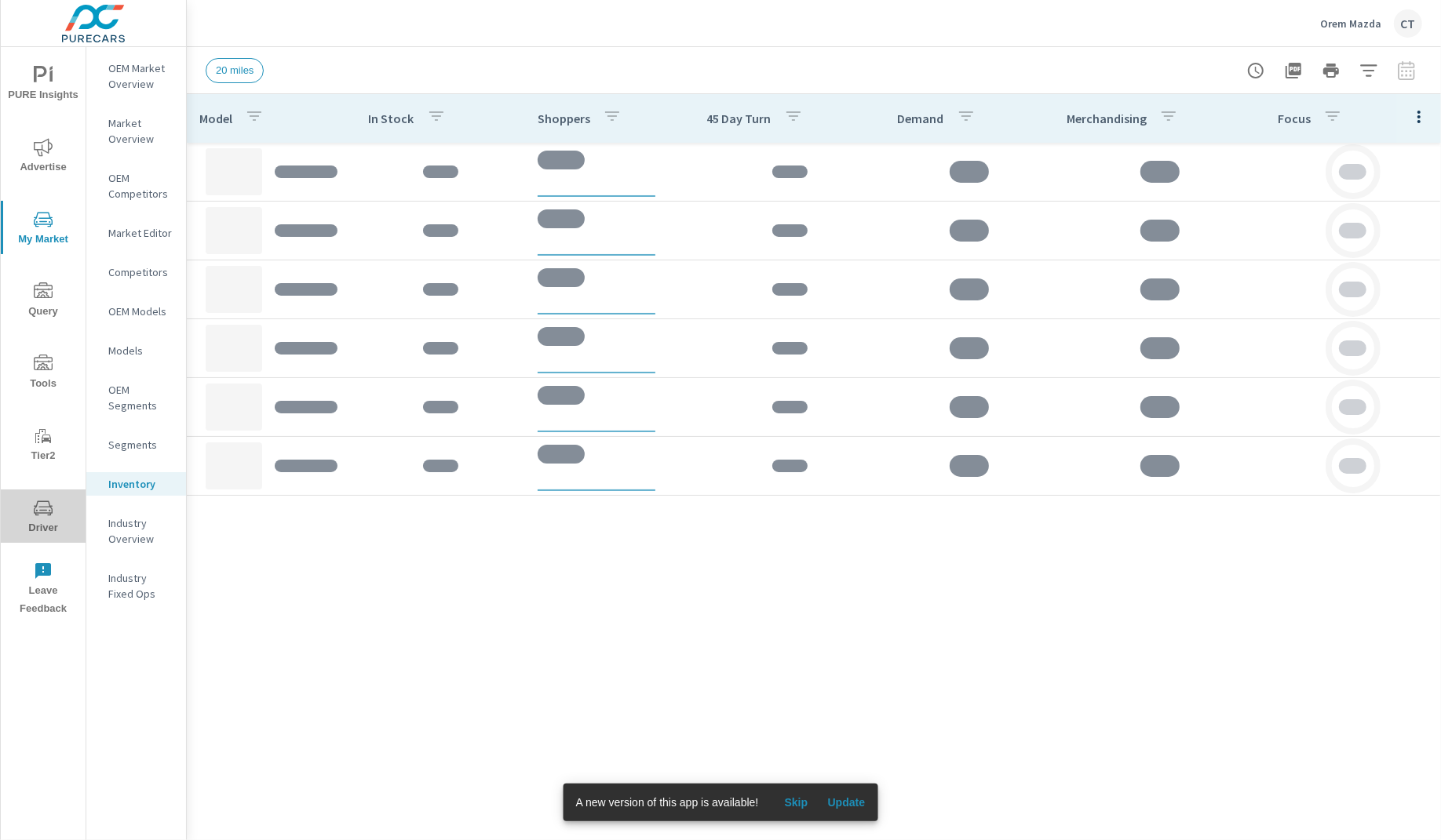
click at [45, 516] on icon "nav menu" at bounding box center [42, 508] width 19 height 19
